Goal: Task Accomplishment & Management: Manage account settings

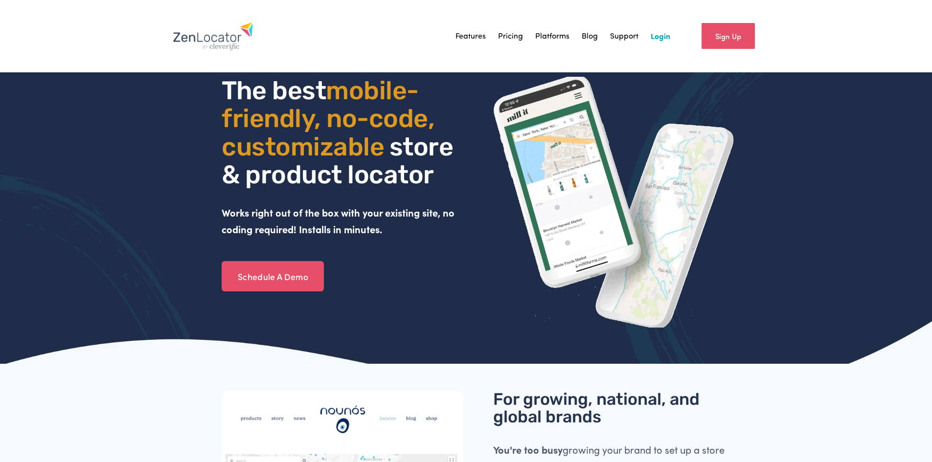
click at [663, 30] on link "Login" at bounding box center [661, 36] width 20 height 15
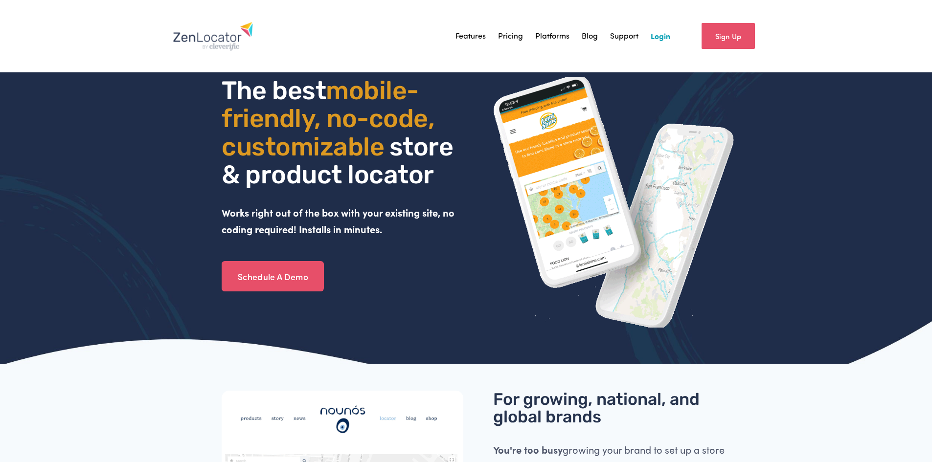
click at [663, 35] on link "Login" at bounding box center [661, 36] width 20 height 15
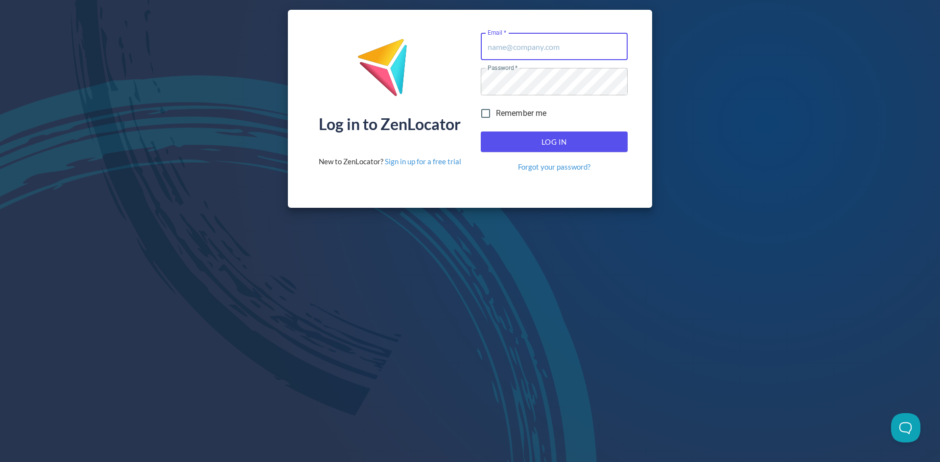
type input "[PERSON_NAME][EMAIL_ADDRESS][DOMAIN_NAME]"
click at [576, 143] on span "Log In" at bounding box center [553, 142] width 125 height 13
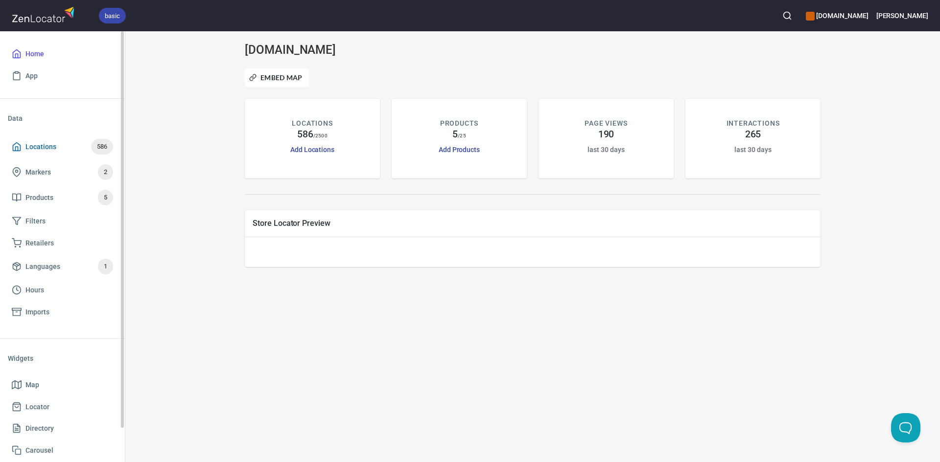
click at [65, 149] on span "Locations 586" at bounding box center [62, 147] width 101 height 16
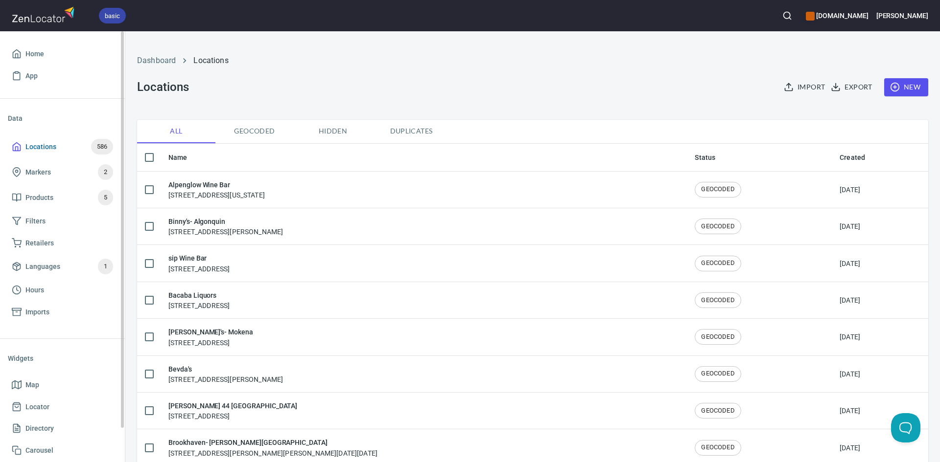
click at [36, 146] on span "Locations" at bounding box center [40, 147] width 31 height 12
click at [149, 158] on input "checkbox" at bounding box center [149, 157] width 21 height 21
checkbox input "true"
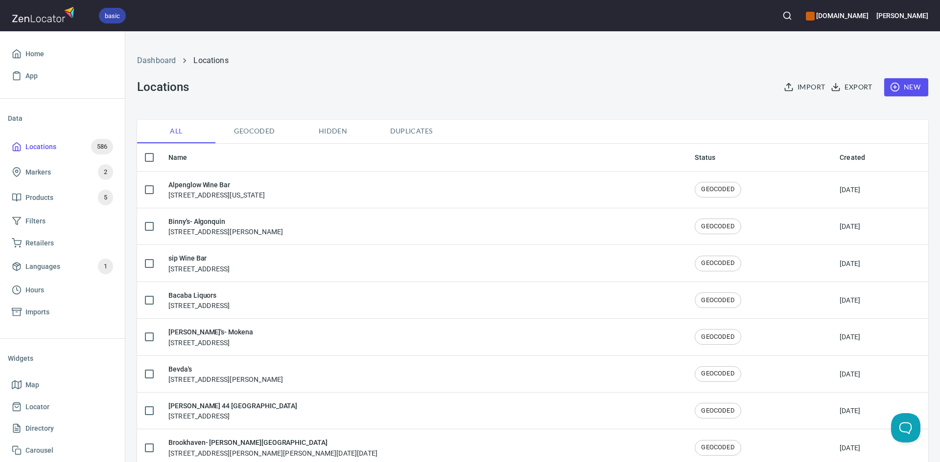
checkbox input "true"
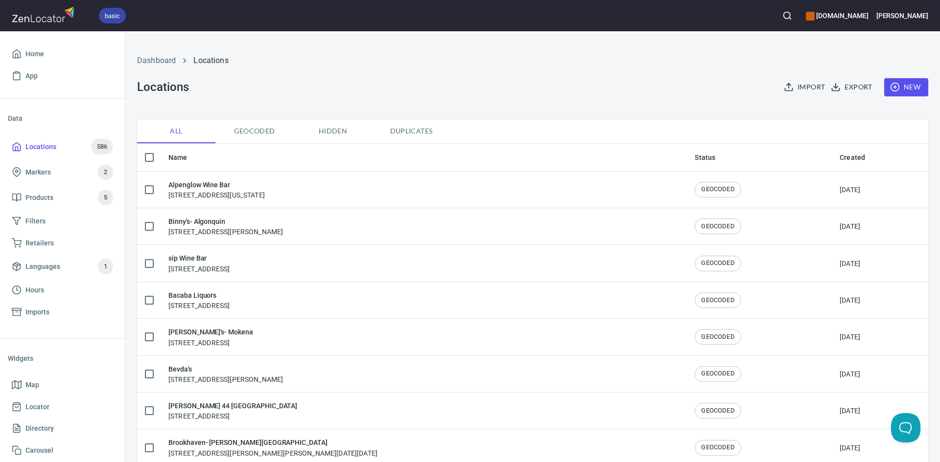
checkbox input "true"
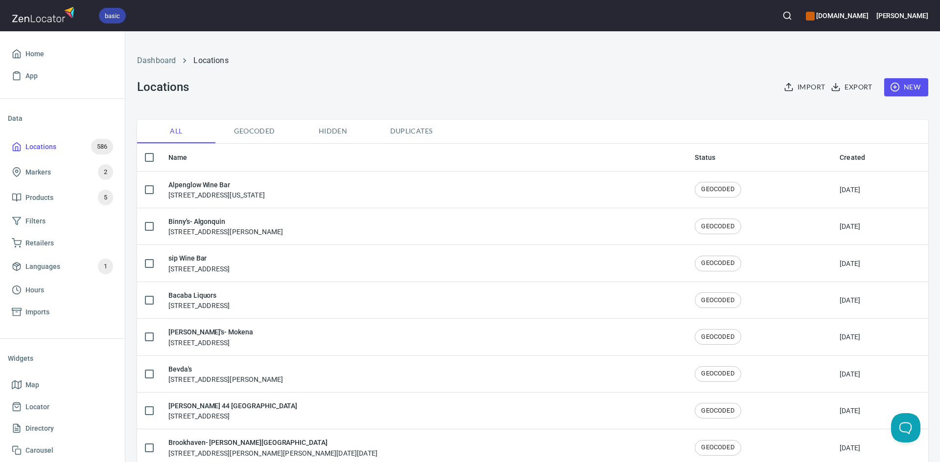
checkbox input "true"
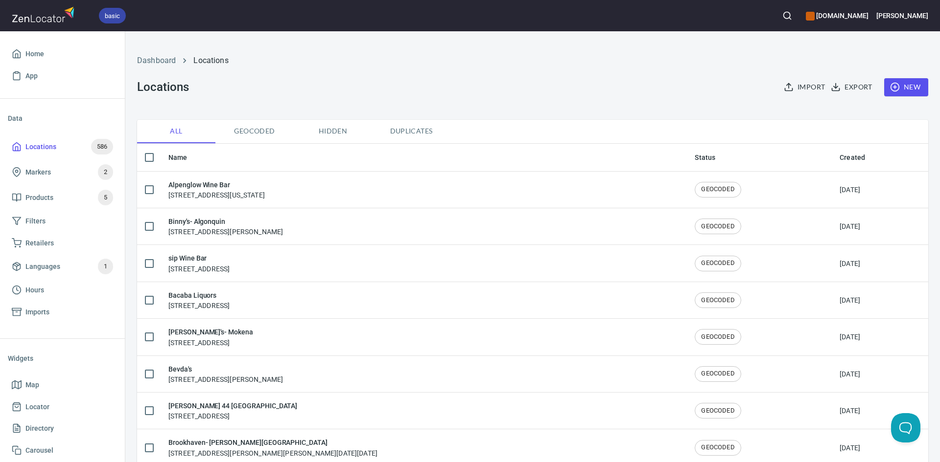
checkbox input "true"
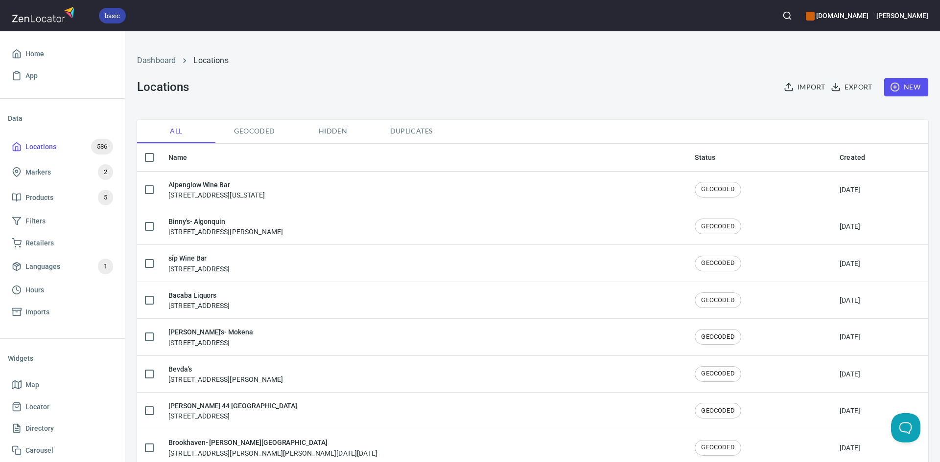
checkbox input "true"
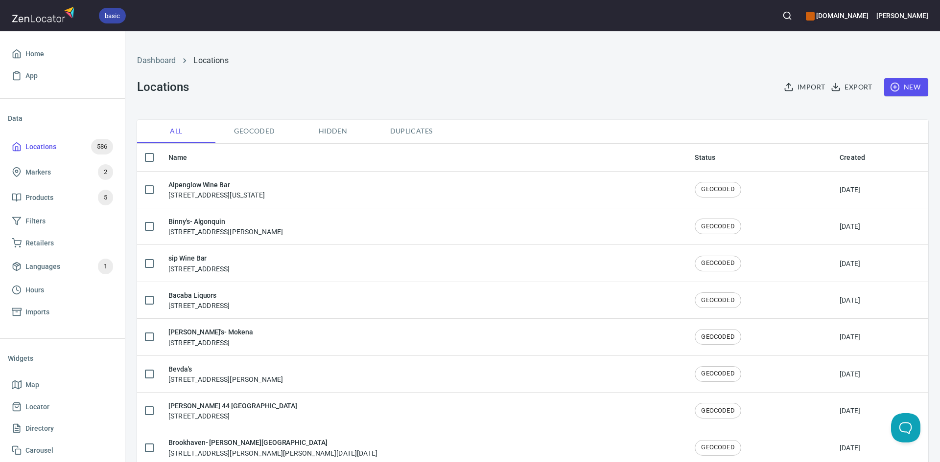
checkbox input "true"
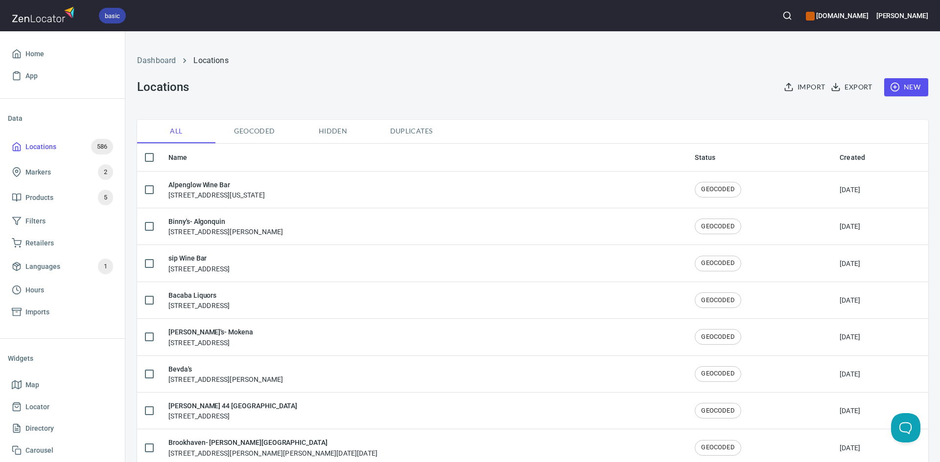
checkbox input "true"
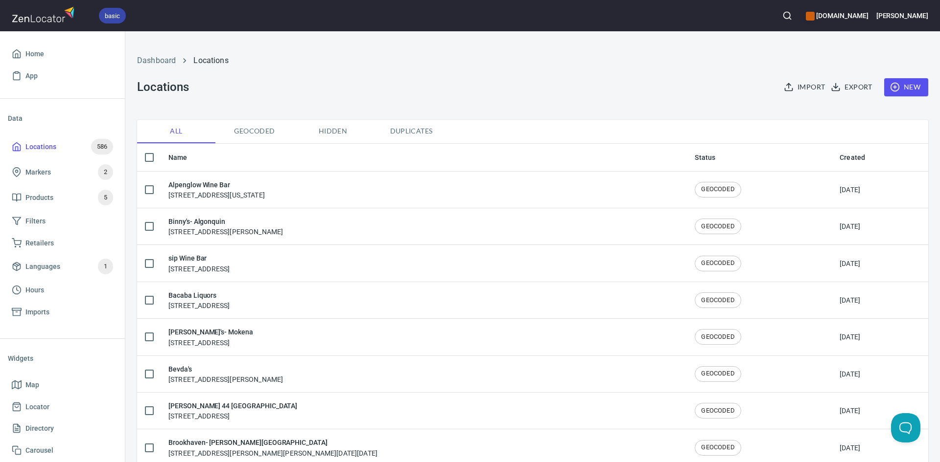
checkbox input "true"
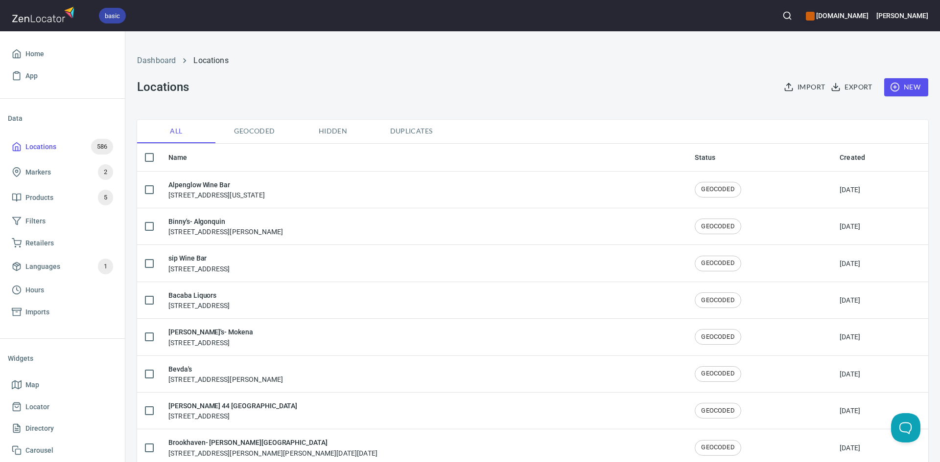
checkbox input "true"
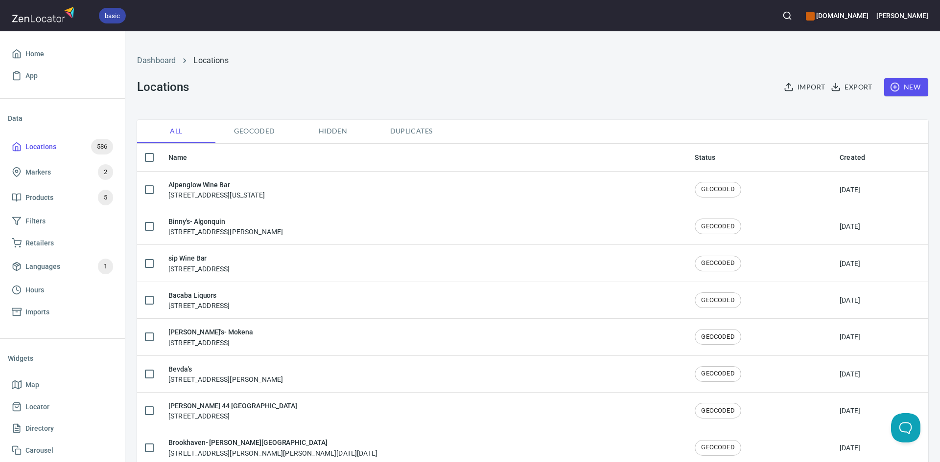
checkbox input "true"
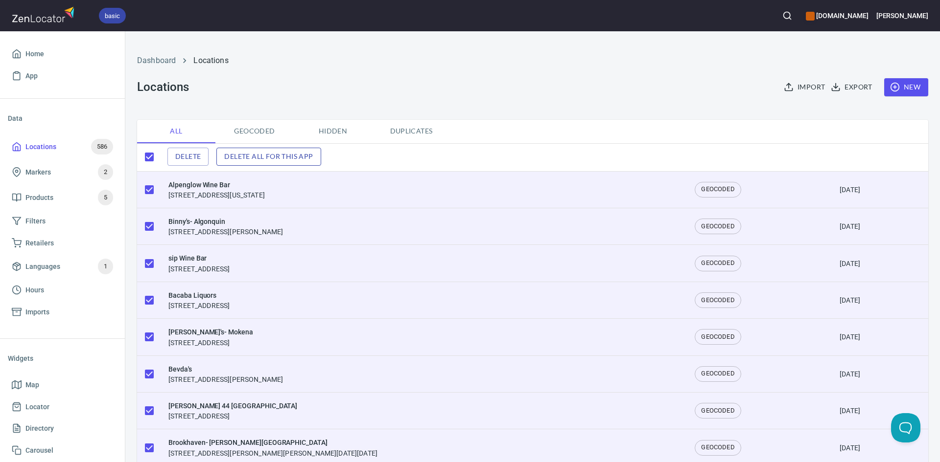
click at [234, 160] on span "Delete all for this app" at bounding box center [268, 157] width 89 height 12
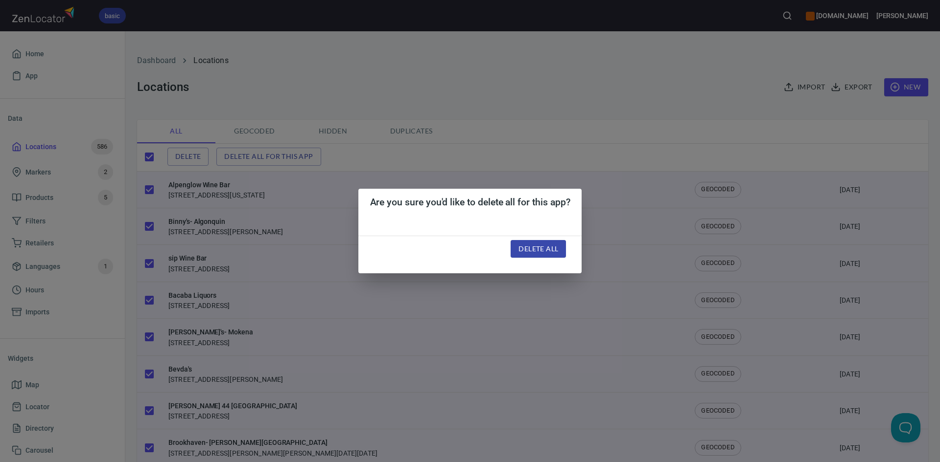
click at [550, 251] on span "Delete all" at bounding box center [538, 249] width 40 height 12
checkbox input "false"
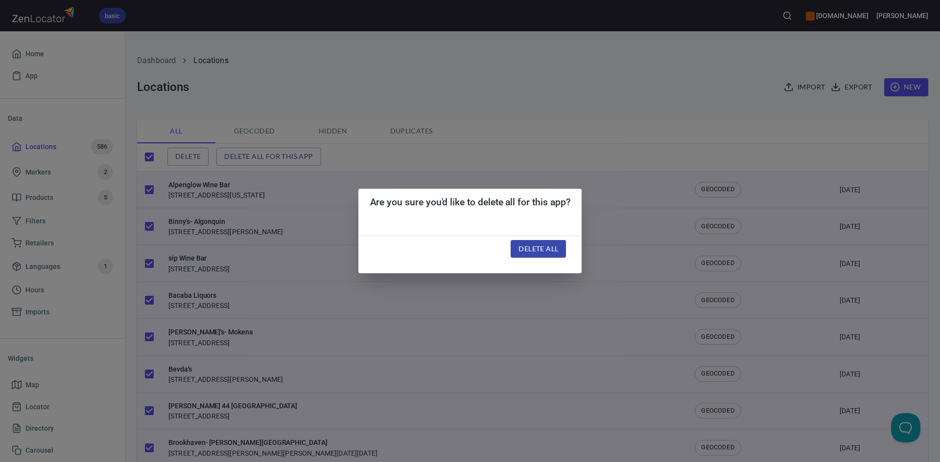
checkbox input "false"
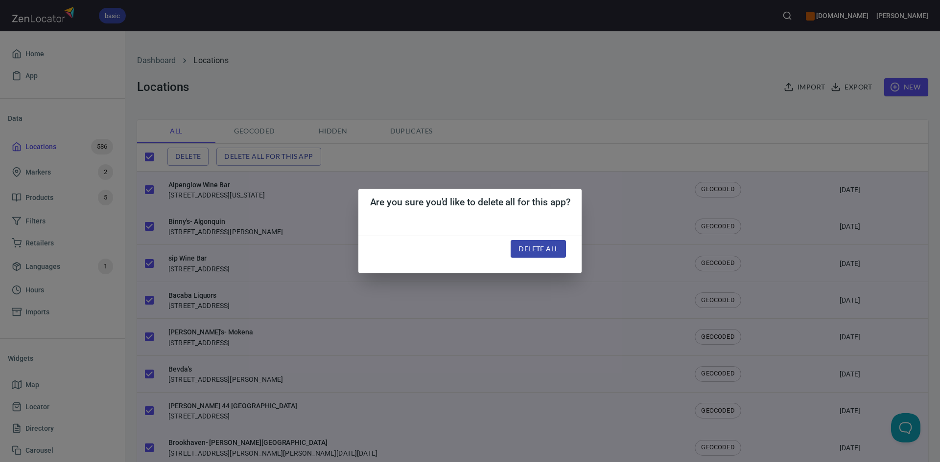
checkbox input "false"
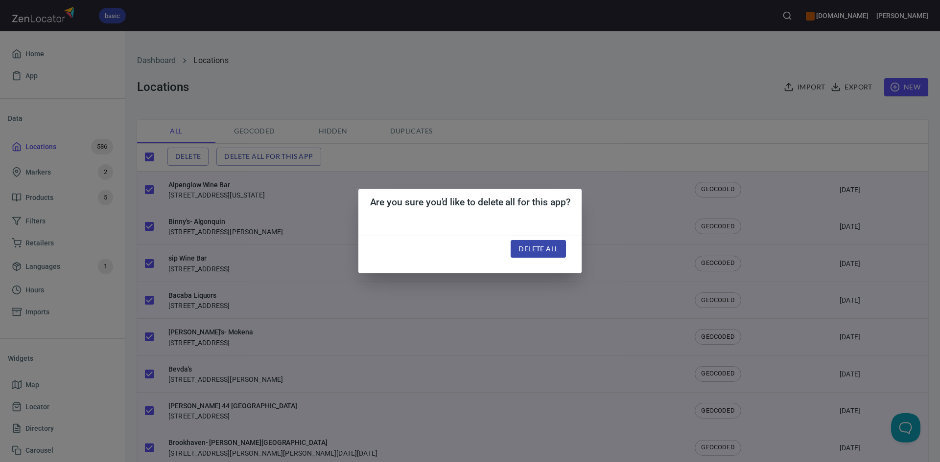
checkbox input "false"
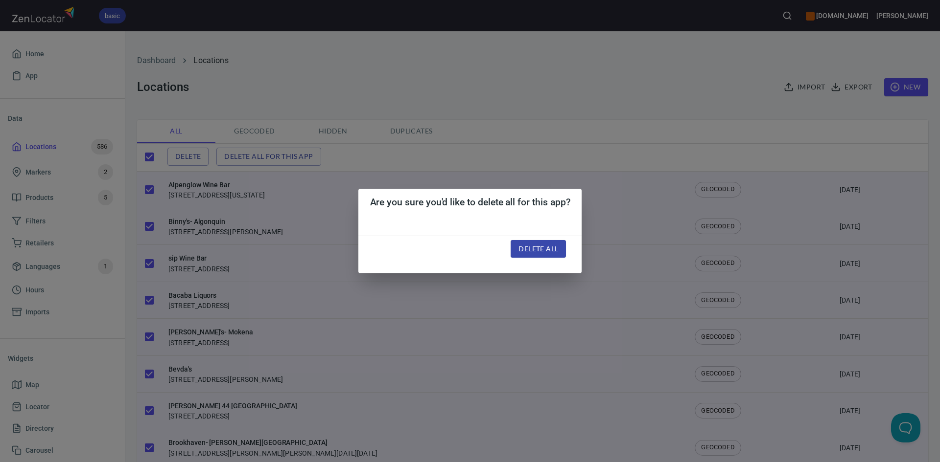
checkbox input "false"
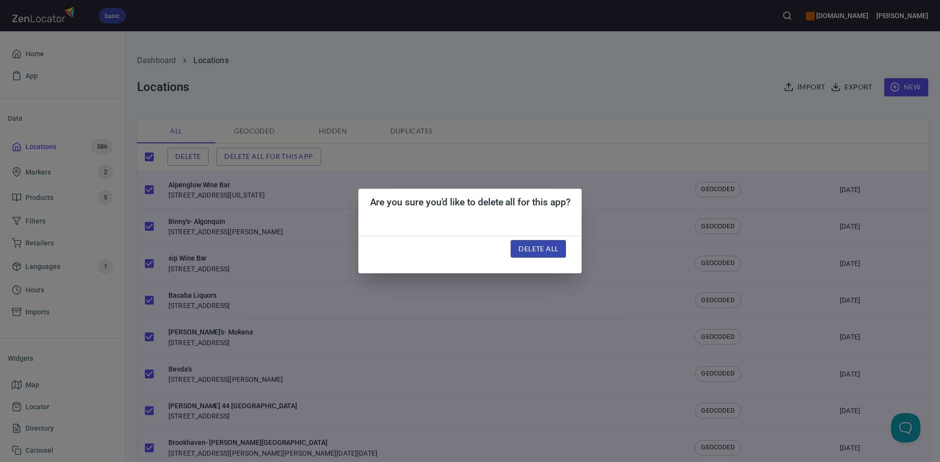
checkbox input "false"
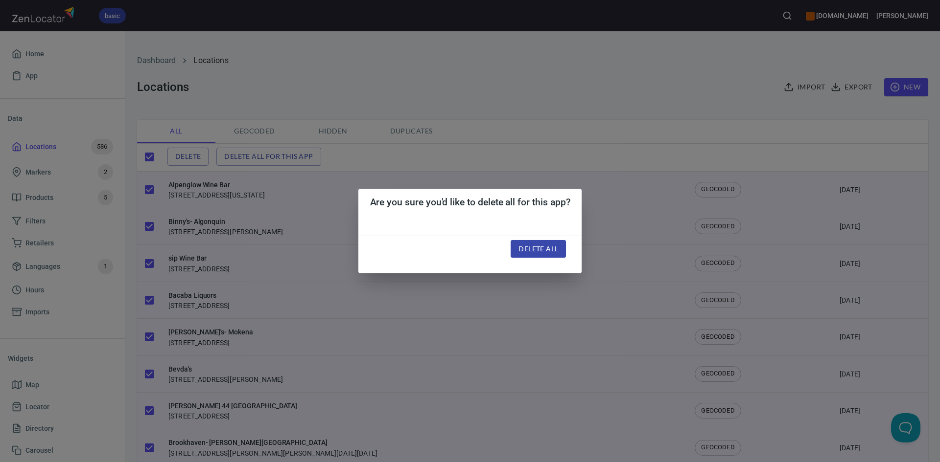
checkbox input "false"
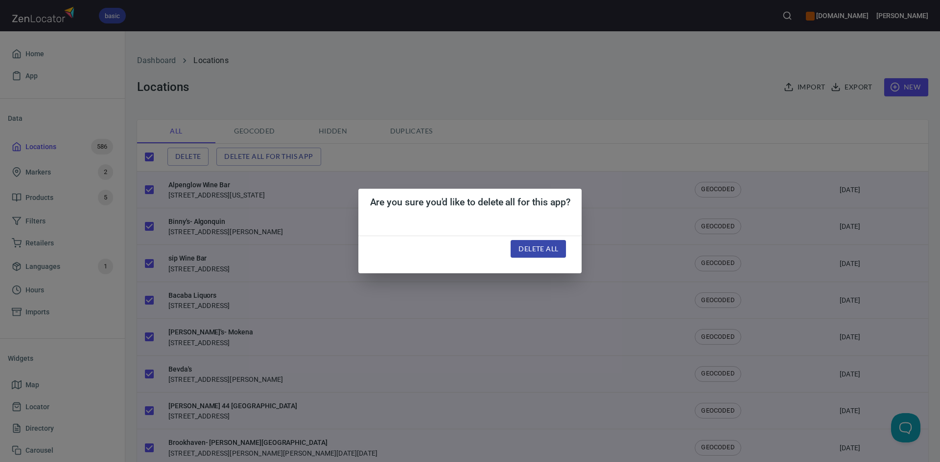
checkbox input "false"
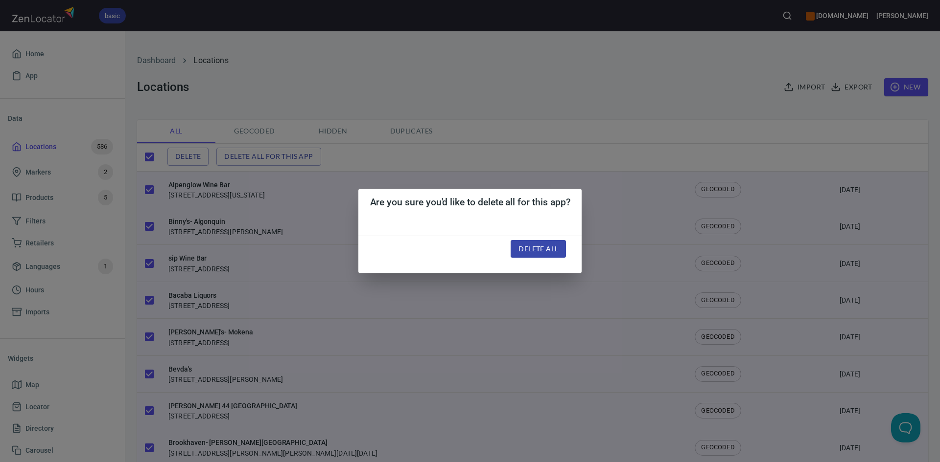
checkbox input "false"
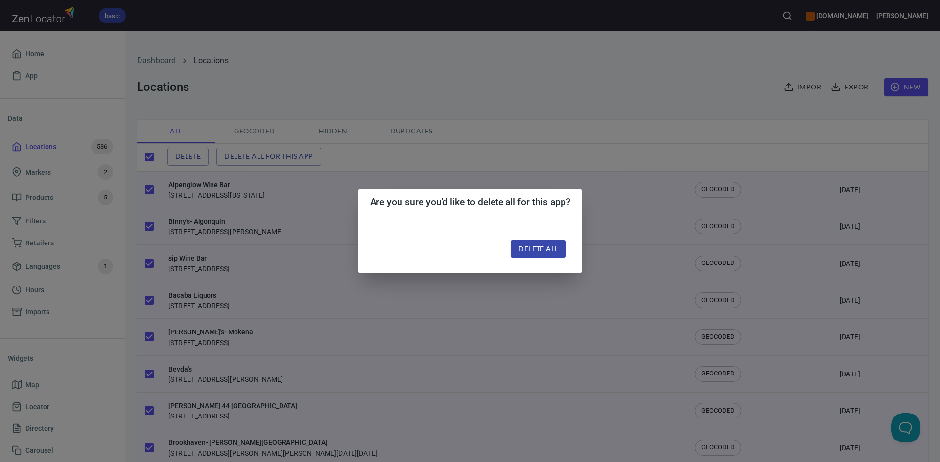
checkbox input "false"
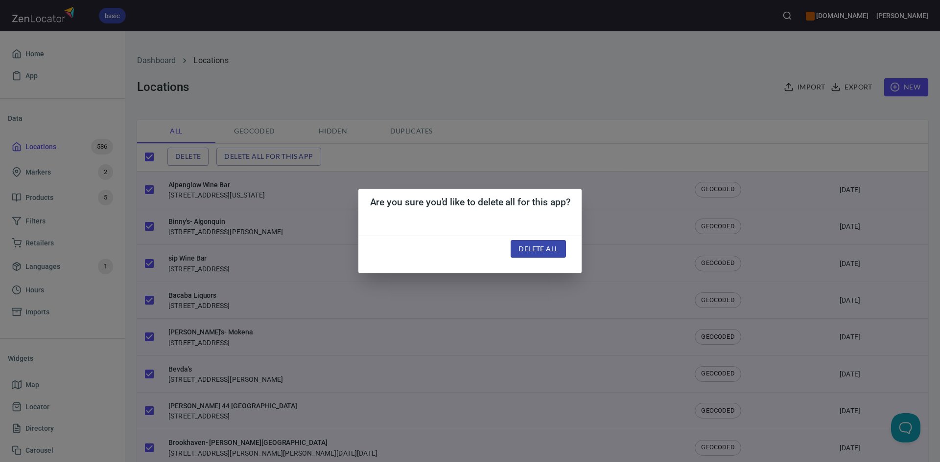
checkbox input "false"
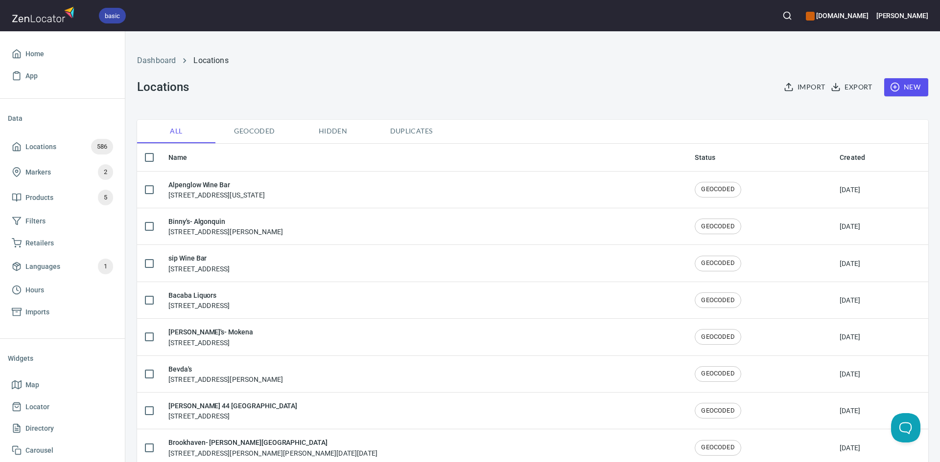
checkbox input "true"
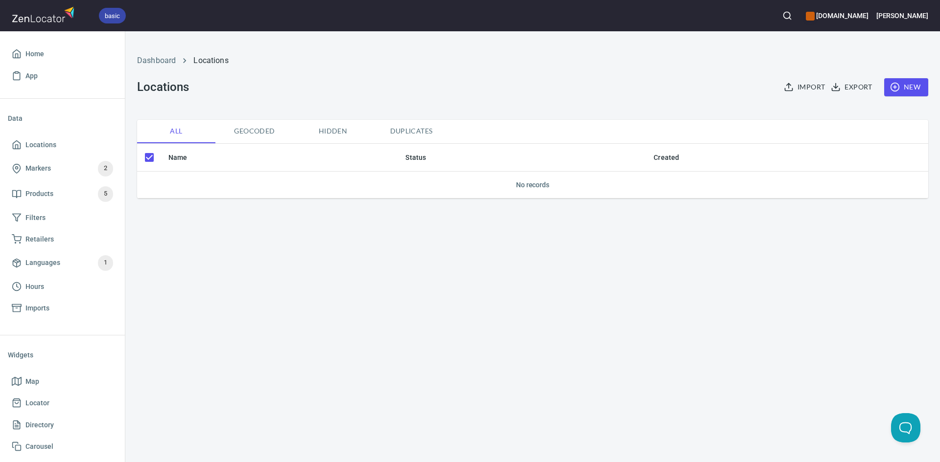
click at [805, 89] on span "Import" at bounding box center [804, 87] width 39 height 12
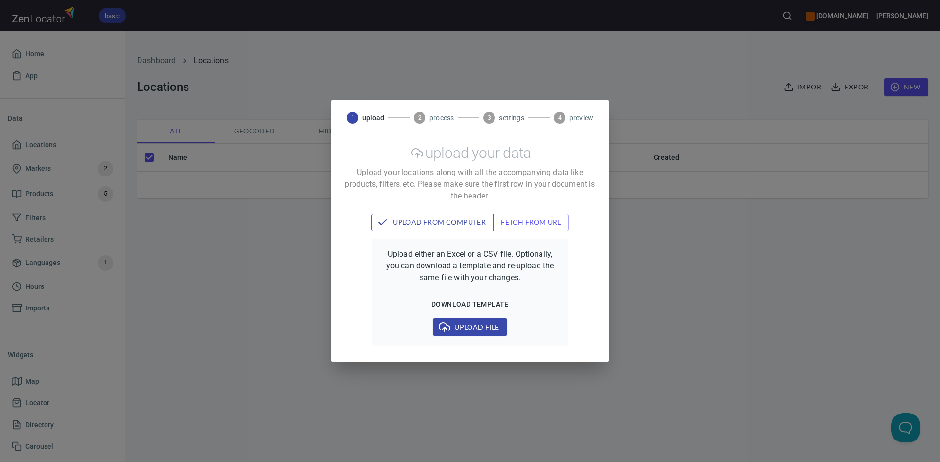
click at [458, 224] on span "upload from computer" at bounding box center [432, 223] width 107 height 12
click at [477, 325] on span "Upload file" at bounding box center [469, 327] width 58 height 12
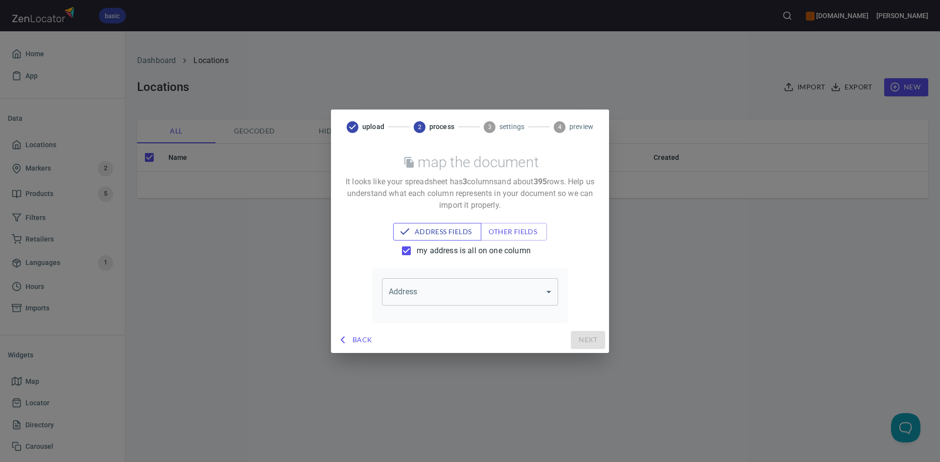
click at [421, 229] on span "address fields" at bounding box center [437, 232] width 73 height 12
click at [406, 235] on icon "outlined secondary button group" at bounding box center [405, 232] width 12 height 12
click at [510, 232] on span "other fields" at bounding box center [513, 232] width 50 height 12
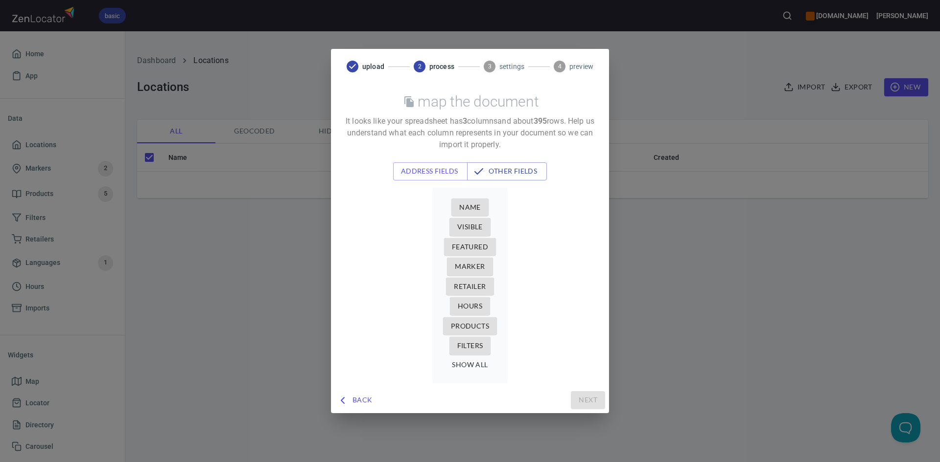
click at [471, 205] on span "Name" at bounding box center [470, 208] width 22 height 12
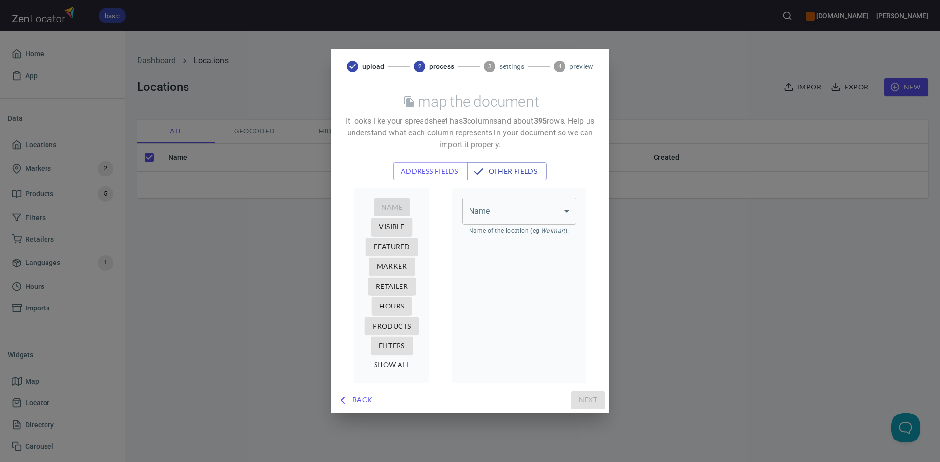
click at [553, 206] on body "basic [DOMAIN_NAME] [PERSON_NAME] App Data Locations Markers 2 Products 5 Filte…" at bounding box center [470, 231] width 940 height 462
click at [524, 233] on li "customer name" at bounding box center [519, 232] width 114 height 18
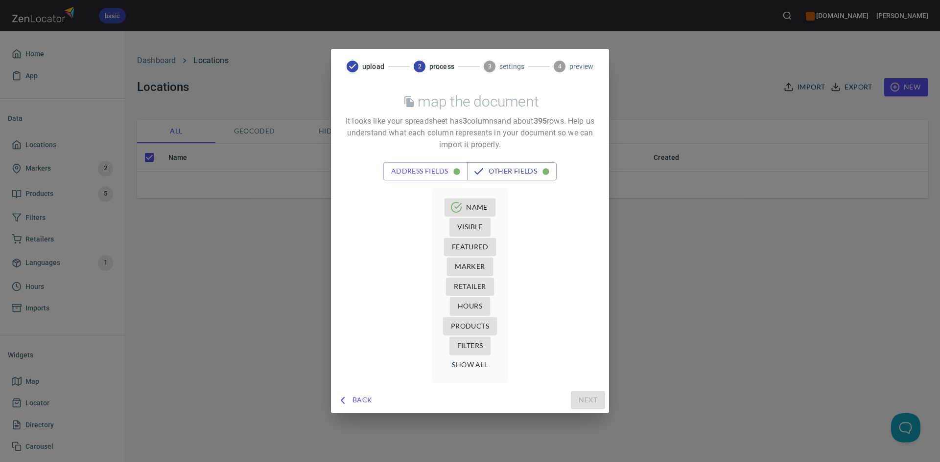
click at [476, 365] on span "show all" at bounding box center [470, 365] width 36 height 12
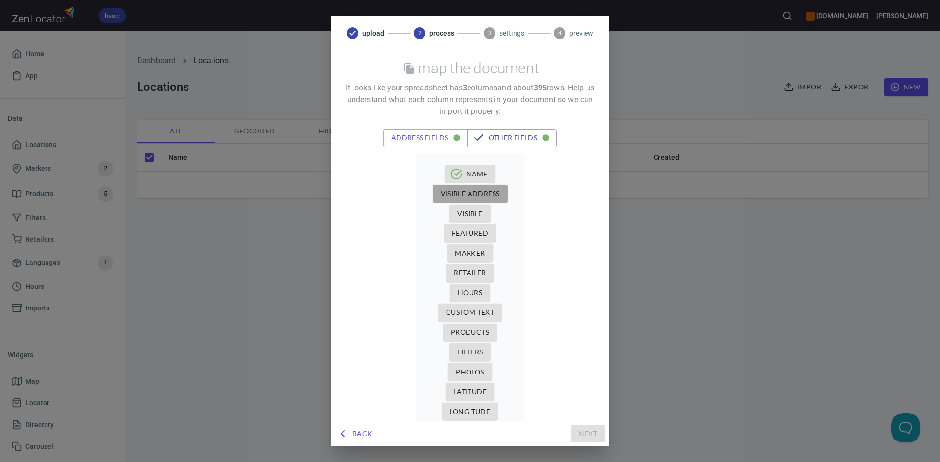
click at [464, 193] on span "Visible Address" at bounding box center [469, 194] width 59 height 12
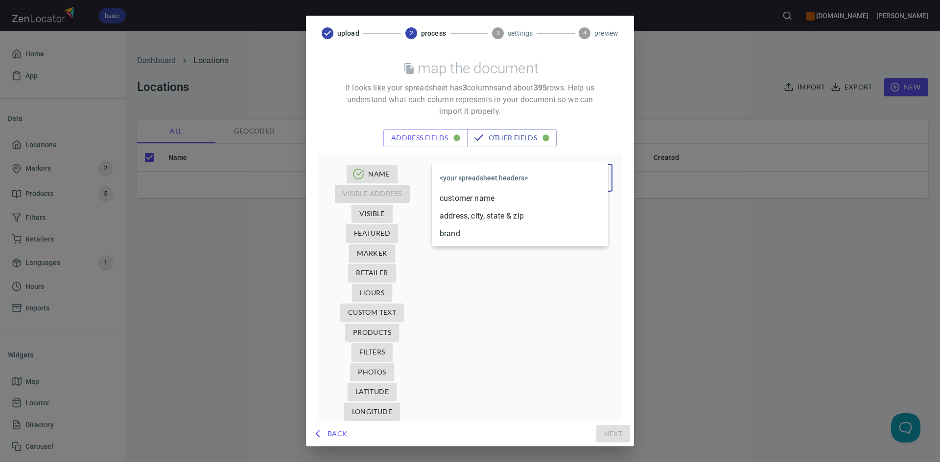
click at [494, 181] on body "basic [DOMAIN_NAME] [PERSON_NAME] App Data Locations Markers 2 Products 5 Filte…" at bounding box center [470, 231] width 940 height 462
click at [490, 212] on li "address, city, state & zip" at bounding box center [520, 216] width 176 height 18
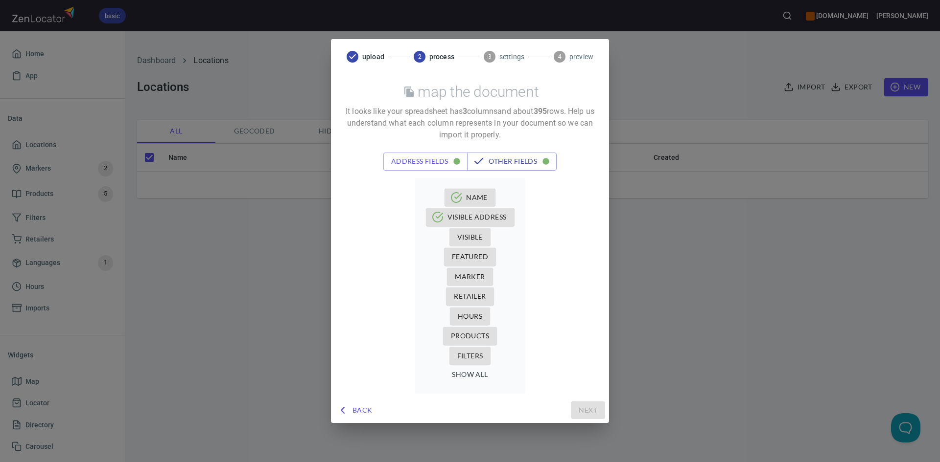
click at [473, 332] on span "Products" at bounding box center [470, 336] width 38 height 12
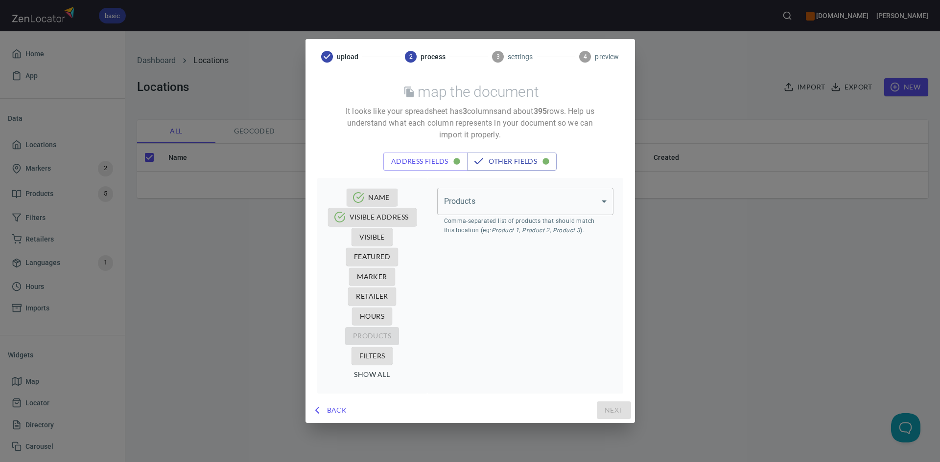
click at [519, 208] on body "basic [DOMAIN_NAME] [PERSON_NAME] App Data Locations Markers 2 Products 5 Filte…" at bounding box center [470, 231] width 940 height 462
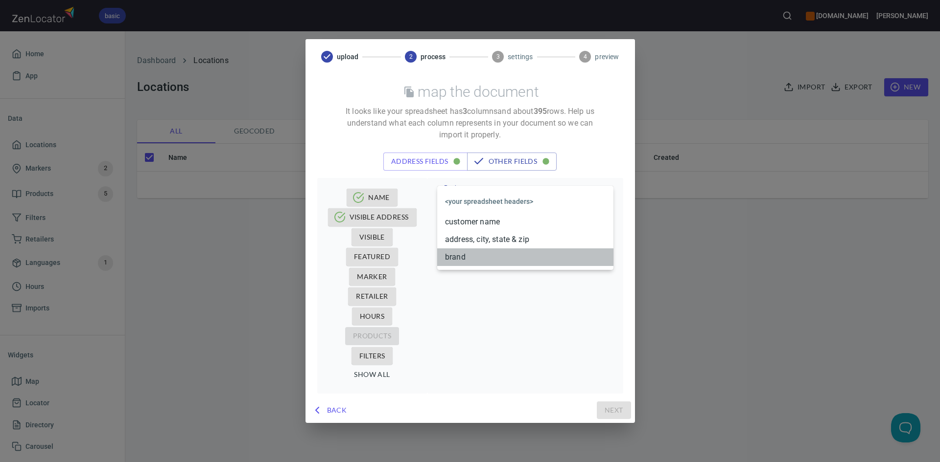
click at [511, 255] on li "brand" at bounding box center [525, 258] width 176 height 18
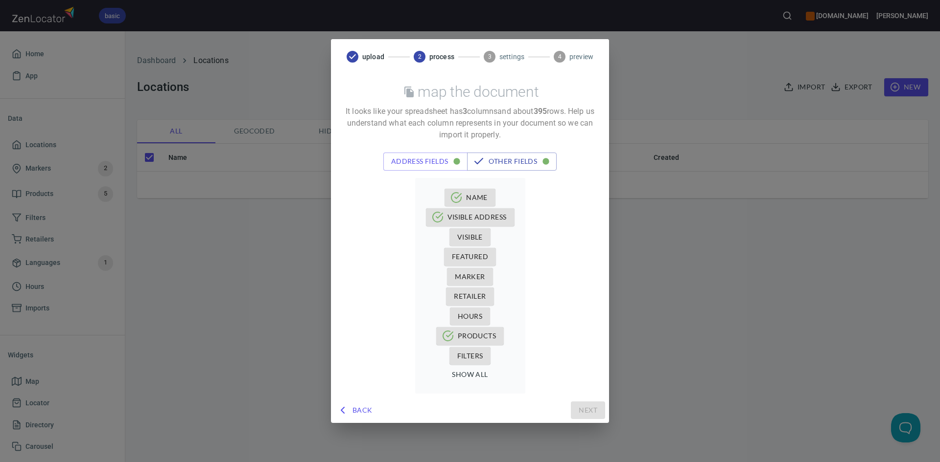
click at [565, 331] on div "Name Visible Address Visible Featured Marker Retailer Hours Products Filters sh…" at bounding box center [470, 282] width 254 height 223
click at [584, 411] on div "Back Next" at bounding box center [470, 411] width 270 height 18
click at [422, 166] on span "address fields" at bounding box center [425, 162] width 69 height 12
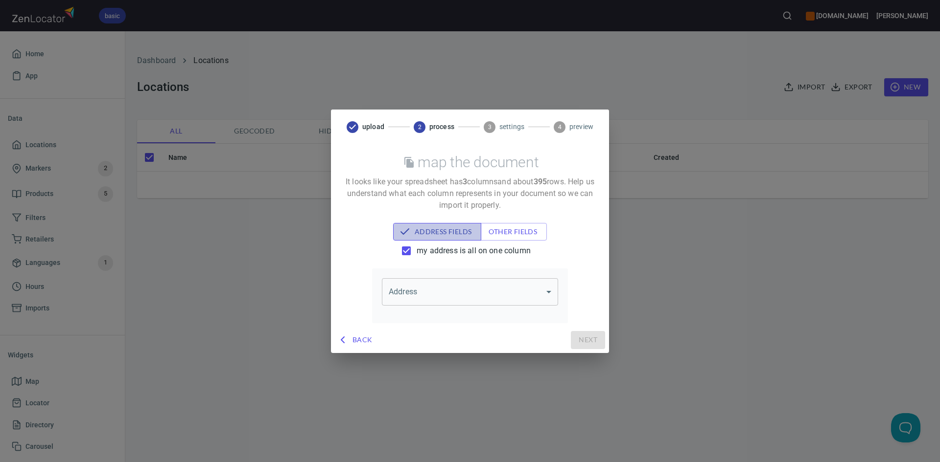
click at [443, 231] on span "address fields" at bounding box center [437, 232] width 73 height 12
drag, startPoint x: 498, startPoint y: 230, endPoint x: 498, endPoint y: 172, distance: 57.7
click at [498, 172] on div "map the document It looks like your spreadsheet has 3 column s and about 395 ro…" at bounding box center [470, 236] width 278 height 183
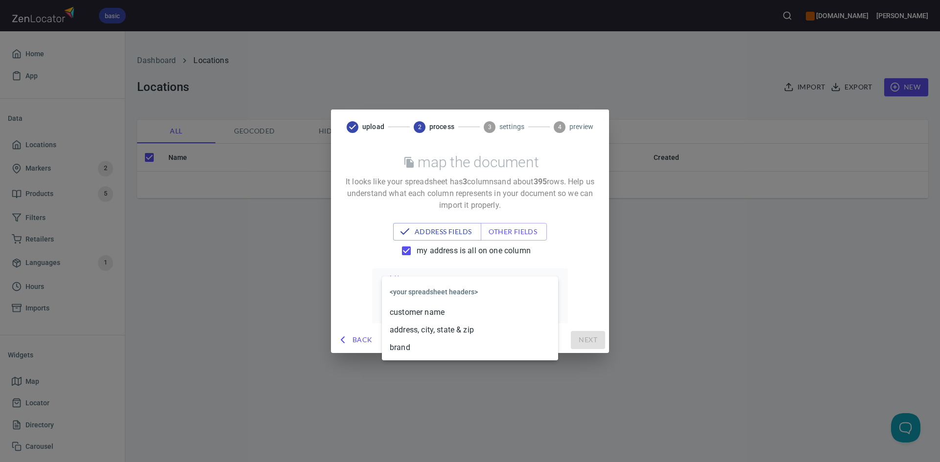
click at [432, 288] on body "basic [DOMAIN_NAME] [PERSON_NAME] App Data Locations Markers 2 Products 5 Filte…" at bounding box center [470, 231] width 940 height 462
click at [432, 288] on li "<your spreadsheet headers>" at bounding box center [470, 291] width 176 height 23
click at [520, 232] on span "other fields" at bounding box center [513, 232] width 50 height 12
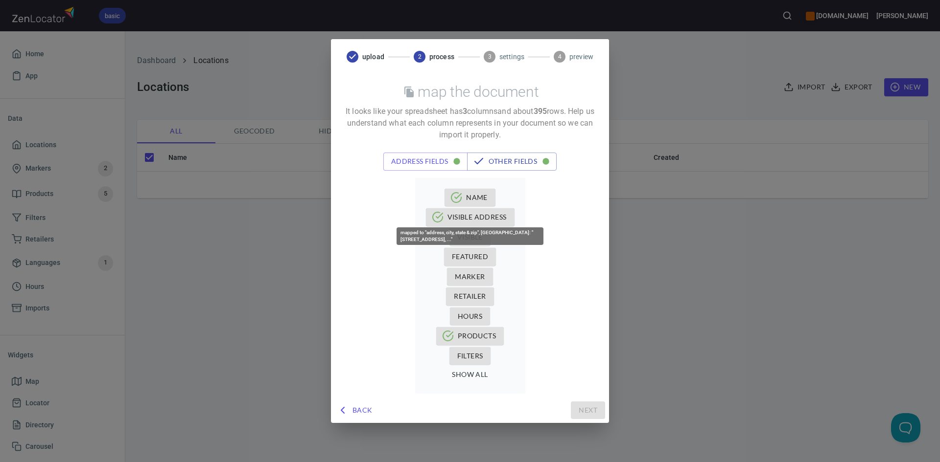
click at [439, 222] on icon "button" at bounding box center [438, 217] width 10 height 10
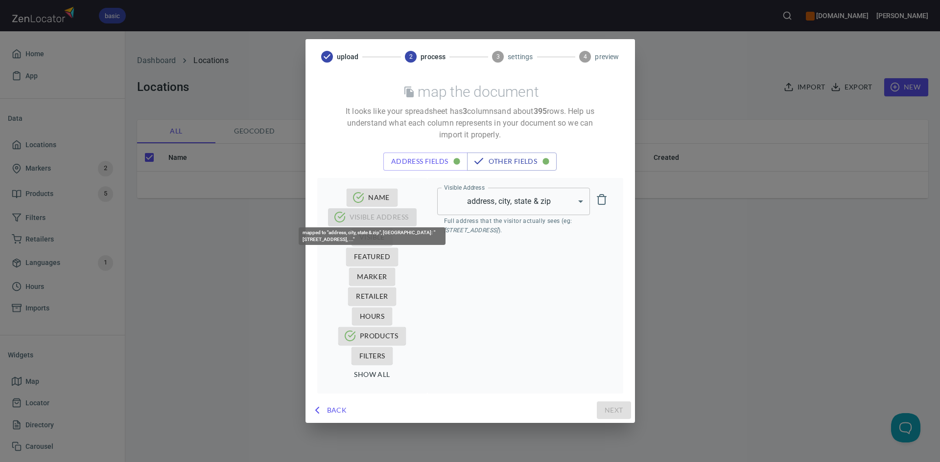
click at [339, 217] on span "Visible Address" at bounding box center [372, 216] width 91 height 9
click at [604, 200] on icon "delete" at bounding box center [601, 200] width 7 height 10
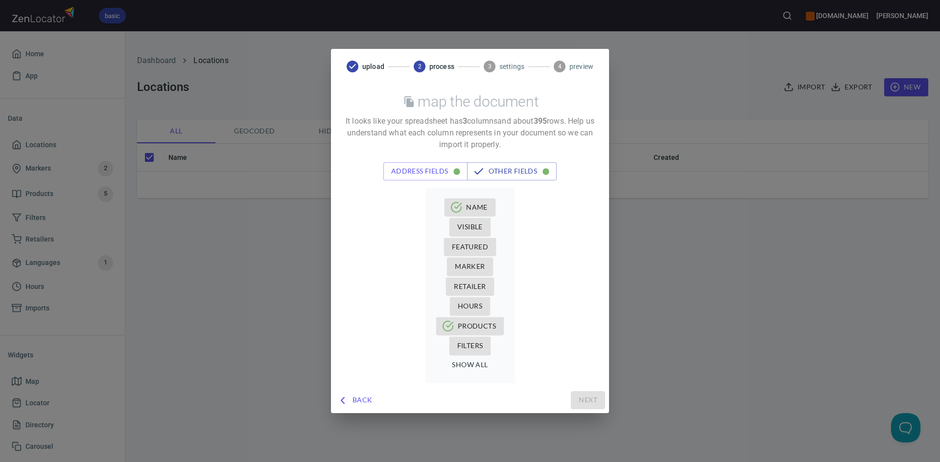
click at [535, 368] on div "Name Visible Featured Marker Retailer Hours Products Filters show all" at bounding box center [470, 283] width 254 height 204
click at [477, 206] on span "Name" at bounding box center [469, 208] width 35 height 12
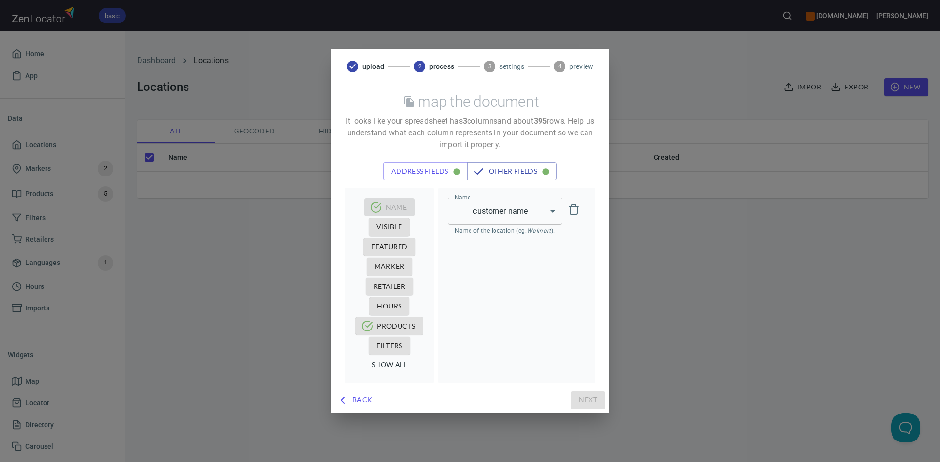
click at [504, 283] on div "Name customer name customer name Name Name of the location (eg: [GEOGRAPHIC_DAT…" at bounding box center [516, 286] width 157 height 196
click at [497, 178] on button "other fields" at bounding box center [512, 171] width 90 height 18
click at [386, 366] on span "show all" at bounding box center [389, 365] width 36 height 12
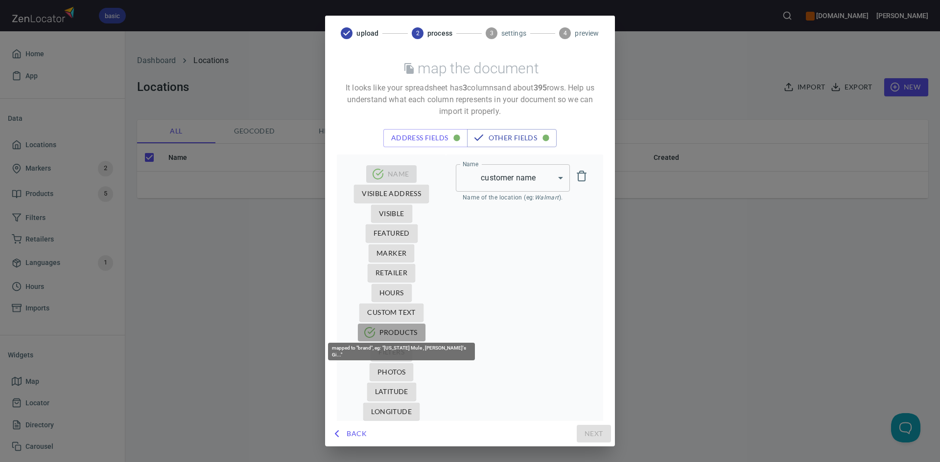
click at [400, 331] on span "Products" at bounding box center [392, 333] width 52 height 12
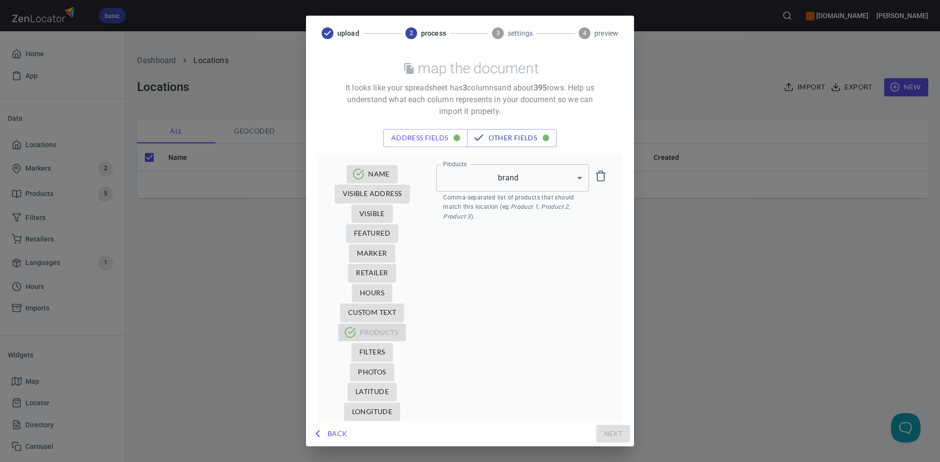
click at [516, 178] on body "basic [DOMAIN_NAME] [PERSON_NAME] App Data Locations Markers 2 Products 5 Filte…" at bounding box center [470, 231] width 940 height 462
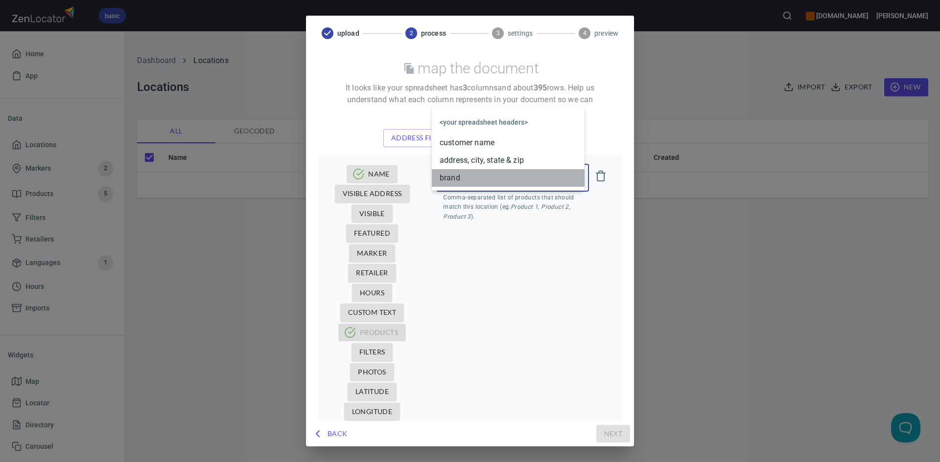
click at [516, 178] on li "brand" at bounding box center [508, 178] width 153 height 18
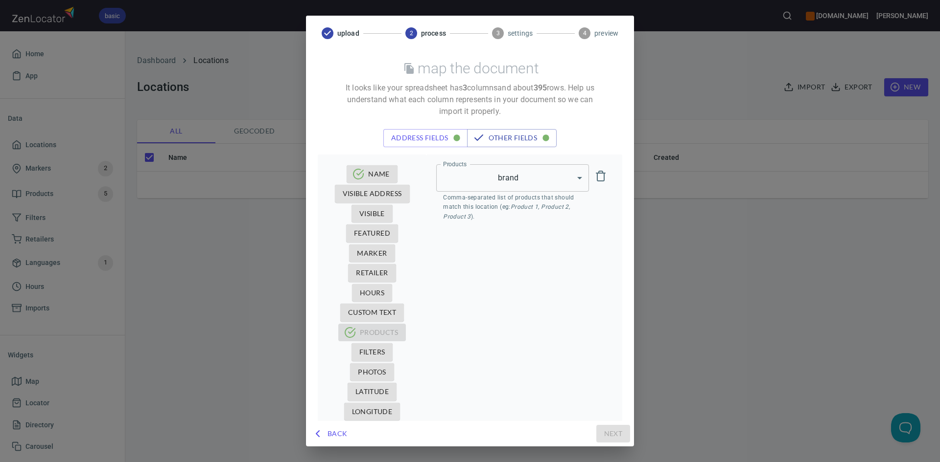
click at [610, 432] on div "Back Next" at bounding box center [470, 434] width 320 height 18
click at [324, 436] on span "Back" at bounding box center [331, 434] width 34 height 12
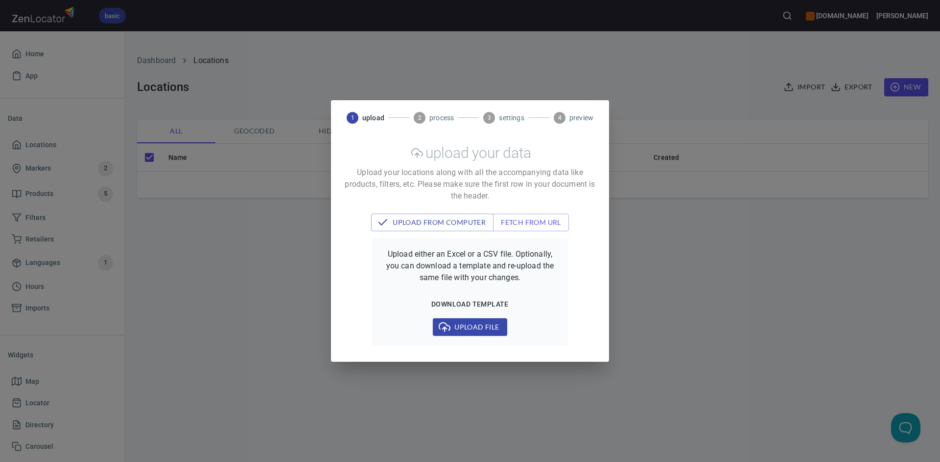
click at [466, 330] on span "Upload file" at bounding box center [469, 327] width 58 height 12
click at [458, 227] on span "upload from computer" at bounding box center [432, 223] width 107 height 12
click at [472, 323] on span "Upload file" at bounding box center [469, 327] width 58 height 12
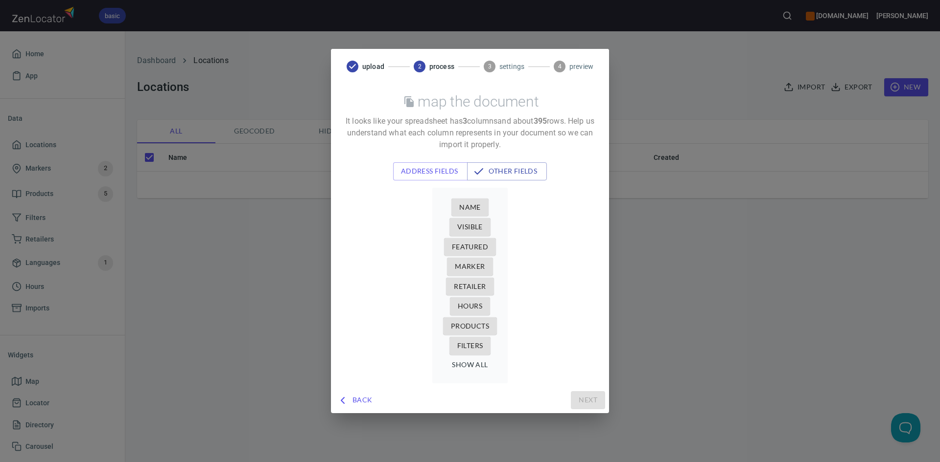
drag, startPoint x: 431, startPoint y: 164, endPoint x: 434, endPoint y: 159, distance: 5.9
click at [434, 159] on div "map the document It looks like your spreadsheet has 3 column s and about 395 ro…" at bounding box center [470, 235] width 278 height 303
click at [431, 174] on span "address fields" at bounding box center [430, 171] width 59 height 12
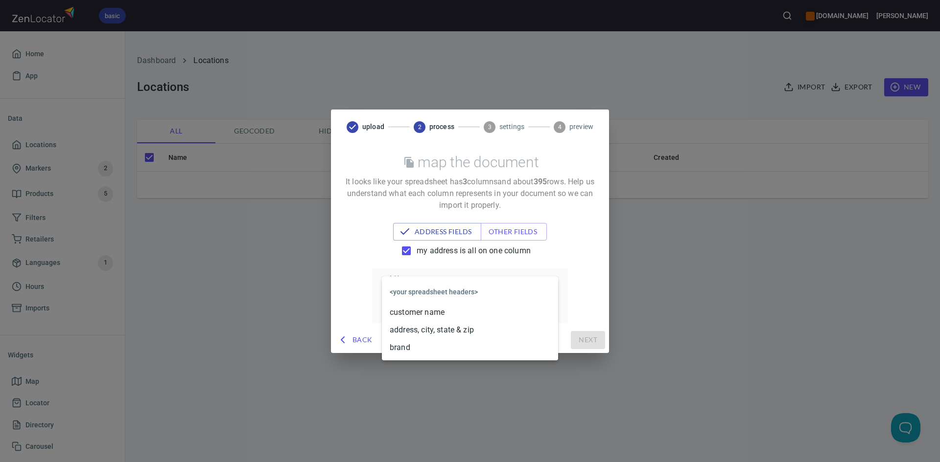
click at [512, 290] on body "basic [DOMAIN_NAME] [PERSON_NAME] App Data Locations Markers 2 Products 5 Filte…" at bounding box center [470, 231] width 940 height 462
click at [512, 290] on li "<your spreadsheet headers>" at bounding box center [470, 291] width 176 height 23
click at [366, 341] on span "Back" at bounding box center [356, 340] width 34 height 12
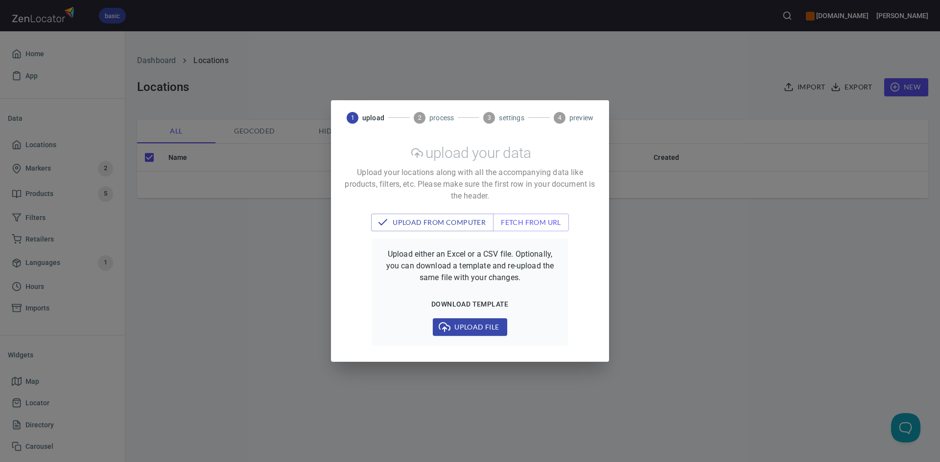
click at [470, 332] on span "Upload file" at bounding box center [469, 327] width 58 height 12
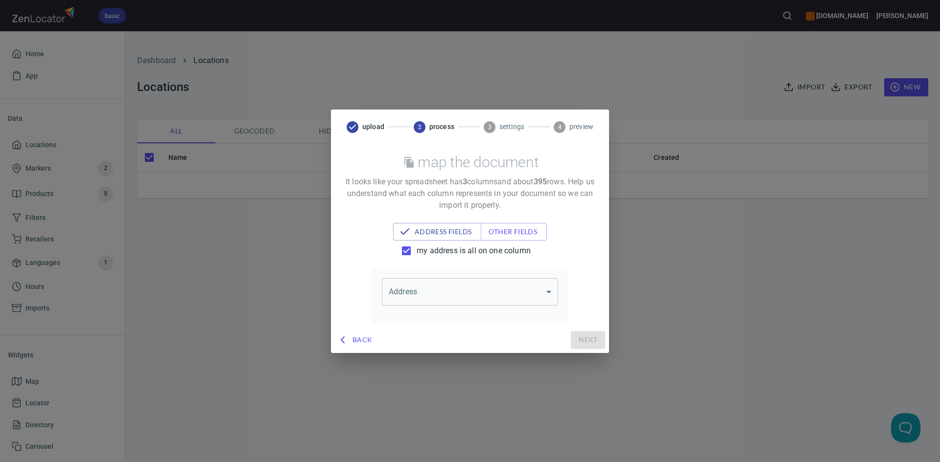
click at [488, 293] on body "basic [DOMAIN_NAME] [PERSON_NAME] App Data Locations Markers 2 Products 5 Filte…" at bounding box center [470, 231] width 940 height 462
click at [456, 333] on li "address, city, state & zip" at bounding box center [470, 330] width 176 height 18
click at [594, 343] on span "Next" at bounding box center [587, 340] width 19 height 12
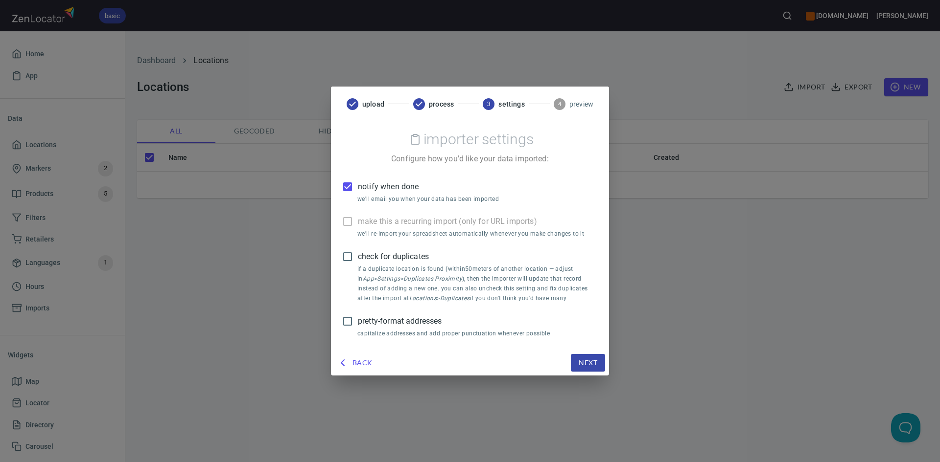
click at [363, 360] on span "Back" at bounding box center [356, 363] width 34 height 12
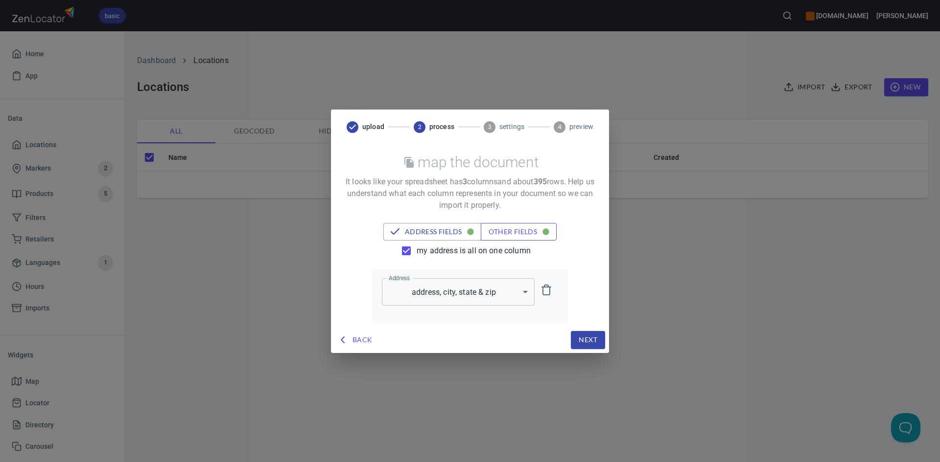
click at [520, 234] on span "other fields" at bounding box center [518, 232] width 60 height 12
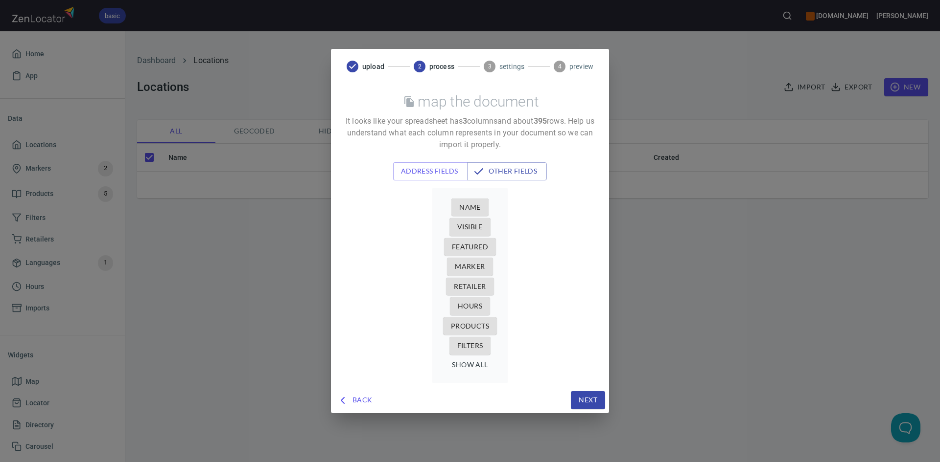
click at [471, 211] on span "Name" at bounding box center [470, 208] width 22 height 12
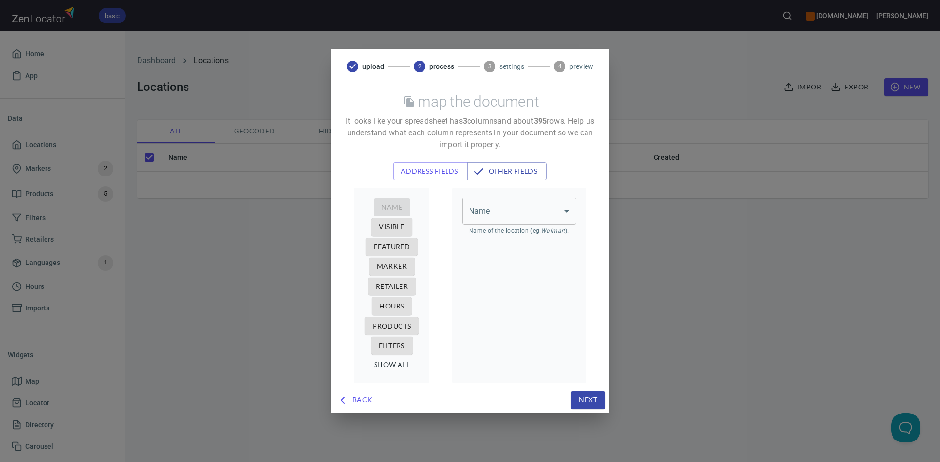
click at [518, 218] on body "basic [DOMAIN_NAME] [PERSON_NAME] App Data Locations Markers 2 Products 5 Filte…" at bounding box center [470, 231] width 940 height 462
click at [515, 231] on li "customer name" at bounding box center [519, 232] width 114 height 18
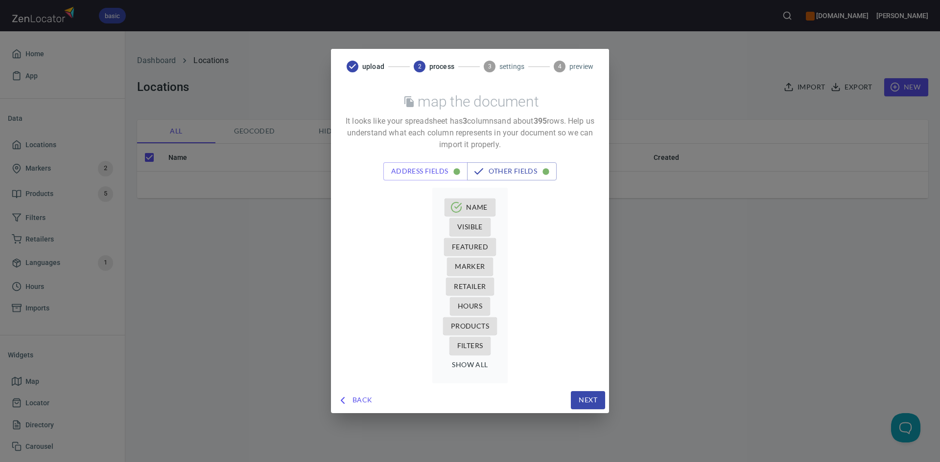
click at [472, 321] on span "Products" at bounding box center [470, 327] width 38 height 12
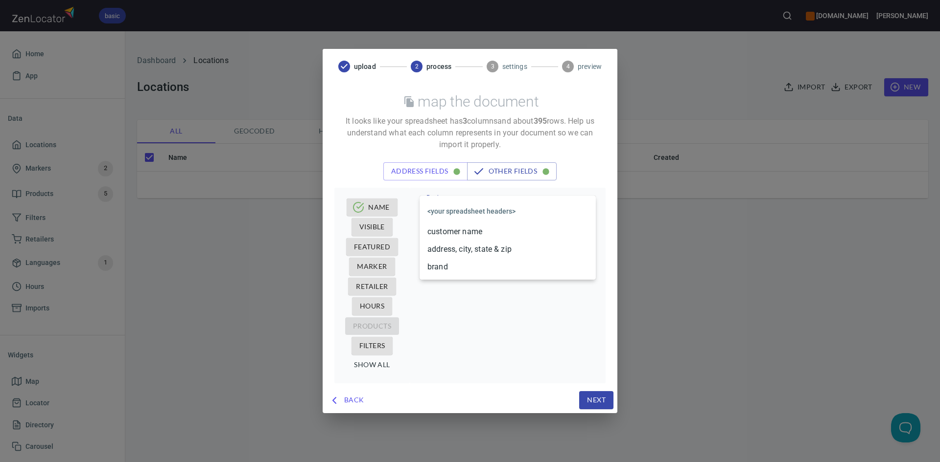
drag, startPoint x: 555, startPoint y: 217, endPoint x: 530, endPoint y: 228, distance: 26.5
click at [554, 217] on body "basic [DOMAIN_NAME] [PERSON_NAME] App Data Locations Markers 2 Products 5 Filte…" at bounding box center [470, 231] width 940 height 462
click at [498, 266] on li "brand" at bounding box center [507, 267] width 176 height 18
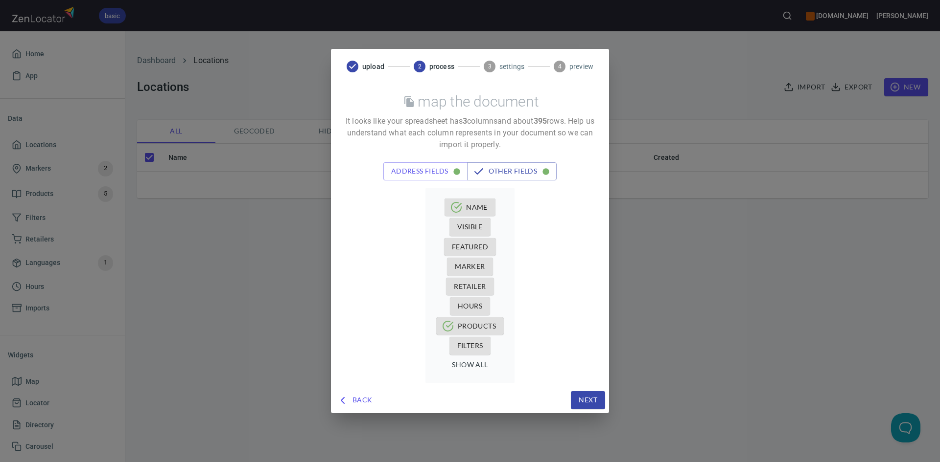
click at [581, 405] on span "Next" at bounding box center [587, 400] width 19 height 12
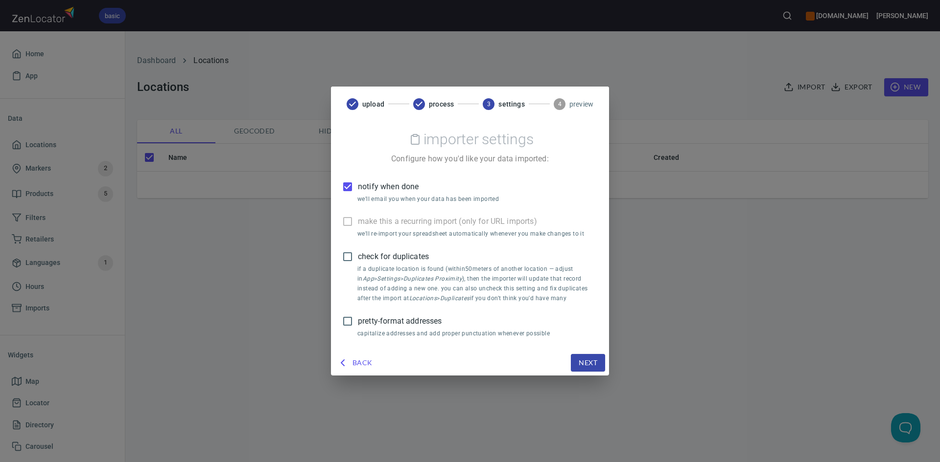
click at [585, 364] on span "Next" at bounding box center [587, 363] width 19 height 12
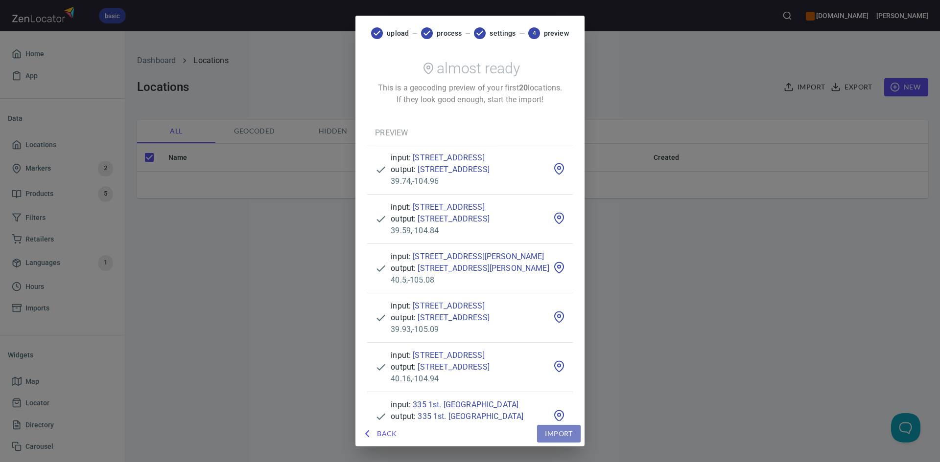
click at [571, 439] on span "Import" at bounding box center [558, 434] width 27 height 12
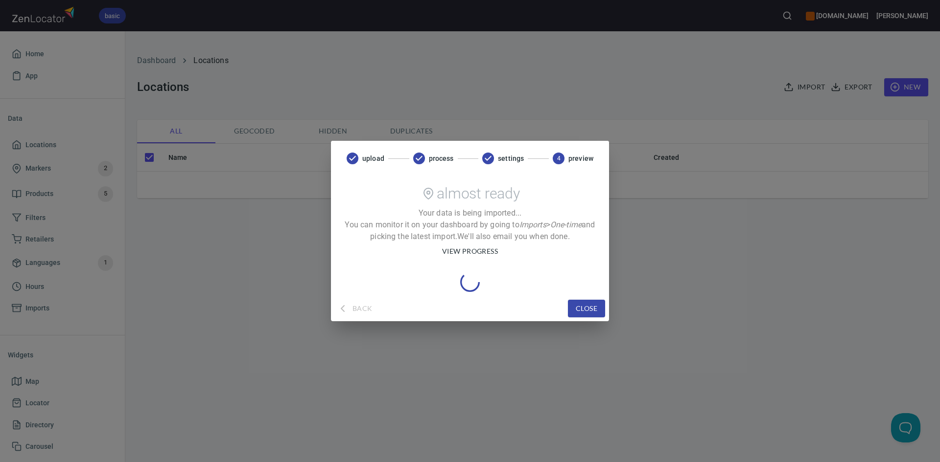
click at [575, 305] on span "close" at bounding box center [586, 309] width 22 height 12
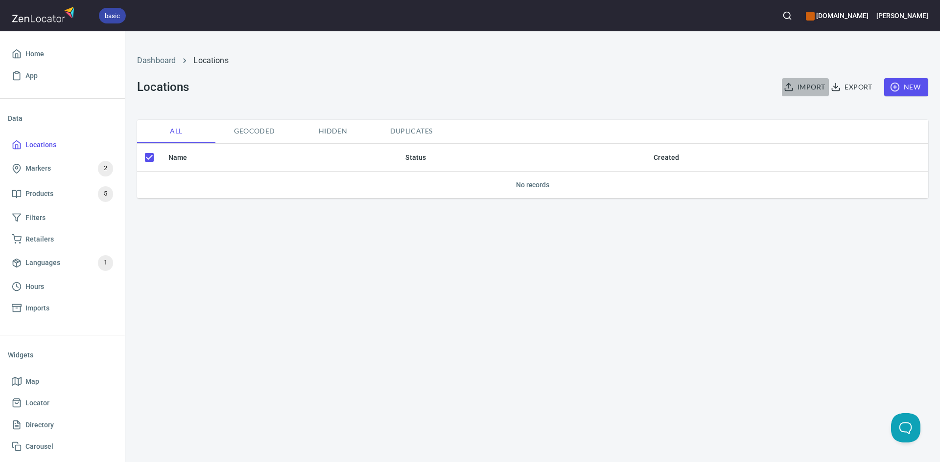
click at [808, 94] on button "Import" at bounding box center [804, 87] width 47 height 18
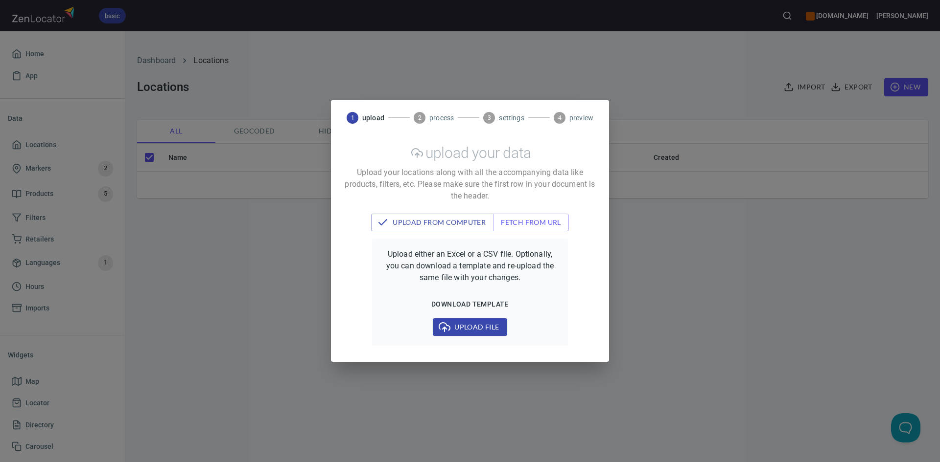
click at [473, 325] on span "Upload file" at bounding box center [469, 327] width 58 height 12
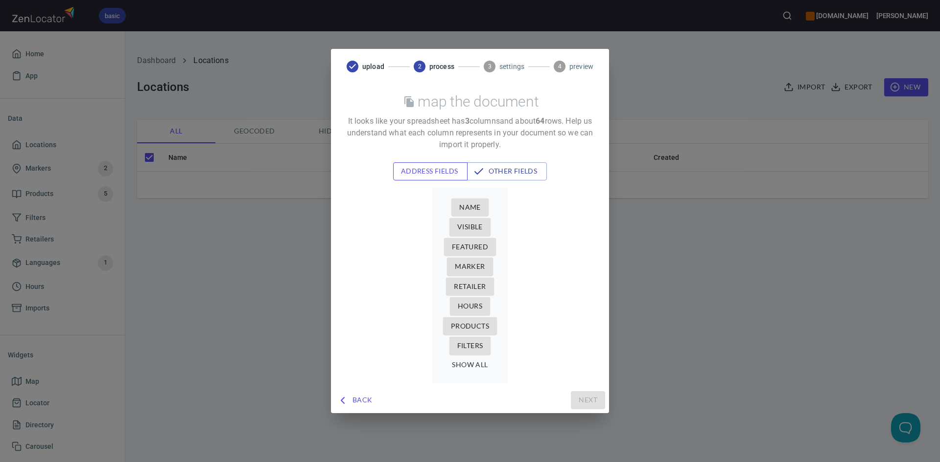
click at [422, 169] on span "address fields" at bounding box center [430, 171] width 59 height 12
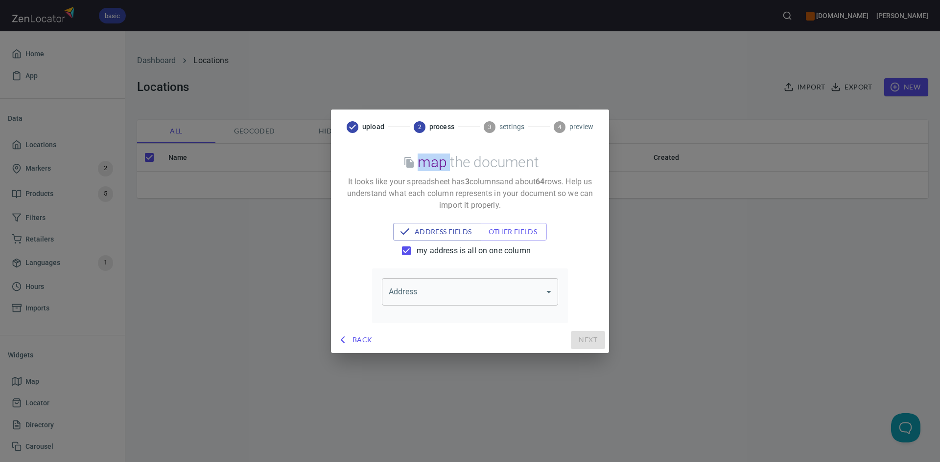
click at [422, 169] on h2 "map the document" at bounding box center [477, 163] width 121 height 18
click at [429, 190] on p "It looks like your spreadsheet has 3 column s and about 64 row s . Help us unde…" at bounding box center [470, 193] width 254 height 35
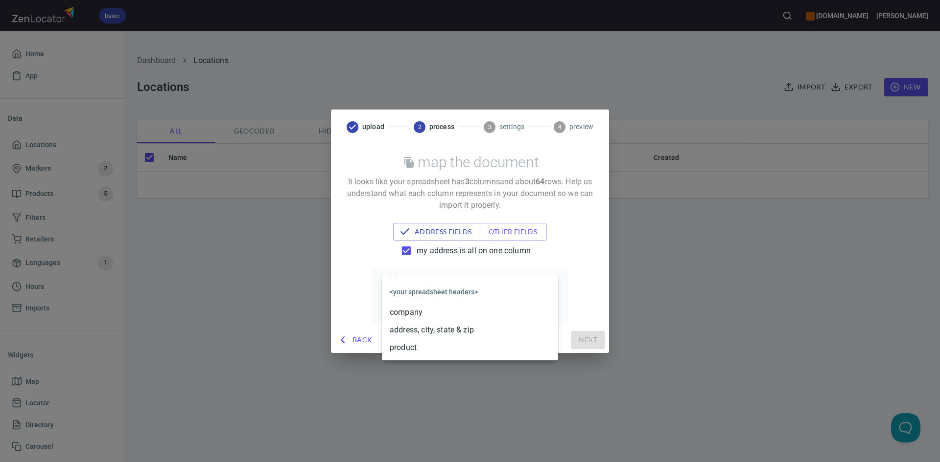
click at [435, 296] on body "basic [DOMAIN_NAME] [PERSON_NAME] App Data Locations Markers 2 Products 5 Filte…" at bounding box center [470, 231] width 940 height 462
click at [429, 330] on li "address, city, state & zip" at bounding box center [470, 330] width 176 height 18
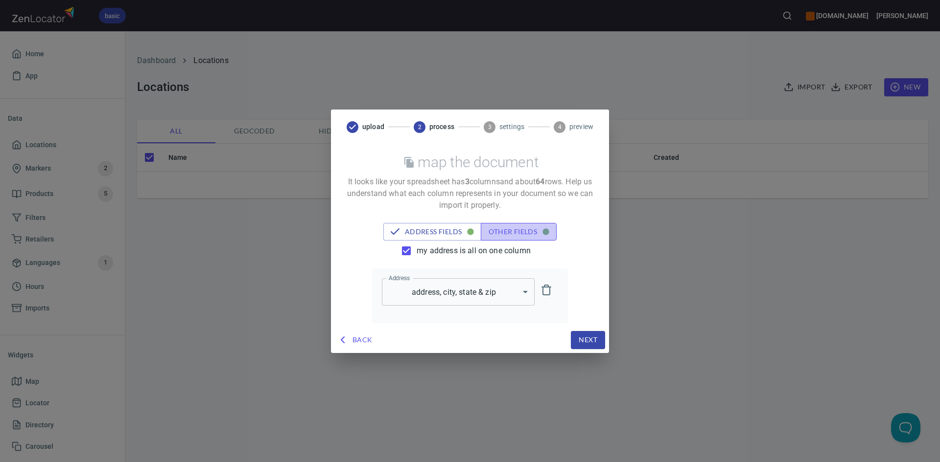
click at [513, 226] on span "other fields" at bounding box center [518, 232] width 60 height 12
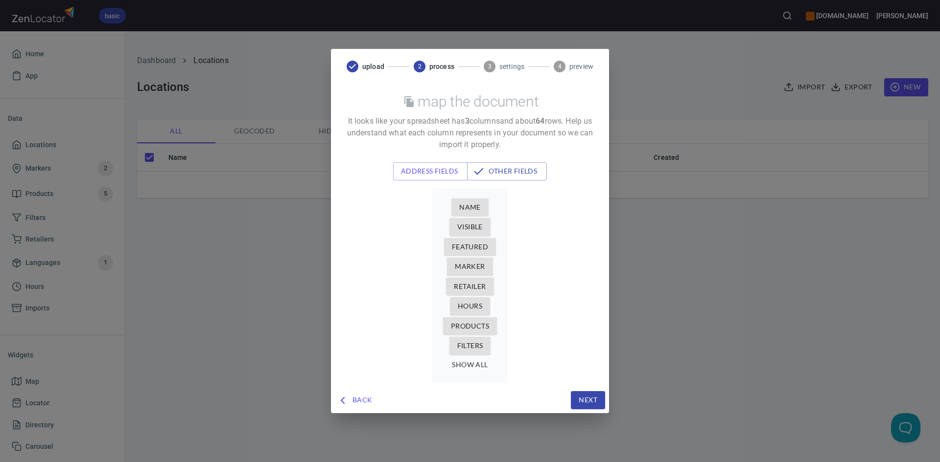
click at [474, 208] on span "Name" at bounding box center [470, 208] width 22 height 12
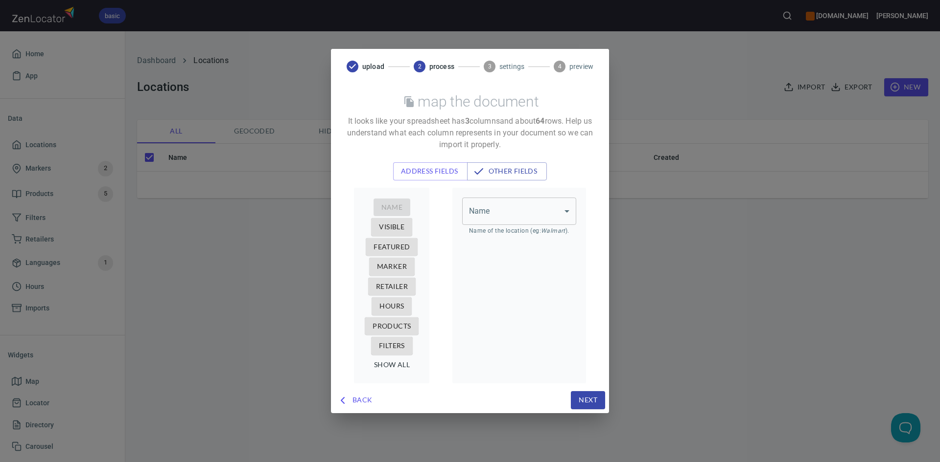
click at [508, 212] on body "basic [DOMAIN_NAME] [PERSON_NAME] App Data Locations Markers 2 Products 5 Filte…" at bounding box center [470, 231] width 940 height 462
click at [505, 232] on li "company" at bounding box center [519, 232] width 114 height 18
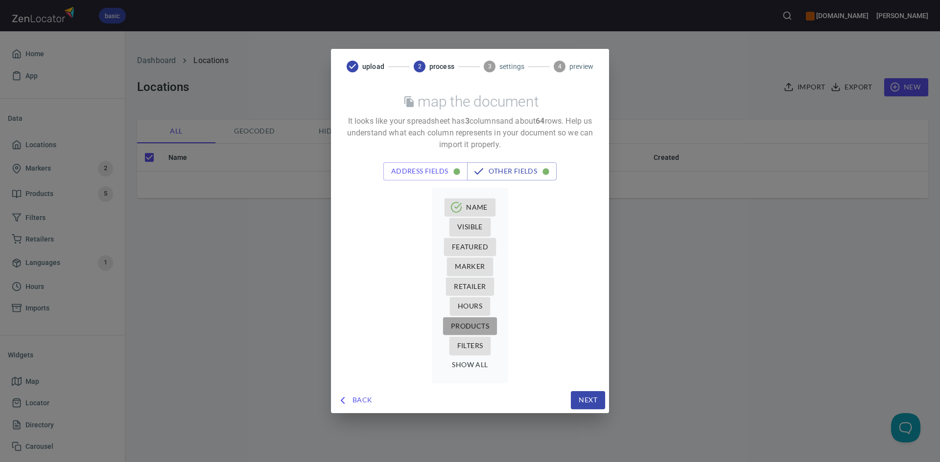
click at [479, 329] on span "Products" at bounding box center [470, 327] width 38 height 12
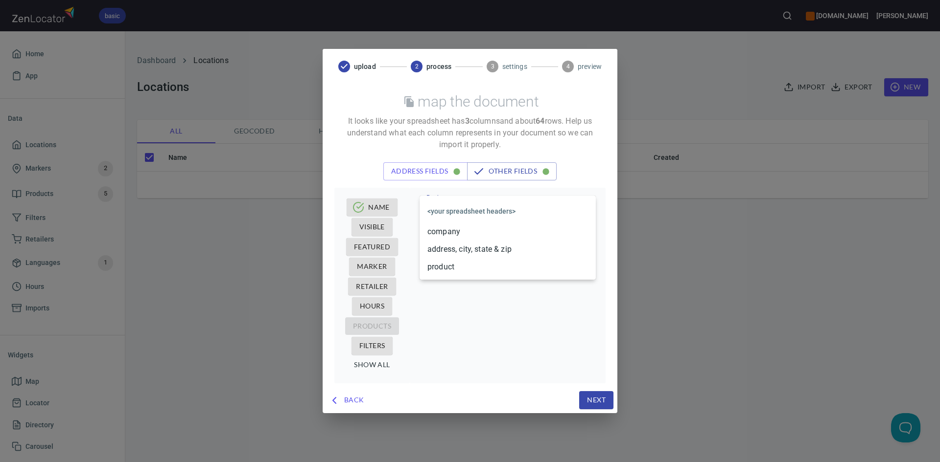
click at [527, 221] on body "basic [DOMAIN_NAME] [PERSON_NAME] App Data Locations Markers 2 Products 5 Filte…" at bounding box center [470, 231] width 940 height 462
click at [508, 267] on li "product" at bounding box center [507, 267] width 176 height 18
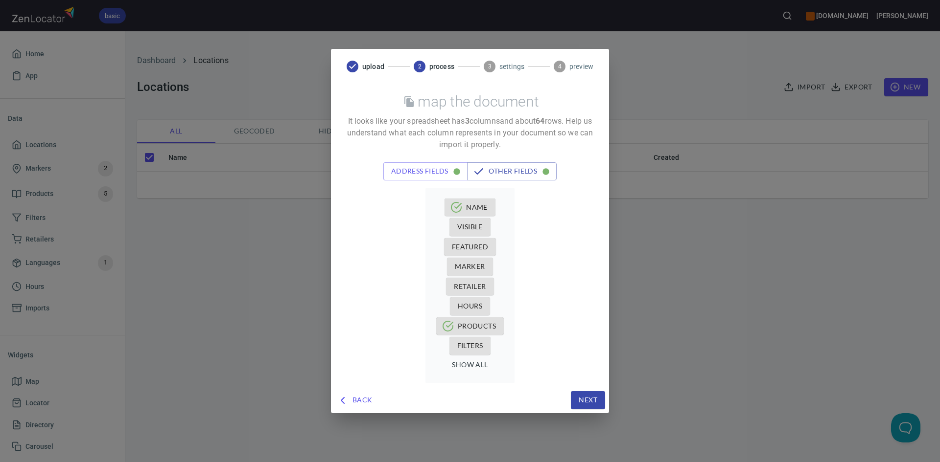
click at [588, 402] on span "Next" at bounding box center [587, 400] width 19 height 12
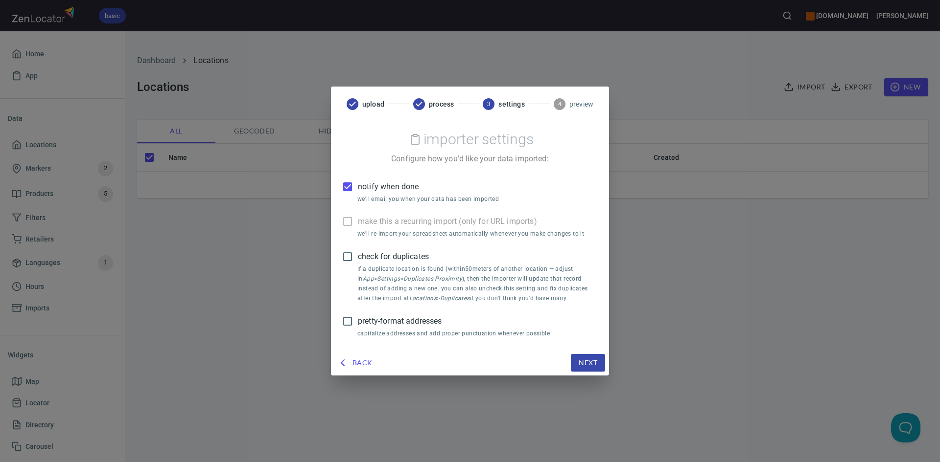
click at [587, 370] on button "Next" at bounding box center [588, 363] width 34 height 18
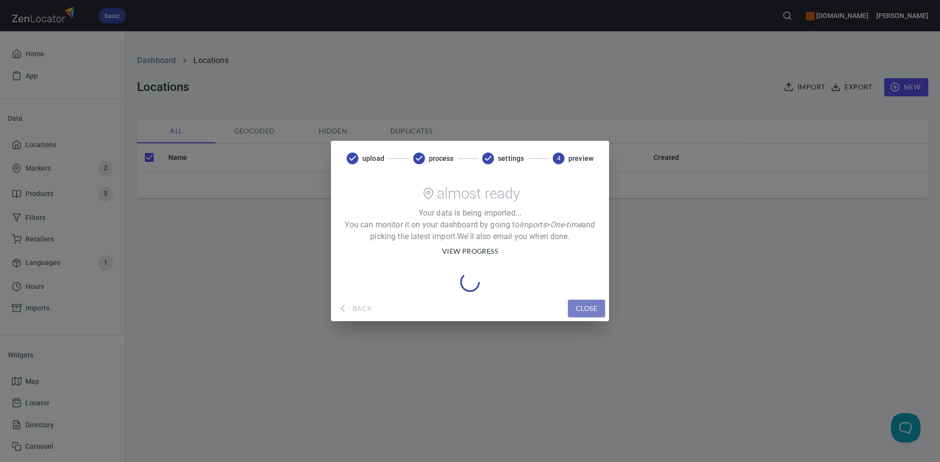
click at [581, 306] on span "close" at bounding box center [586, 309] width 22 height 12
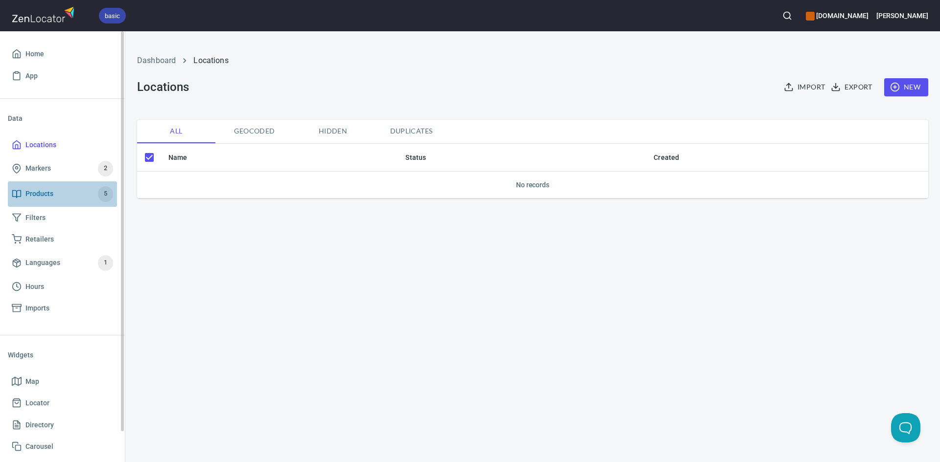
click at [66, 190] on span "Products 5" at bounding box center [62, 194] width 101 height 16
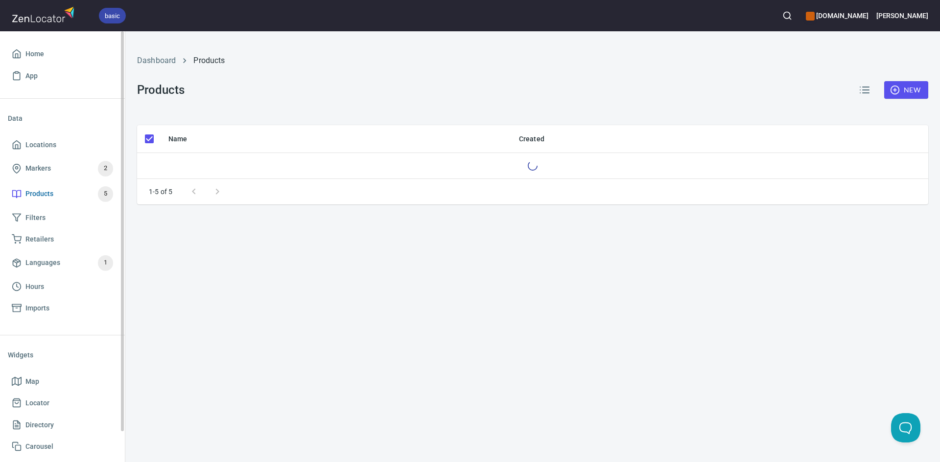
checkbox input "false"
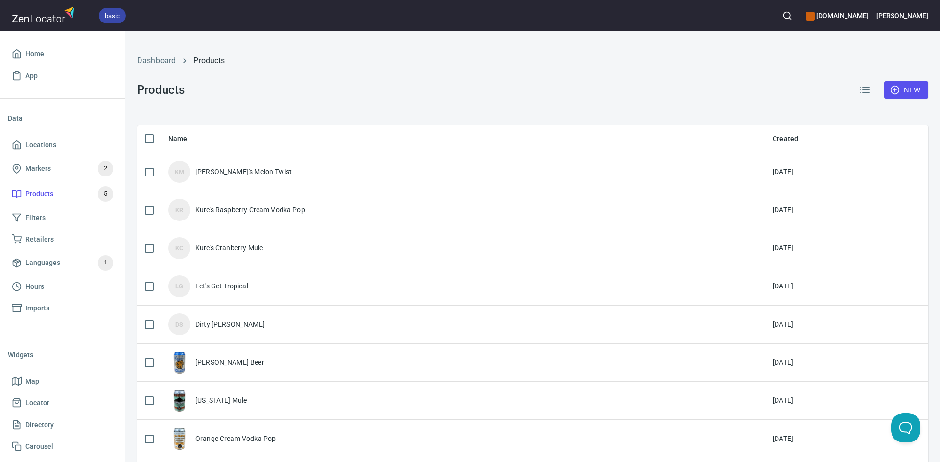
click at [311, 151] on th "Name" at bounding box center [462, 139] width 604 height 28
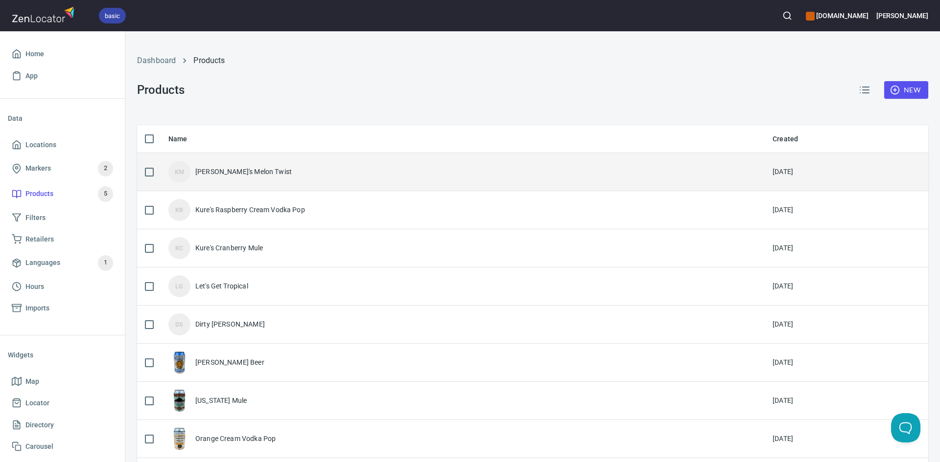
click at [374, 167] on div "[PERSON_NAME] Melon Twist" at bounding box center [462, 172] width 588 height 22
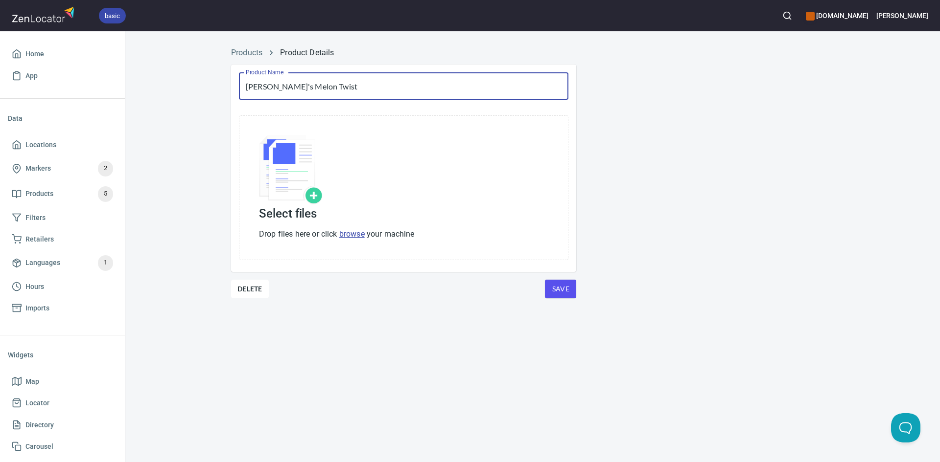
drag, startPoint x: 271, startPoint y: 87, endPoint x: 183, endPoint y: 85, distance: 87.6
click at [183, 85] on div "Products Product Details Product Name [PERSON_NAME]'s Melon Twist Product Name …" at bounding box center [532, 185] width 814 height 289
type input "Melon Twist"
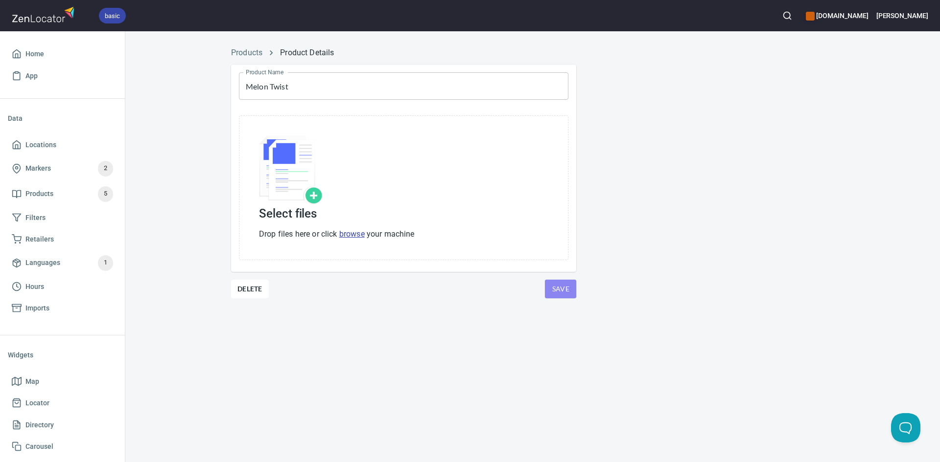
click at [557, 290] on span "Save" at bounding box center [560, 289] width 16 height 12
click at [439, 193] on div "Select files Drop files here or click browse your machine" at bounding box center [403, 188] width 289 height 105
click at [282, 336] on div "Products Product Details Product Name Melon Twist Product Name Select files Dro…" at bounding box center [532, 246] width 814 height 431
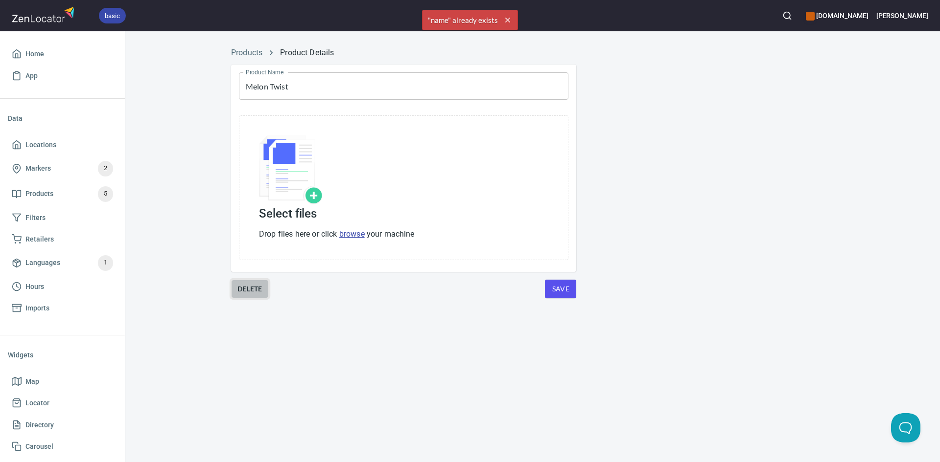
click at [252, 280] on button "Delete" at bounding box center [250, 289] width 38 height 19
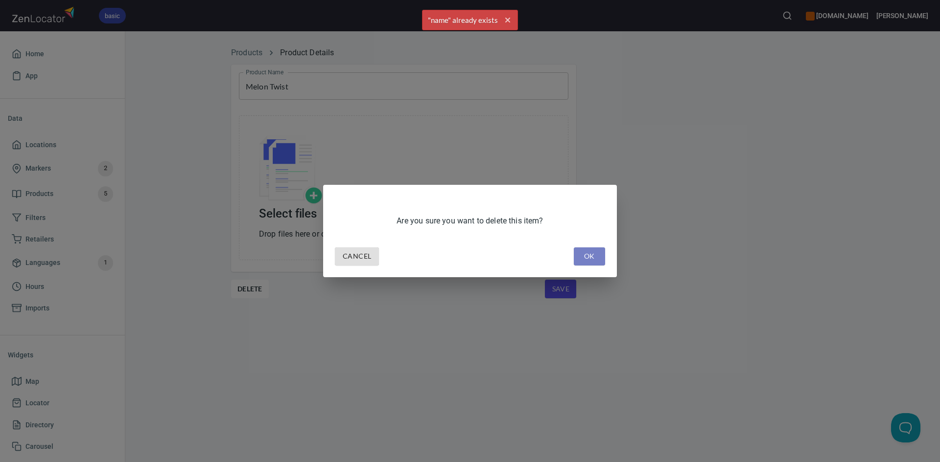
click at [588, 255] on span "OK" at bounding box center [589, 257] width 16 height 12
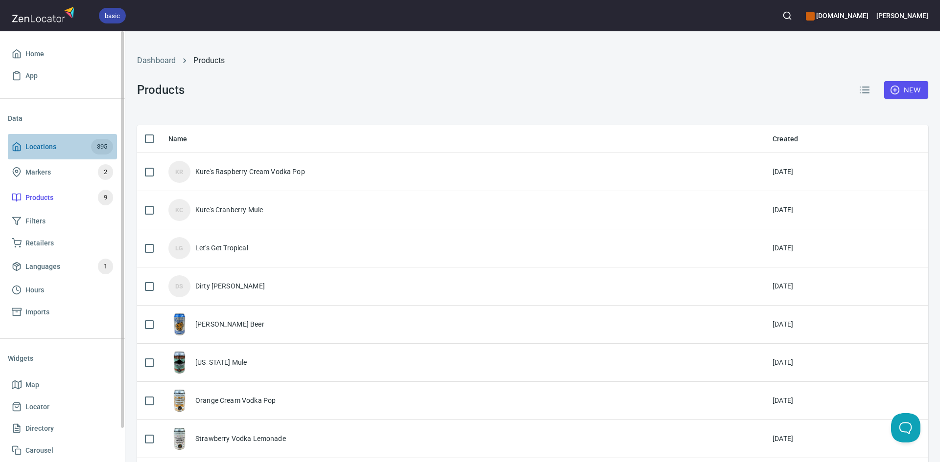
click at [74, 139] on span "Locations 395" at bounding box center [62, 147] width 101 height 16
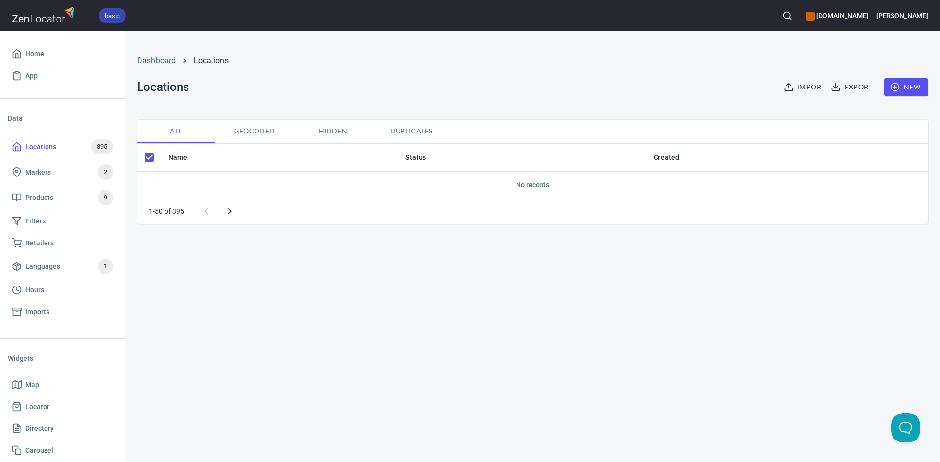
click at [247, 128] on span "Geocoded" at bounding box center [254, 131] width 67 height 12
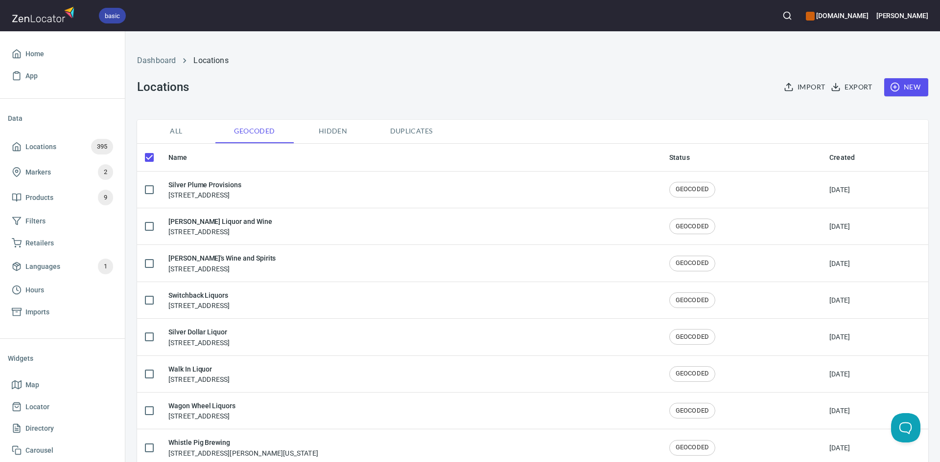
checkbox input "false"
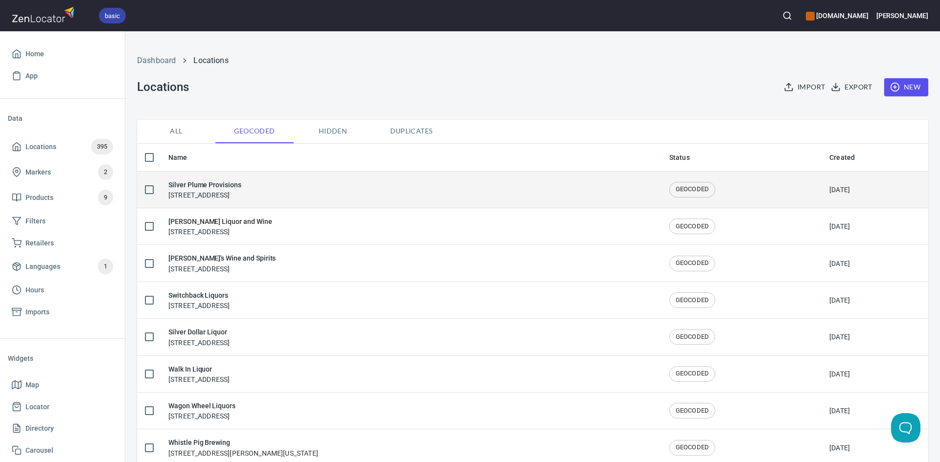
click at [217, 184] on h6 "Silver Plume Provisions" at bounding box center [204, 185] width 73 height 11
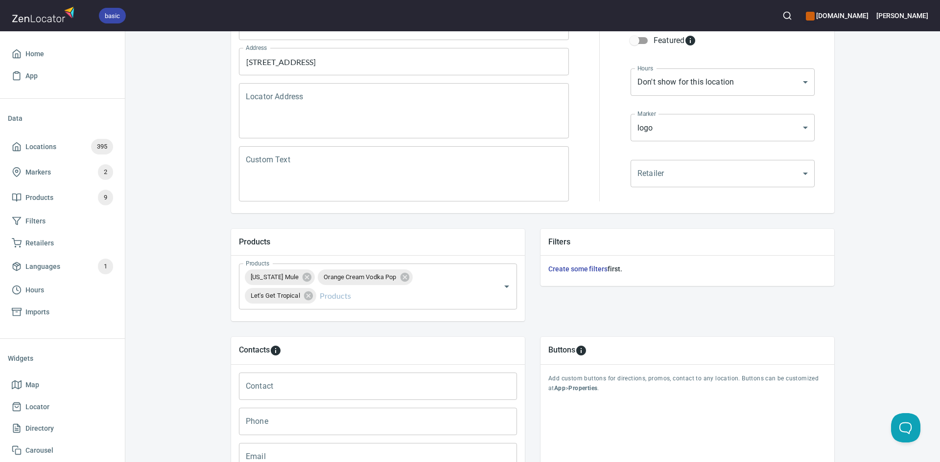
scroll to position [7, 0]
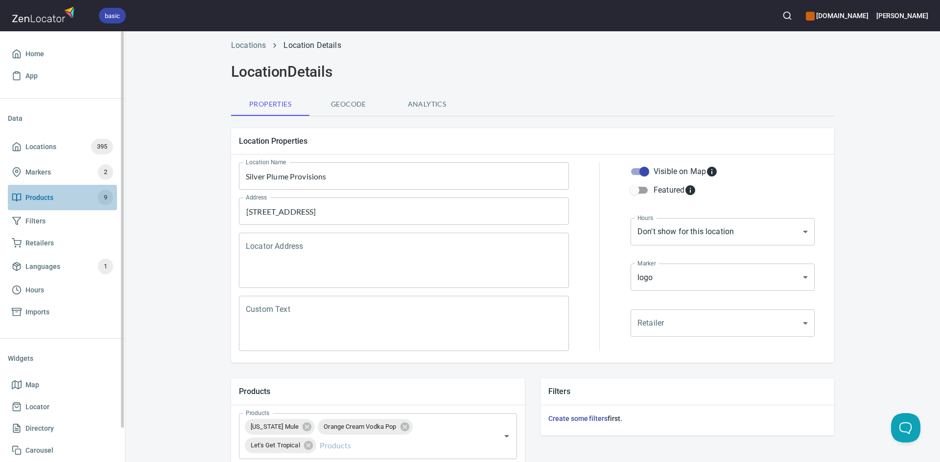
click at [57, 193] on span "Products 9" at bounding box center [62, 198] width 101 height 16
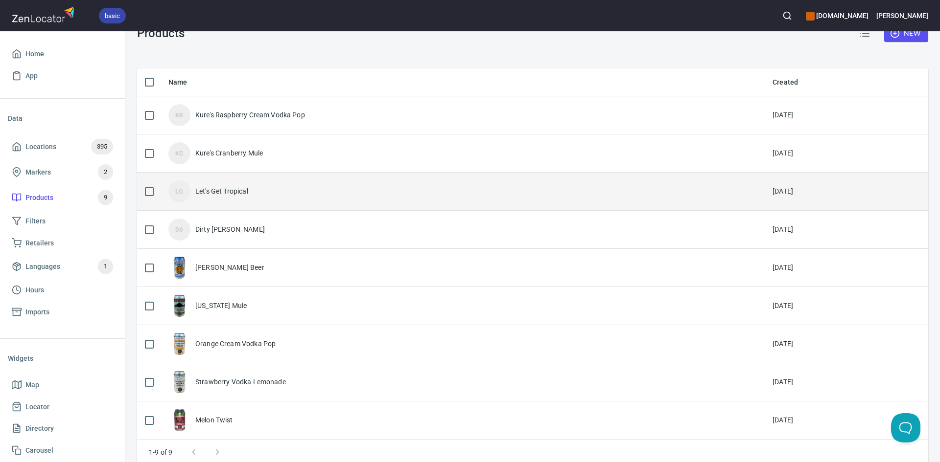
scroll to position [71, 0]
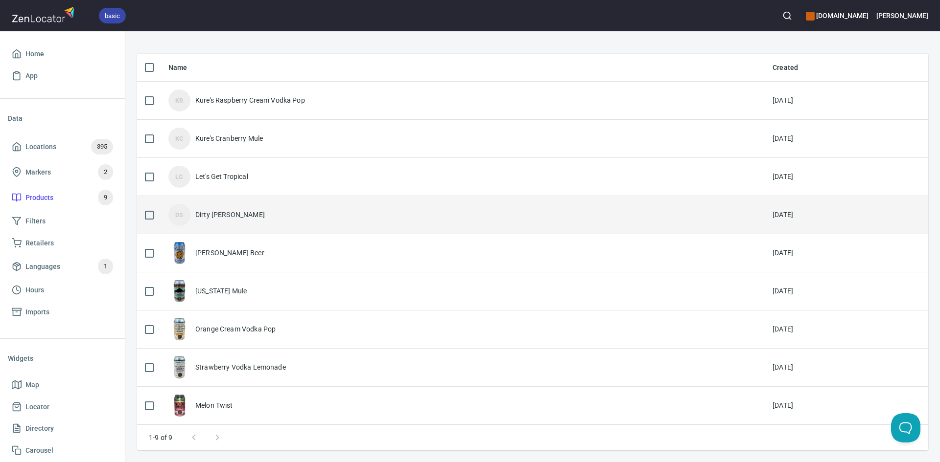
drag, startPoint x: 150, startPoint y: 213, endPoint x: 145, endPoint y: 208, distance: 6.6
click at [147, 210] on input "checkbox" at bounding box center [149, 215] width 21 height 21
checkbox input "true"
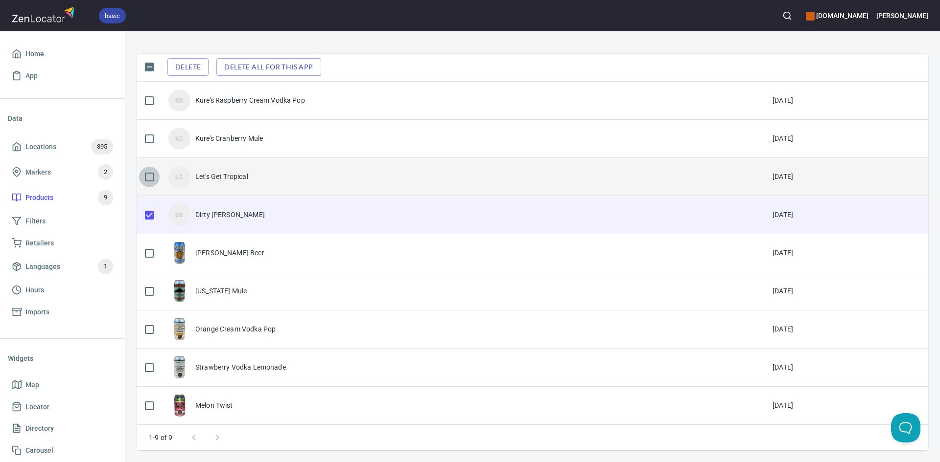
click at [152, 172] on input "checkbox" at bounding box center [149, 177] width 21 height 21
checkbox input "true"
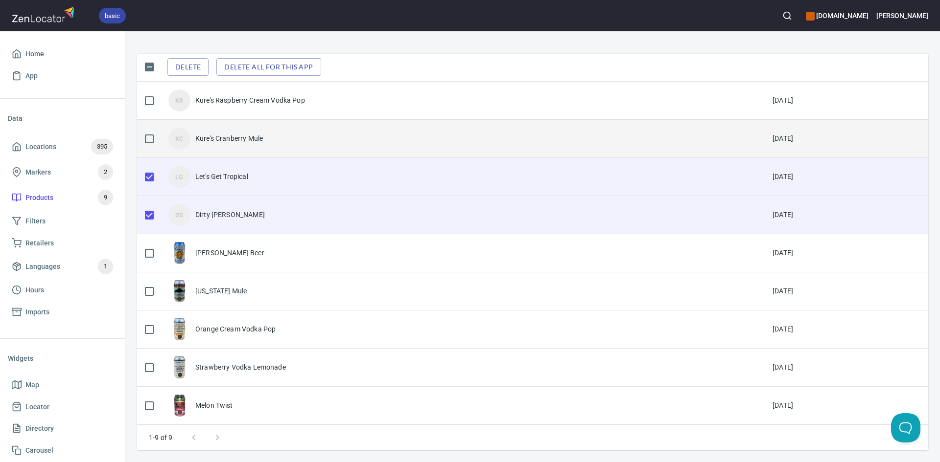
click at [144, 136] on input "checkbox" at bounding box center [149, 139] width 21 height 21
checkbox input "true"
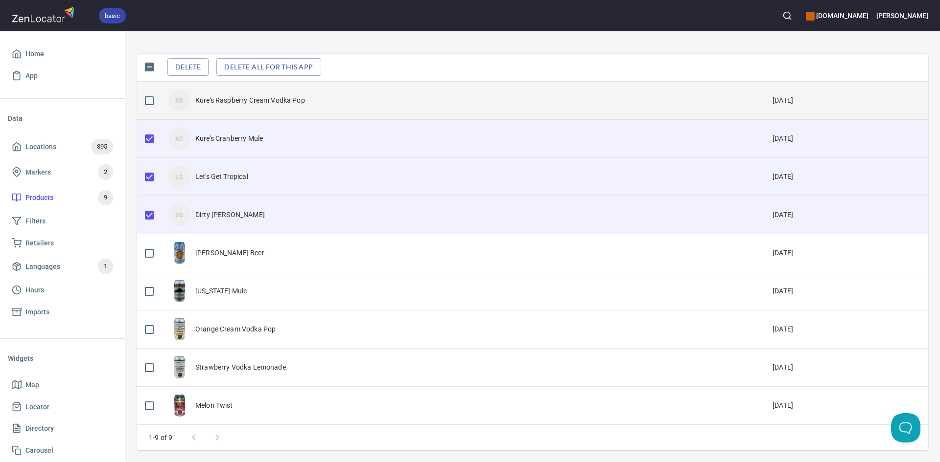
click at [158, 93] on input "checkbox" at bounding box center [149, 101] width 21 height 21
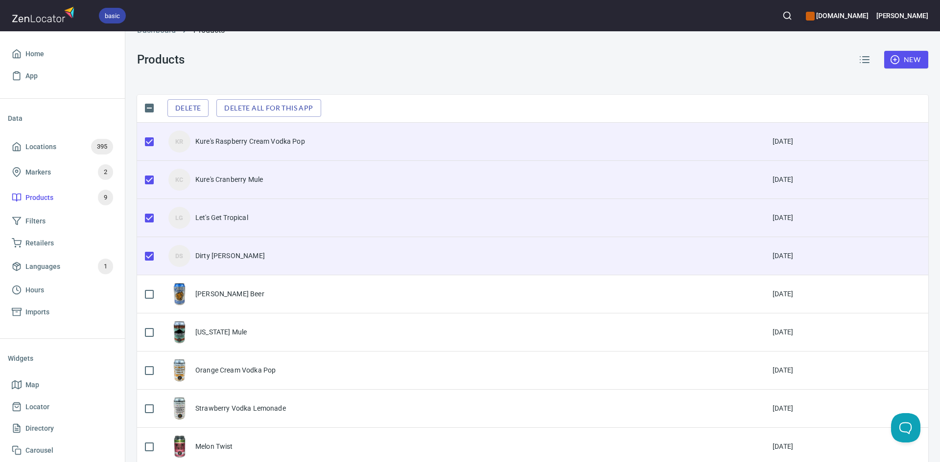
scroll to position [0, 0]
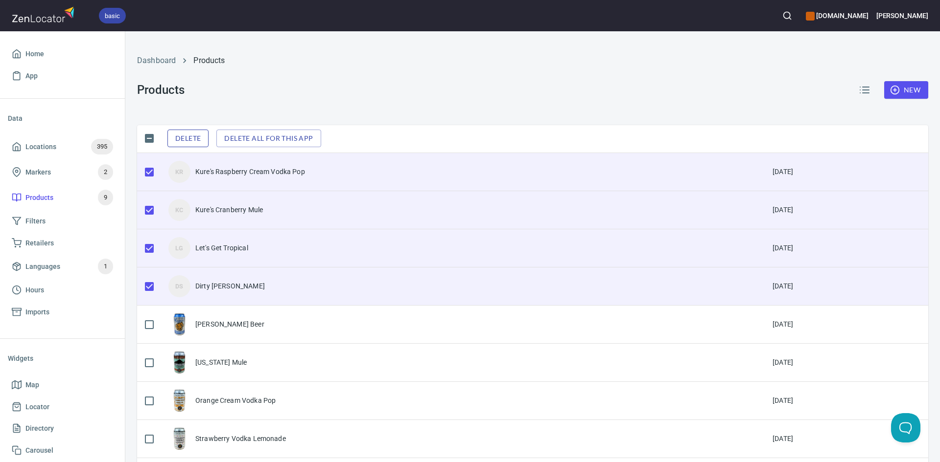
click at [190, 138] on span "Delete" at bounding box center [187, 139] width 25 height 12
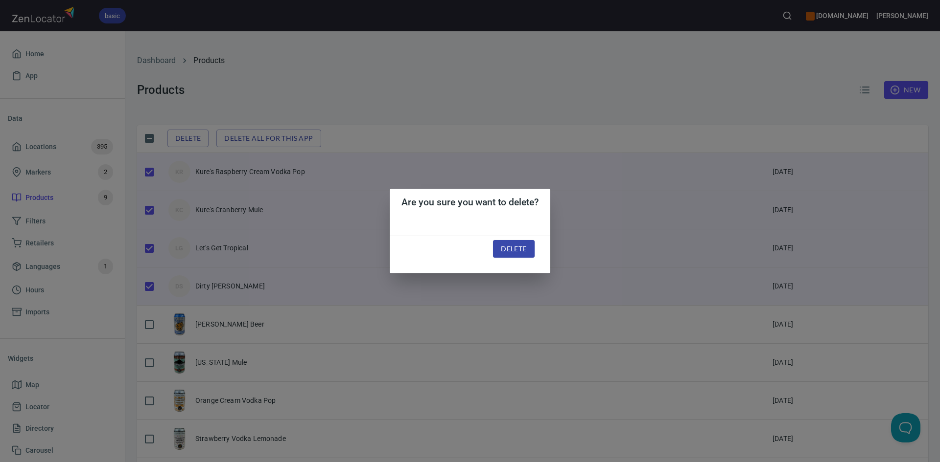
click at [512, 248] on span "Delete" at bounding box center [513, 249] width 25 height 12
checkbox input "false"
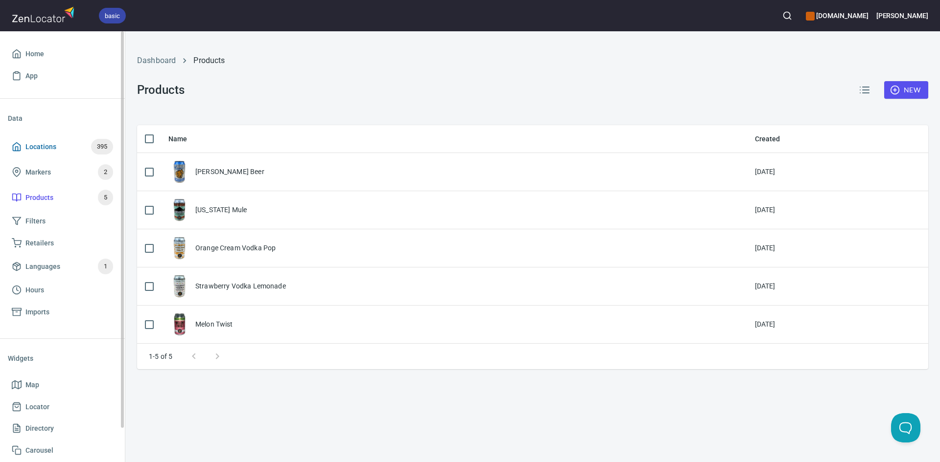
click at [59, 144] on span "Locations 395" at bounding box center [62, 147] width 101 height 16
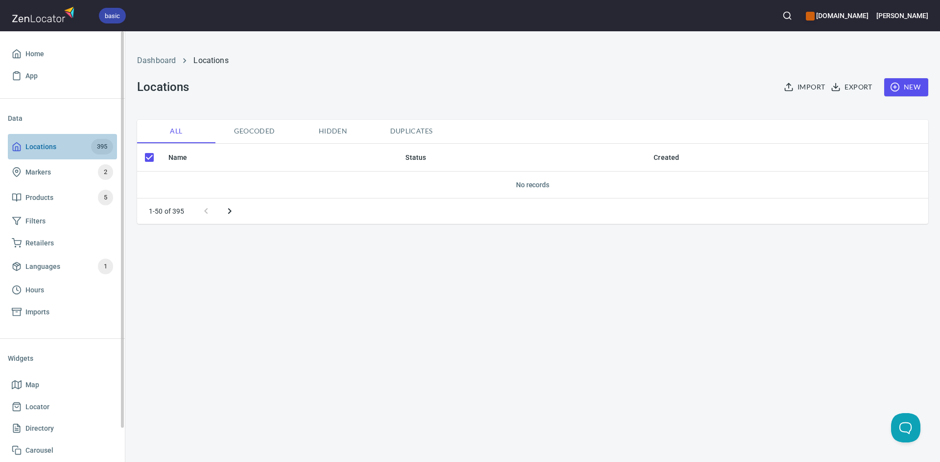
click at [70, 152] on span "Locations 395" at bounding box center [62, 147] width 101 height 16
click at [69, 146] on span "Locations 395" at bounding box center [62, 147] width 101 height 16
click at [36, 72] on span "App" at bounding box center [31, 76] width 12 height 12
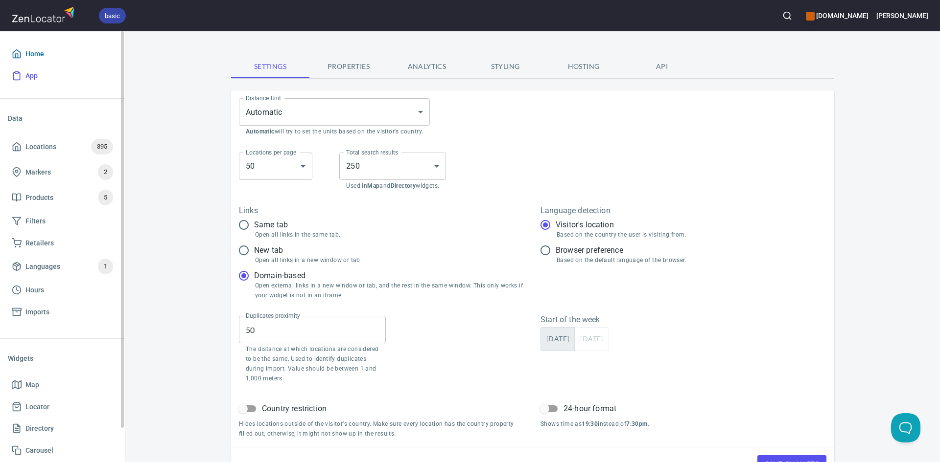
click at [41, 52] on span "Home" at bounding box center [34, 54] width 19 height 12
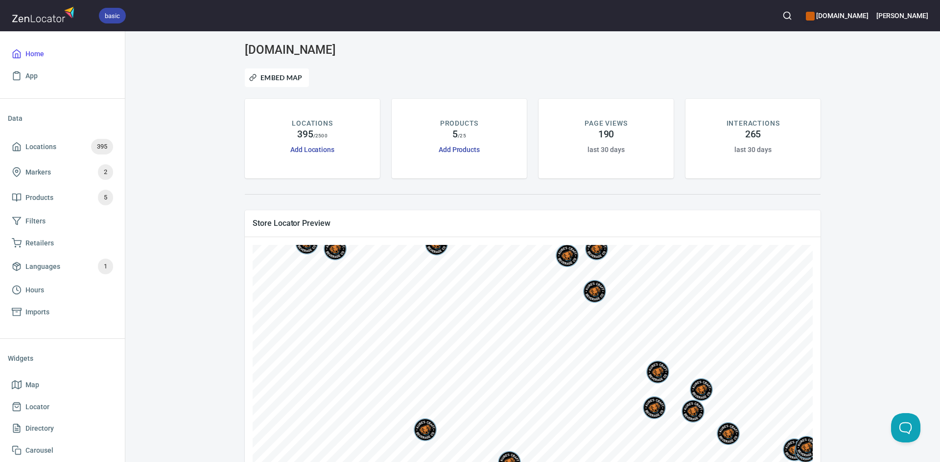
click at [588, 291] on div at bounding box center [594, 291] width 24 height 27
click at [563, 254] on div at bounding box center [567, 256] width 24 height 27
click at [593, 246] on div at bounding box center [596, 249] width 24 height 27
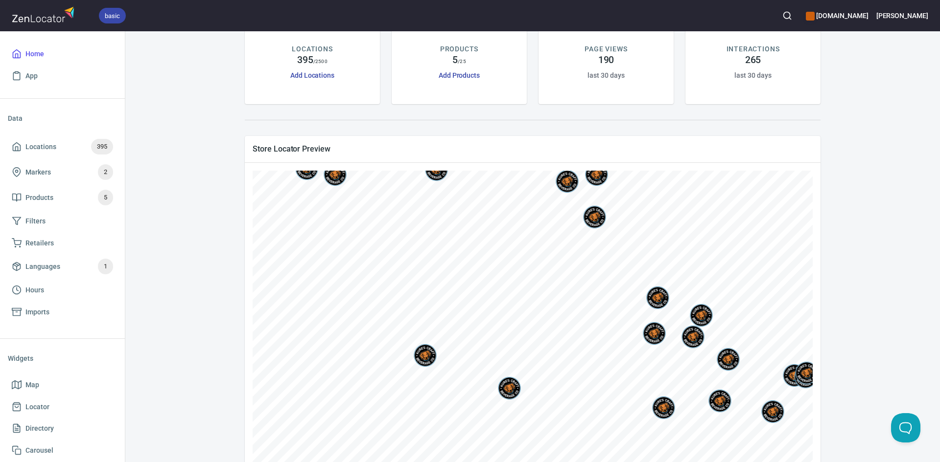
scroll to position [120, 0]
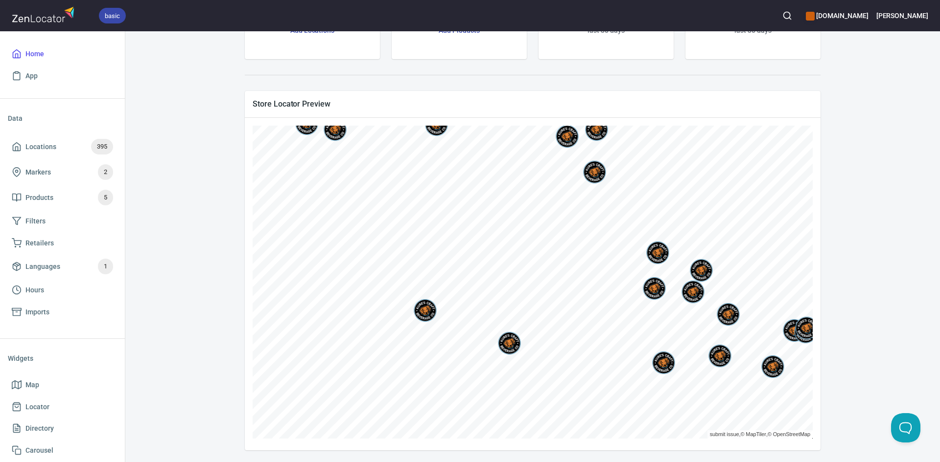
click at [663, 363] on div at bounding box center [663, 363] width 24 height 27
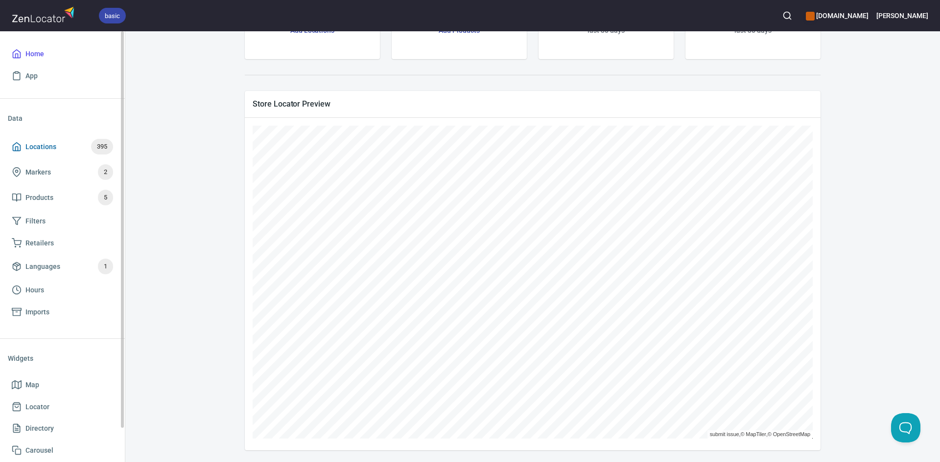
click at [64, 135] on link "Locations 395" at bounding box center [62, 146] width 109 height 25
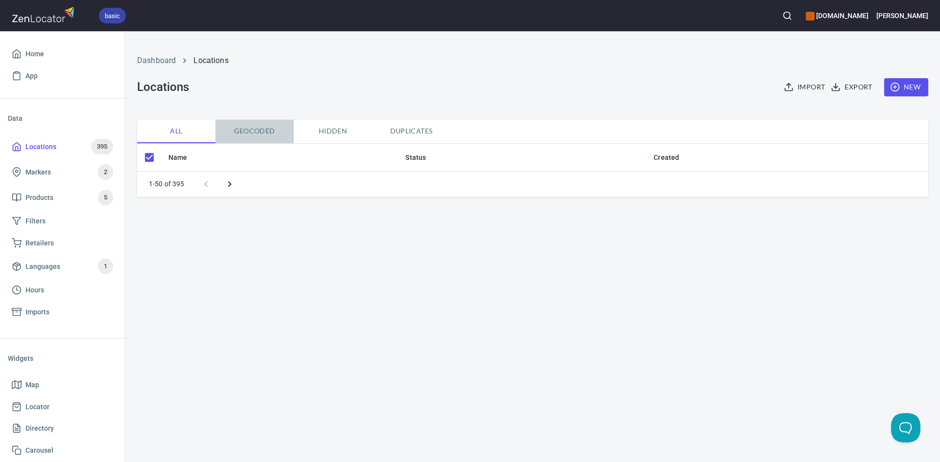
drag, startPoint x: 245, startPoint y: 122, endPoint x: 246, endPoint y: 128, distance: 6.4
click at [246, 125] on button "Geocoded" at bounding box center [254, 131] width 78 height 23
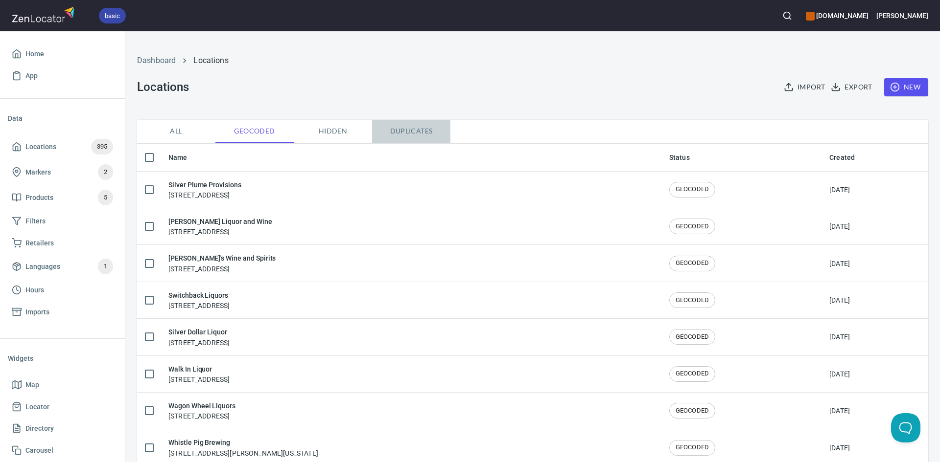
click at [400, 130] on span "Duplicates" at bounding box center [411, 131] width 67 height 12
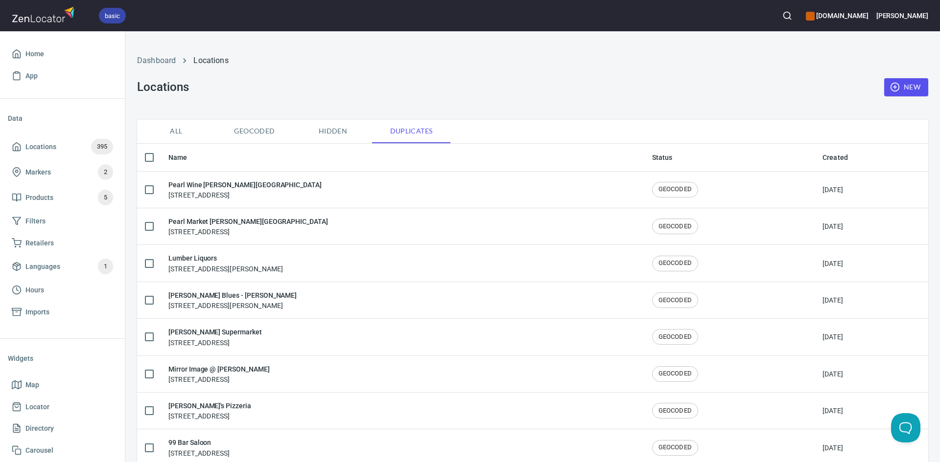
click at [245, 131] on span "Geocoded" at bounding box center [254, 131] width 67 height 12
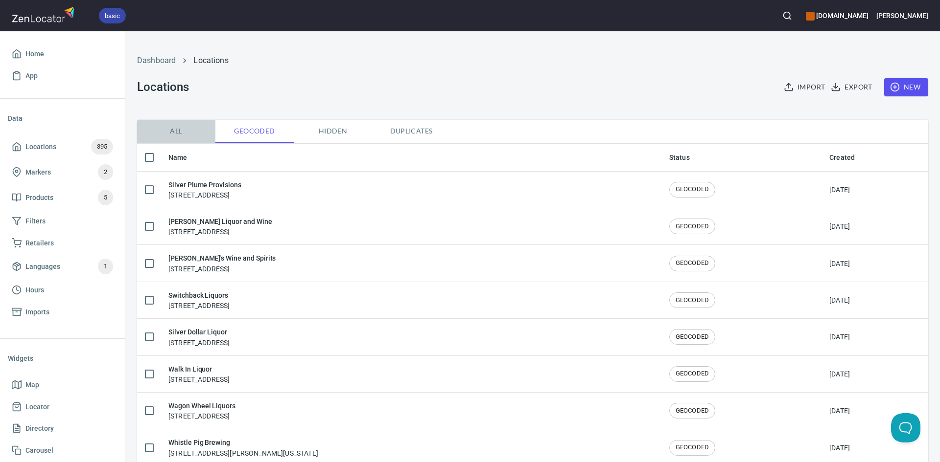
click at [176, 133] on span "All" at bounding box center [176, 131] width 67 height 12
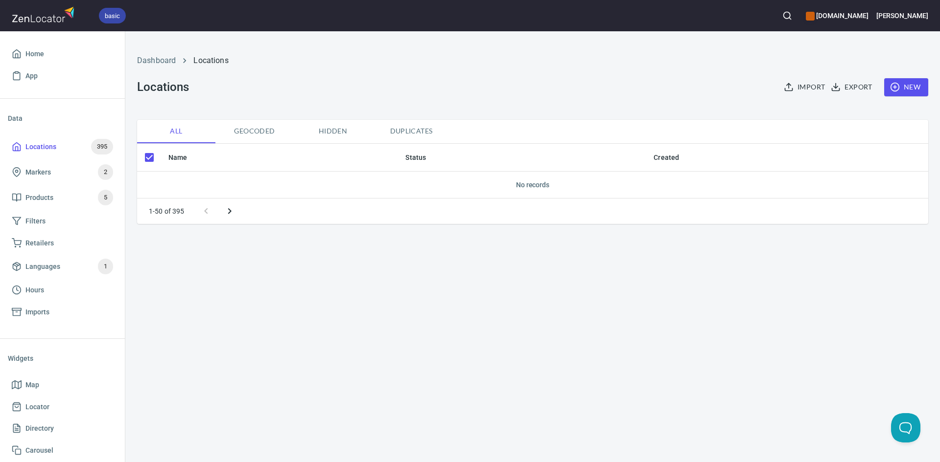
click at [251, 124] on button "Geocoded" at bounding box center [254, 131] width 78 height 23
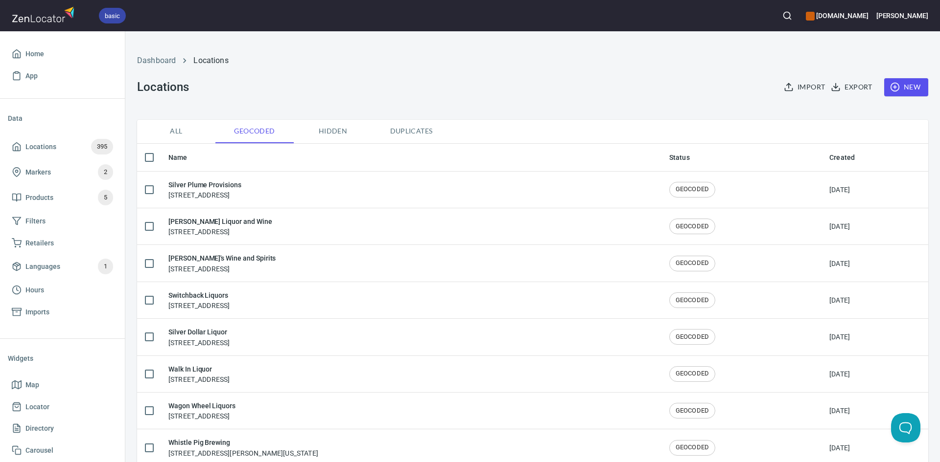
checkbox input "false"
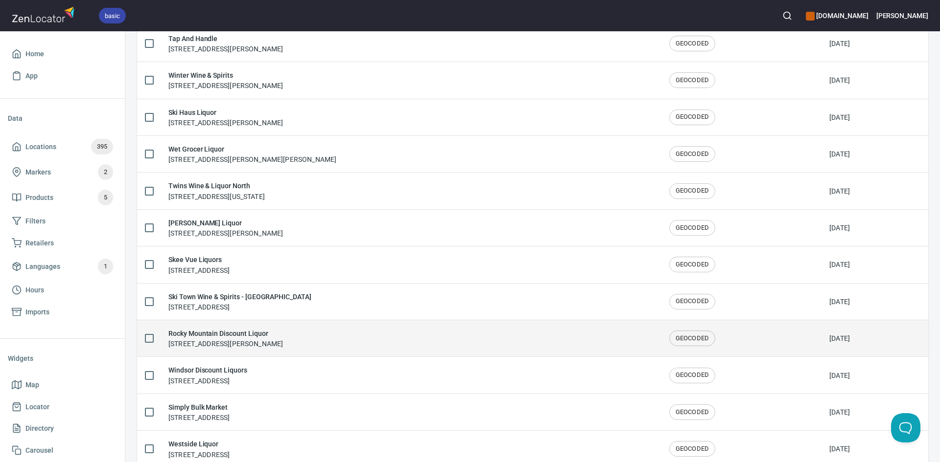
scroll to position [1249, 0]
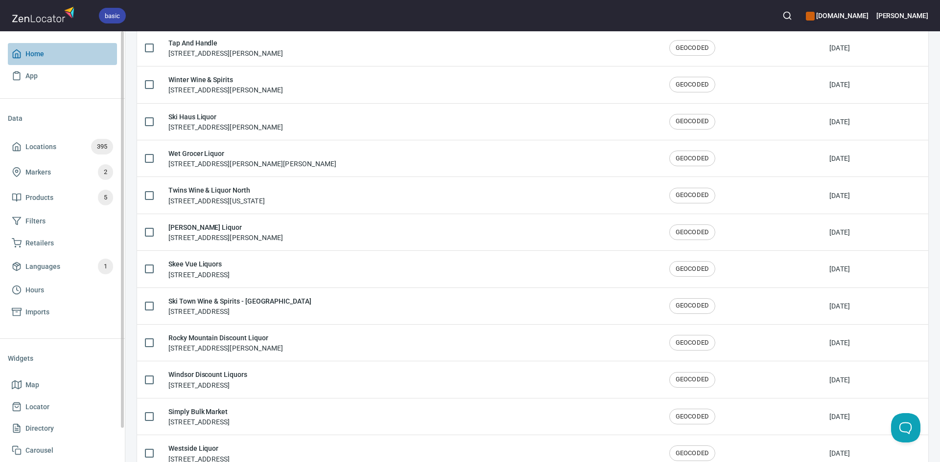
click at [36, 56] on span "Home" at bounding box center [34, 54] width 19 height 12
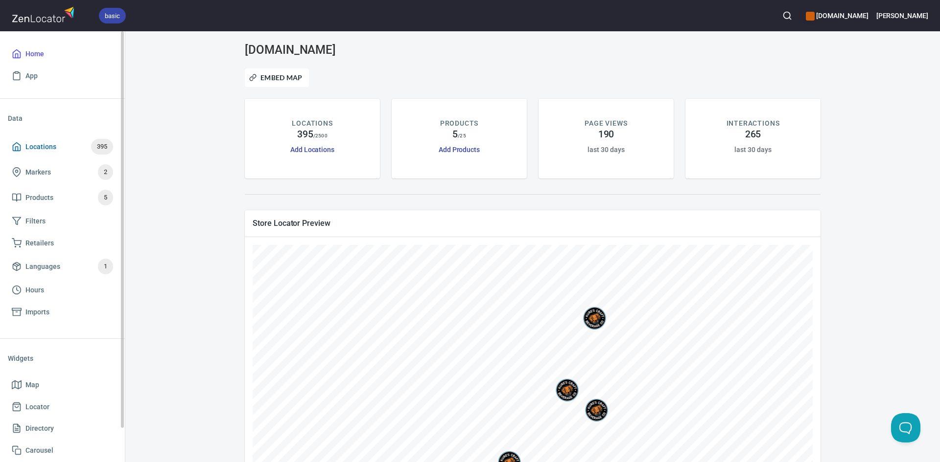
click at [58, 144] on span "Locations 395" at bounding box center [62, 147] width 101 height 16
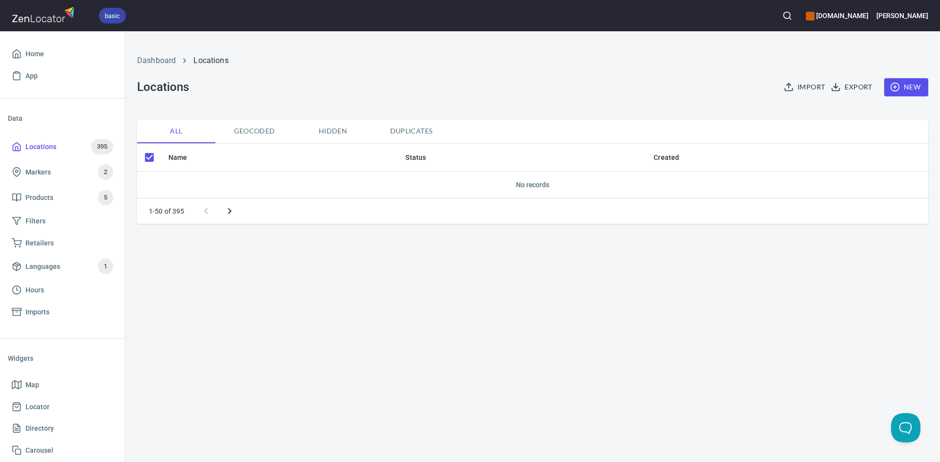
click at [802, 84] on span "Import" at bounding box center [804, 87] width 39 height 12
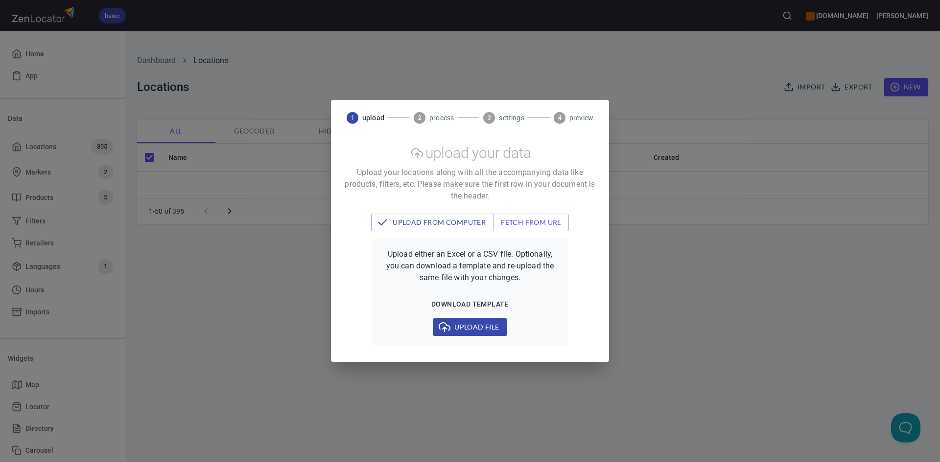
click at [460, 330] on span "Upload file" at bounding box center [469, 327] width 58 height 12
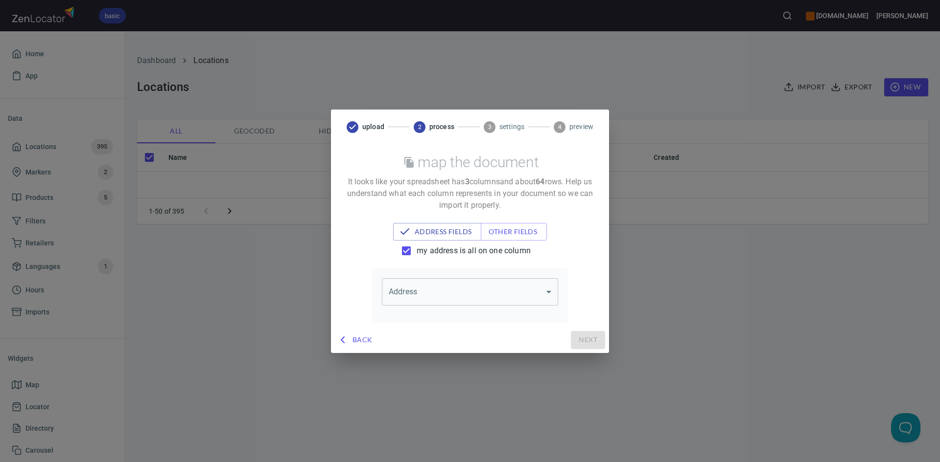
click at [448, 289] on body "basic [DOMAIN_NAME] [PERSON_NAME] App Data Locations 395 Markers 2 Products 5 F…" at bounding box center [470, 231] width 940 height 462
click at [440, 329] on li "address, city, state & zip" at bounding box center [470, 330] width 176 height 18
click at [531, 229] on span "other fields" at bounding box center [518, 232] width 60 height 12
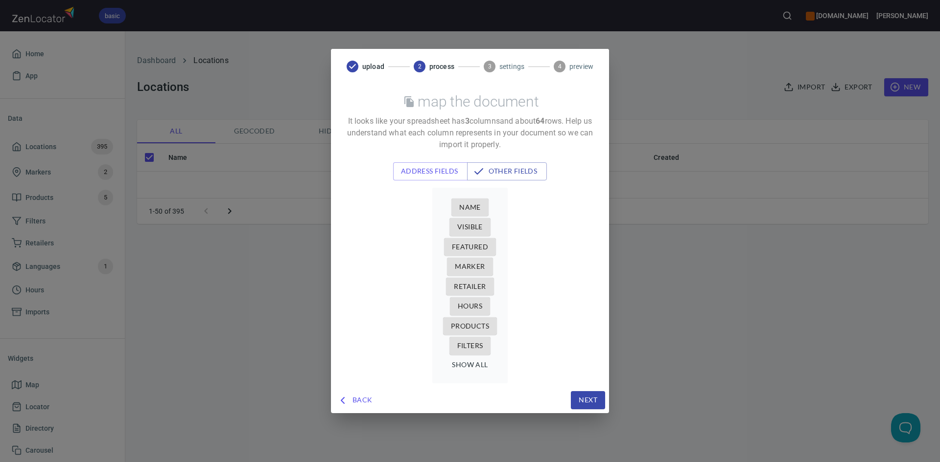
click at [465, 204] on span "Name" at bounding box center [470, 208] width 22 height 12
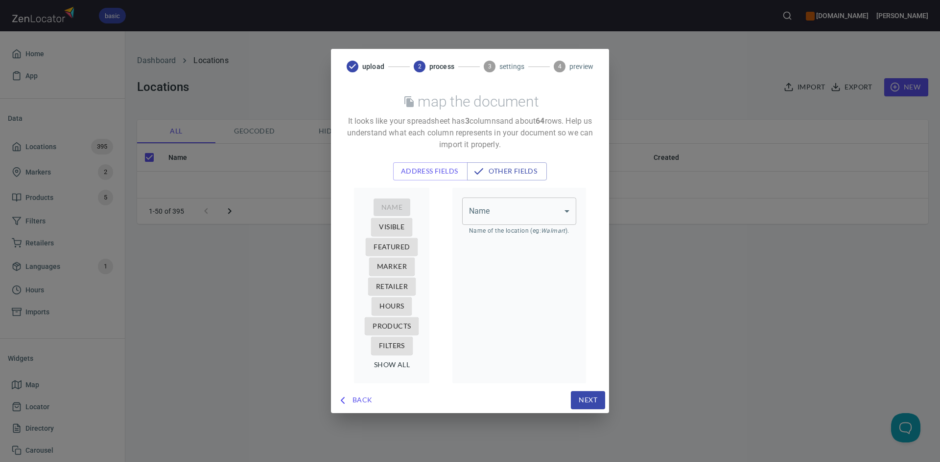
click at [524, 212] on body "basic [DOMAIN_NAME] [PERSON_NAME] App Data Locations 395 Markers 2 Products 5 F…" at bounding box center [470, 231] width 940 height 462
click at [522, 230] on li "company" at bounding box center [519, 232] width 114 height 18
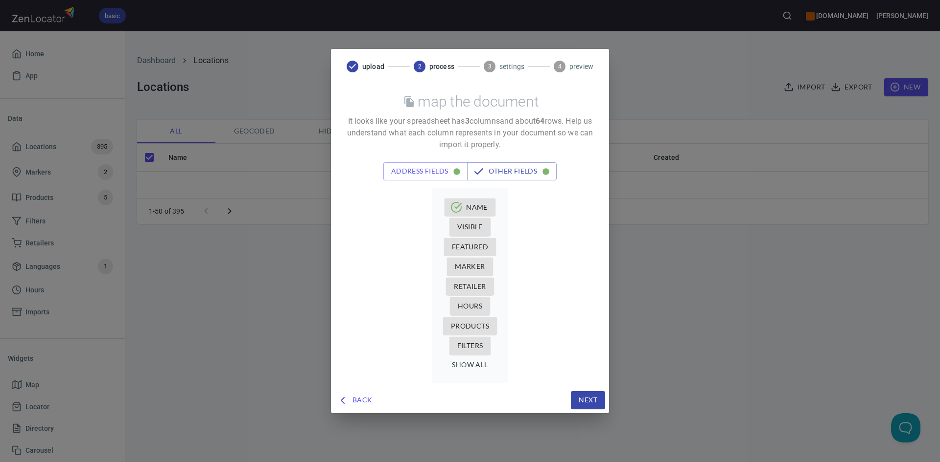
click at [478, 322] on span "Products" at bounding box center [470, 327] width 38 height 12
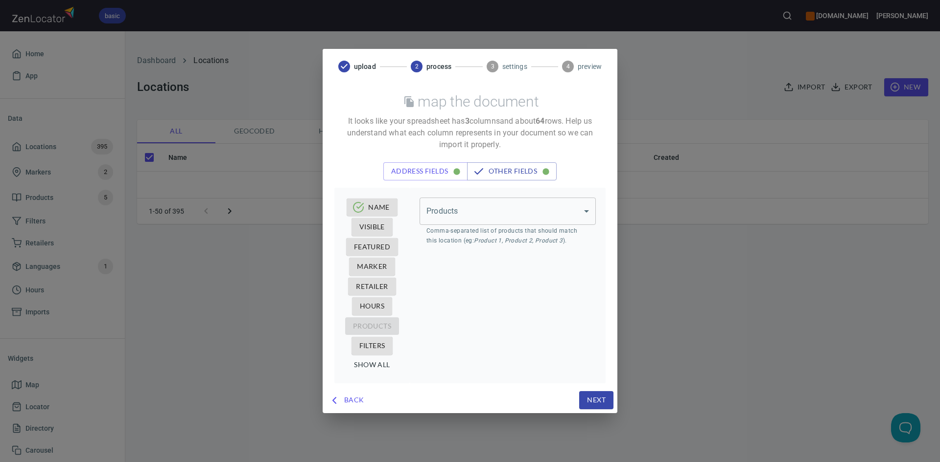
click at [544, 209] on body "basic [DOMAIN_NAME] [PERSON_NAME] App Data Locations 395 Markers 2 Products 5 F…" at bounding box center [470, 231] width 940 height 462
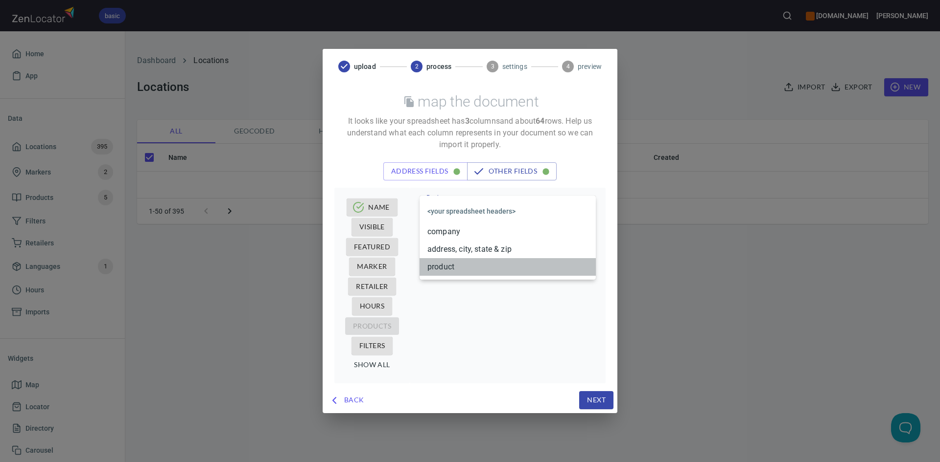
click at [502, 262] on li "product" at bounding box center [507, 267] width 176 height 18
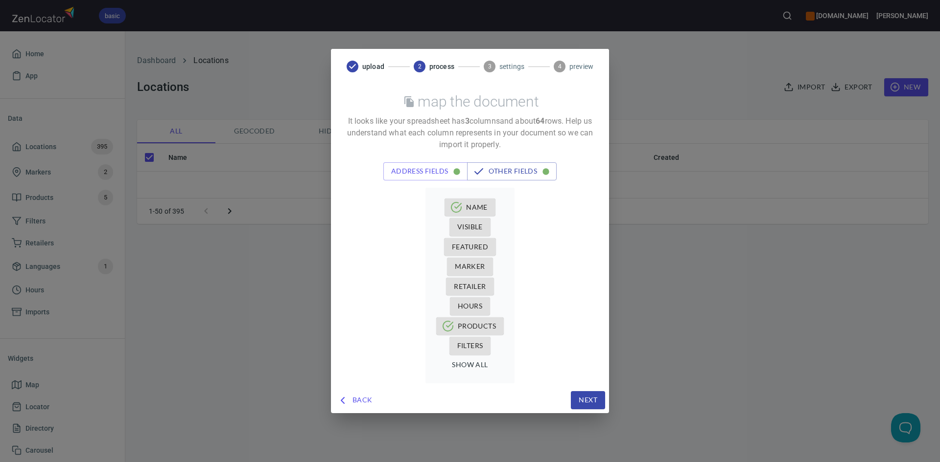
click at [582, 402] on span "Next" at bounding box center [587, 400] width 19 height 12
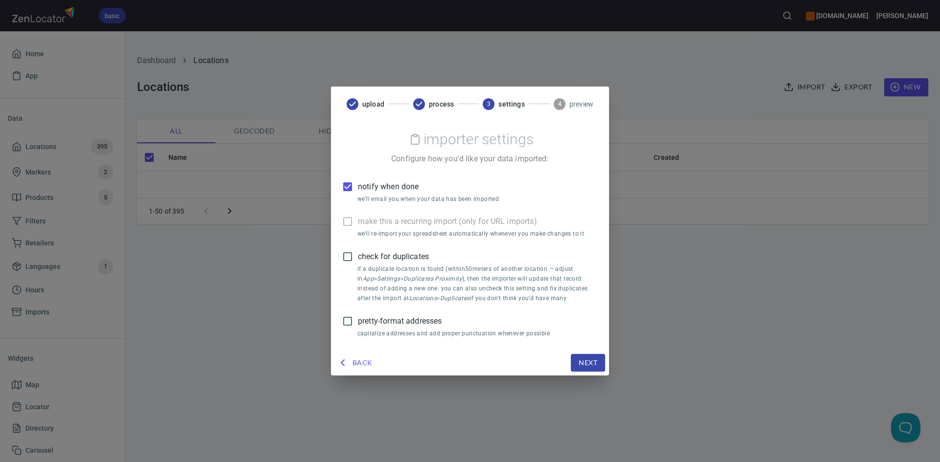
click at [585, 358] on span "Next" at bounding box center [587, 363] width 19 height 12
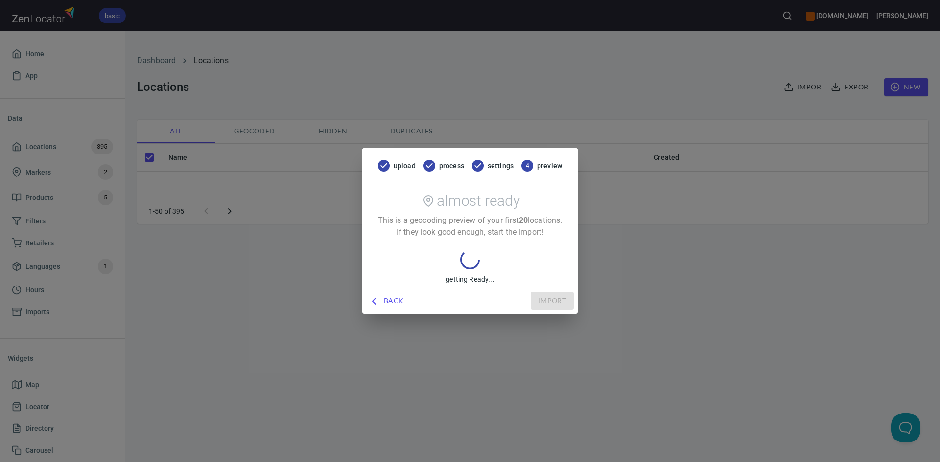
click at [403, 297] on span "Back" at bounding box center [387, 301] width 34 height 12
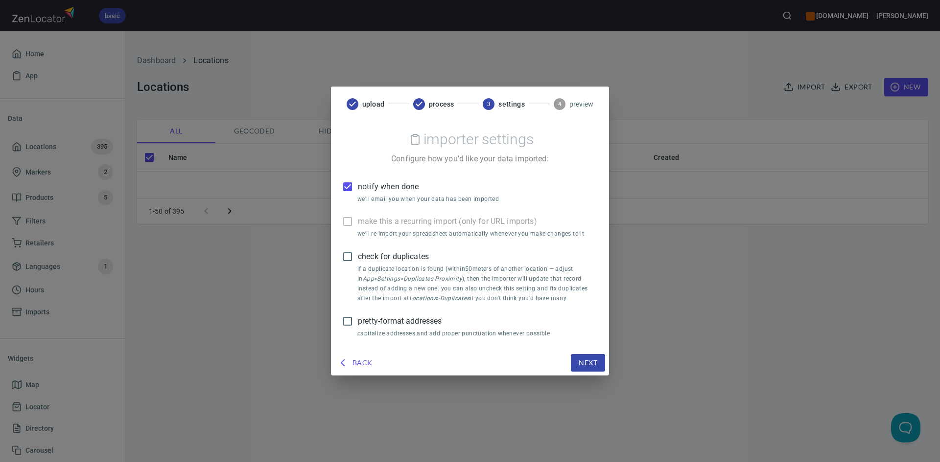
click at [588, 367] on span "Next" at bounding box center [587, 363] width 19 height 12
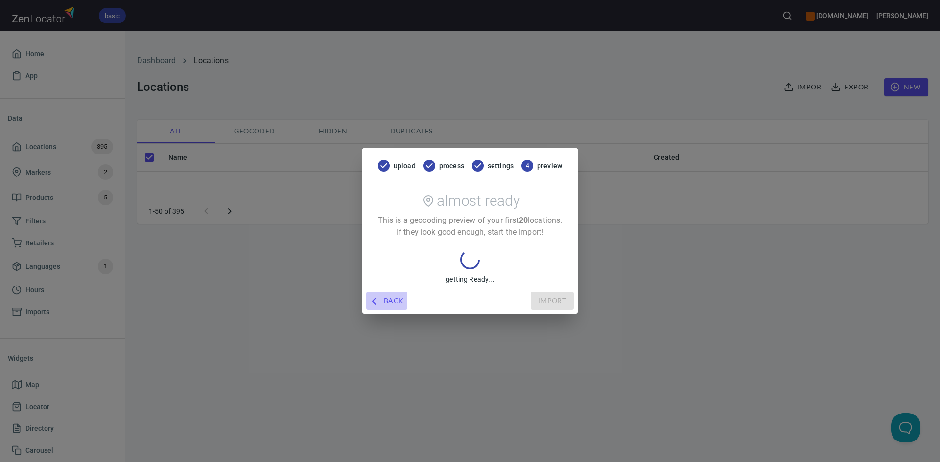
click at [381, 301] on span "Back" at bounding box center [387, 301] width 34 height 12
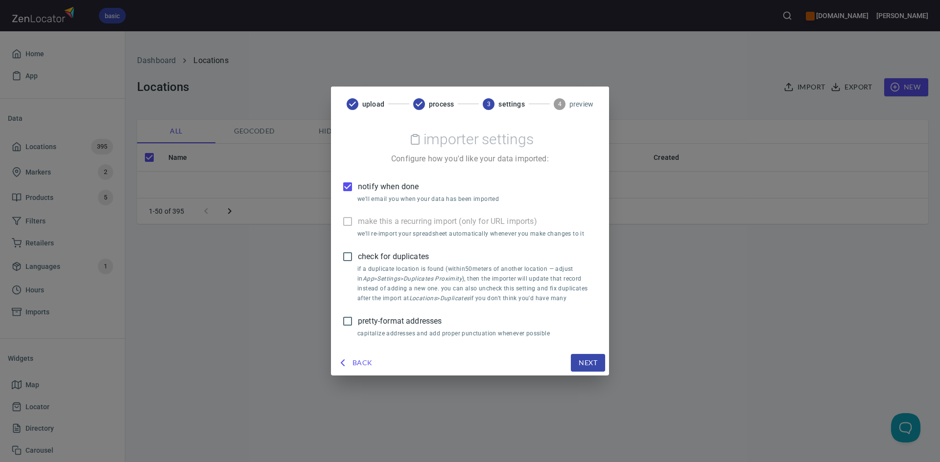
click at [366, 360] on span "Back" at bounding box center [356, 363] width 34 height 12
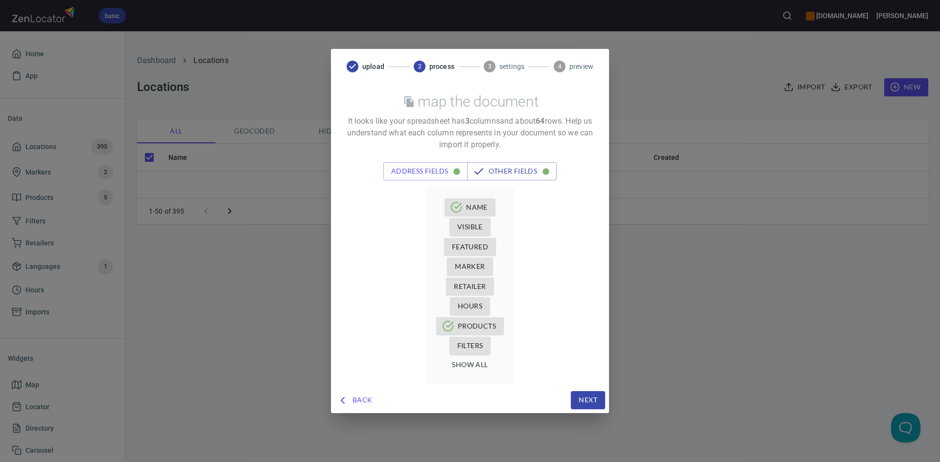
click at [597, 402] on button "Next" at bounding box center [588, 400] width 34 height 18
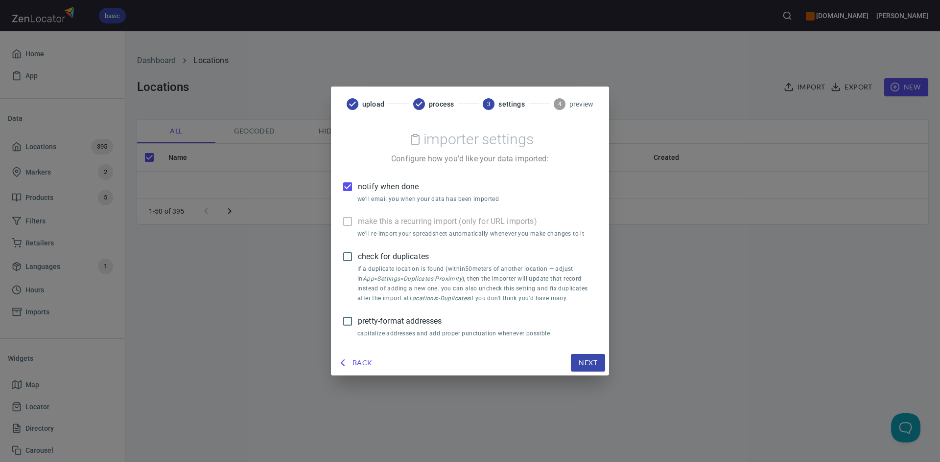
click at [593, 399] on div "upload process 3 settings 4 preview importer settings Configure how you'd like …" at bounding box center [470, 231] width 940 height 462
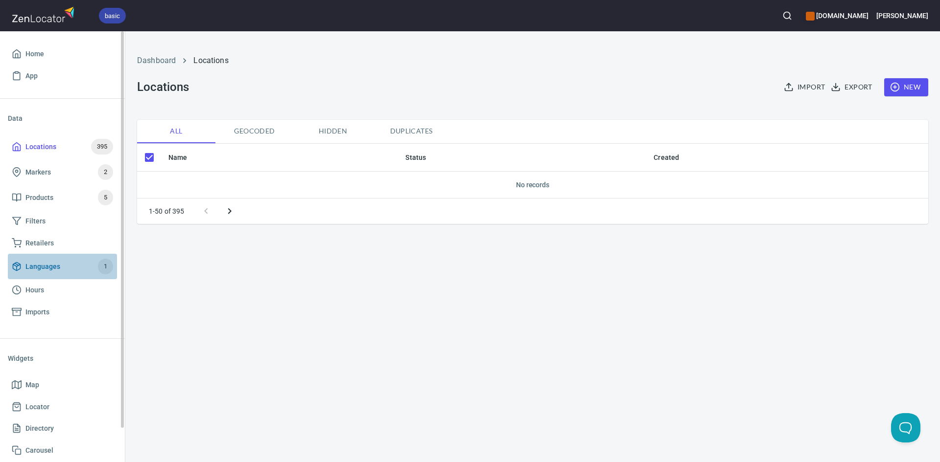
click at [54, 268] on span "Languages" at bounding box center [42, 267] width 35 height 12
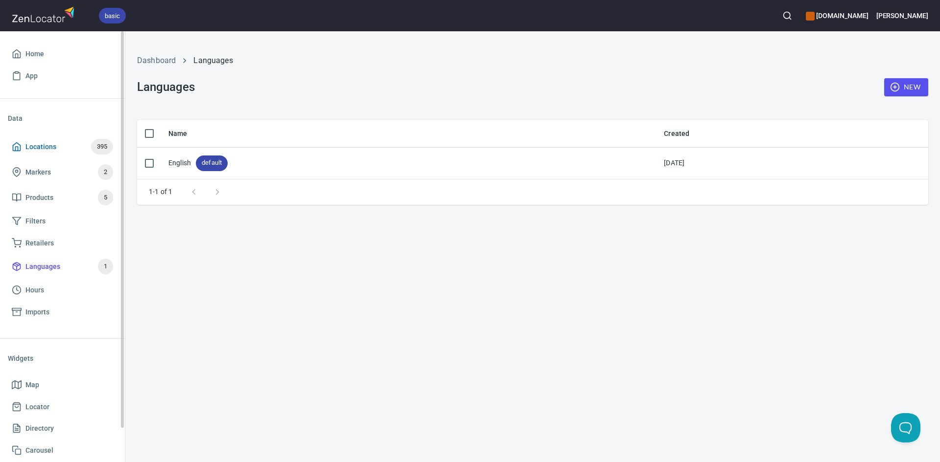
click at [62, 149] on span "Locations 395" at bounding box center [62, 147] width 101 height 16
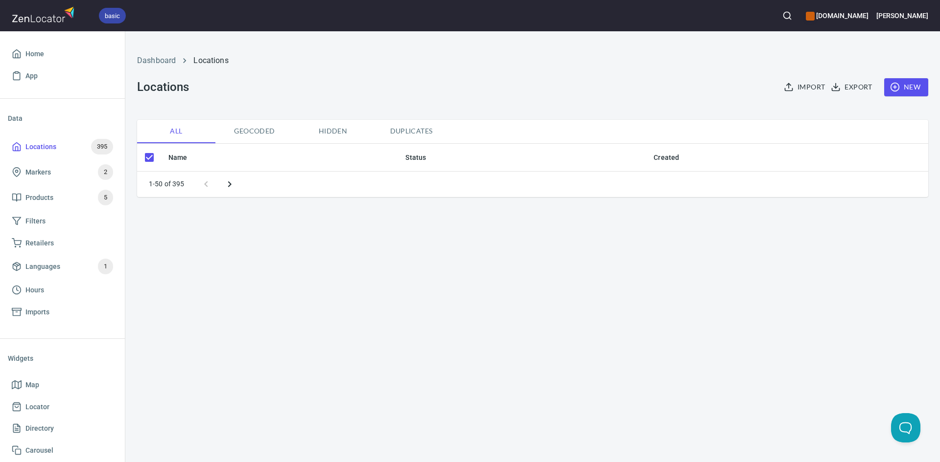
click at [251, 128] on span "Geocoded" at bounding box center [254, 131] width 67 height 12
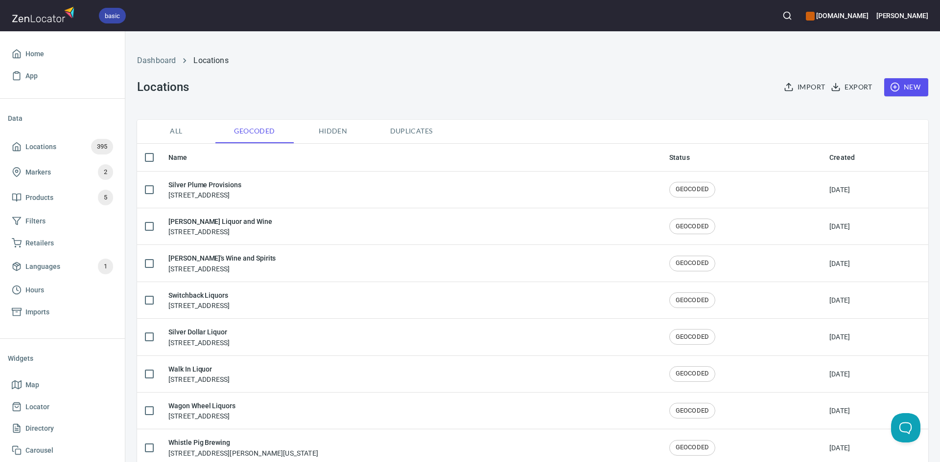
click at [177, 134] on span "All" at bounding box center [176, 131] width 67 height 12
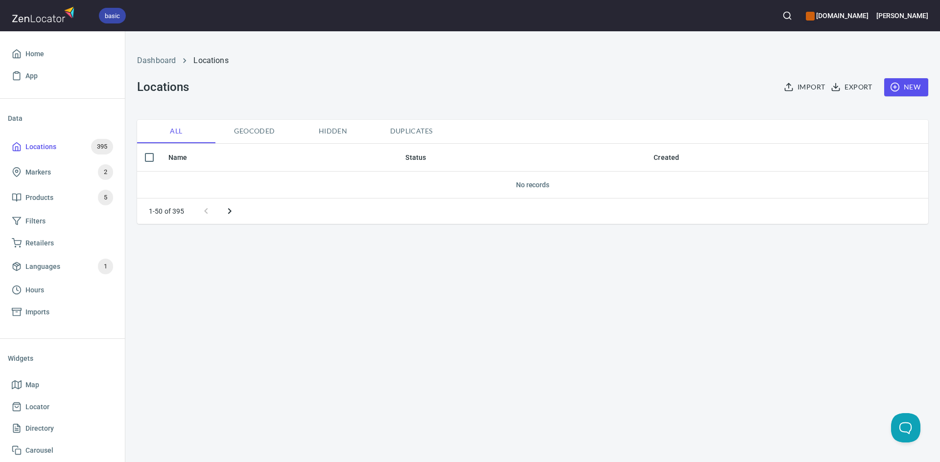
checkbox input "true"
click at [796, 81] on span "Import" at bounding box center [804, 87] width 39 height 12
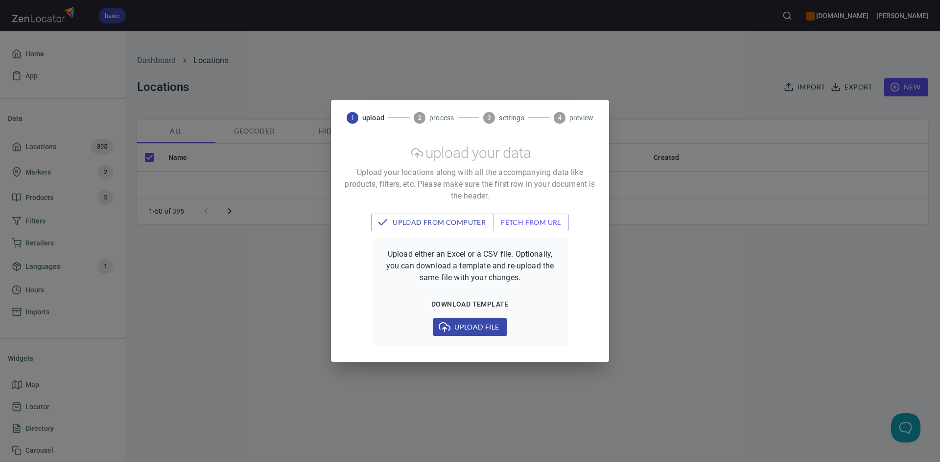
click at [468, 327] on span "Upload file" at bounding box center [469, 327] width 58 height 12
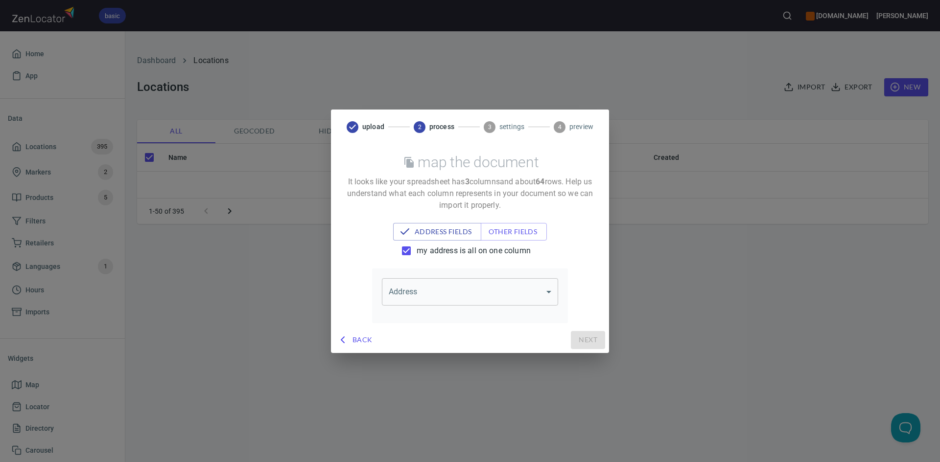
click at [441, 297] on body "basic [DOMAIN_NAME] [PERSON_NAME] App Data Locations 395 Markers 2 Products 5 F…" at bounding box center [470, 231] width 940 height 462
click at [444, 331] on li "address, city, state & zip" at bounding box center [470, 330] width 176 height 18
click at [510, 228] on span "other fields" at bounding box center [518, 232] width 60 height 12
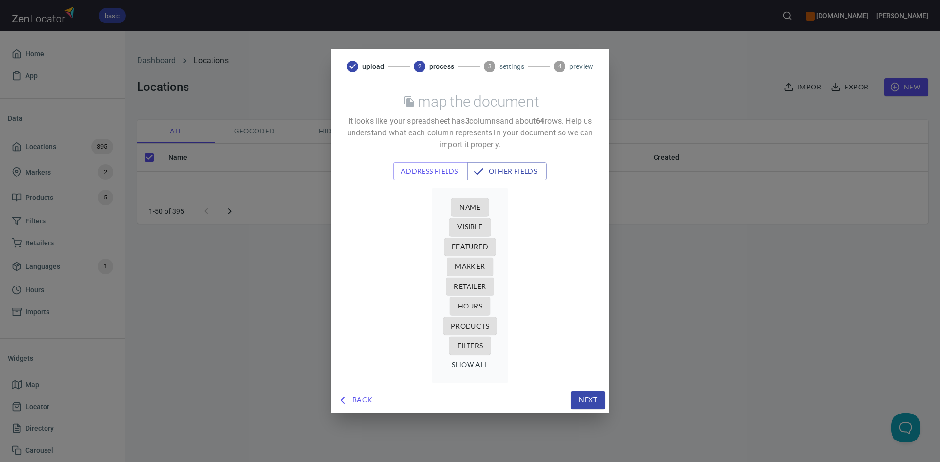
click at [474, 208] on span "Name" at bounding box center [470, 208] width 22 height 12
click at [478, 208] on span "Name" at bounding box center [470, 208] width 22 height 12
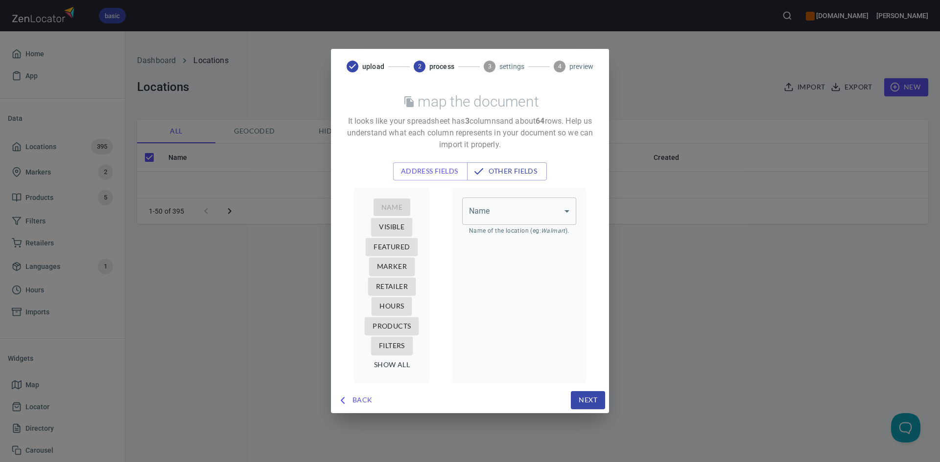
click at [520, 217] on body "basic [DOMAIN_NAME] [PERSON_NAME] App Data Locations 395 Markers 2 Products 5 F…" at bounding box center [470, 231] width 940 height 462
click at [511, 235] on li "company" at bounding box center [519, 232] width 114 height 18
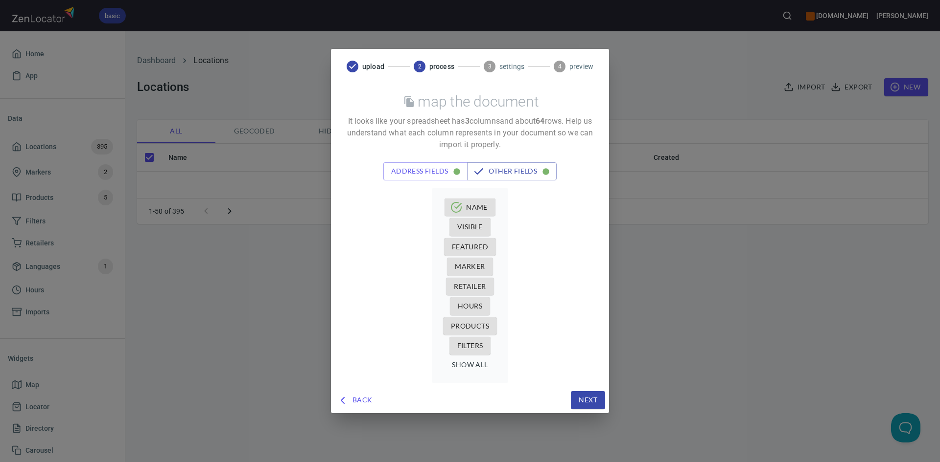
click at [478, 322] on span "Products" at bounding box center [470, 327] width 38 height 12
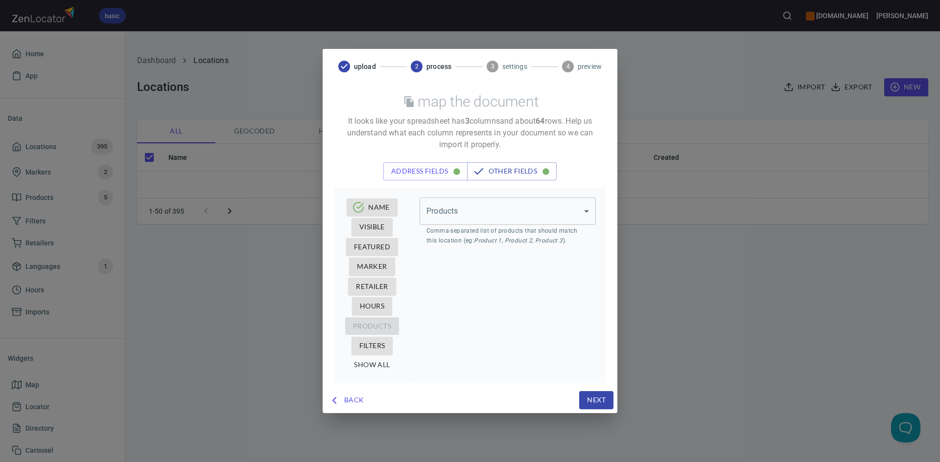
click at [524, 193] on div "Products ​ Products Comma-separated list of products that should match this loc…" at bounding box center [508, 286] width 196 height 196
click at [522, 213] on body "basic [DOMAIN_NAME] [PERSON_NAME] App Data Locations 395 Markers 2 Products 5 F…" at bounding box center [470, 231] width 940 height 462
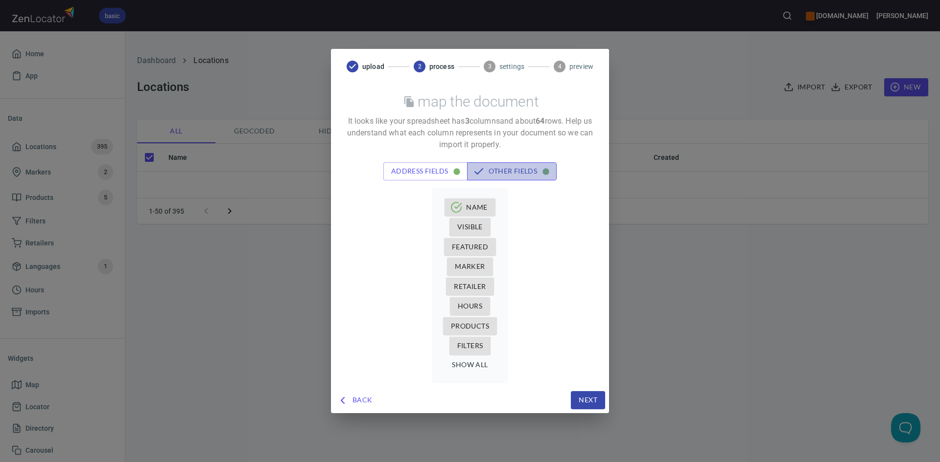
click at [511, 173] on span "other fields" at bounding box center [512, 171] width 74 height 12
click at [484, 328] on span "Products" at bounding box center [470, 327] width 38 height 12
click at [518, 217] on div "Name Visible Featured Marker Retailer Hours Products Filters show all" at bounding box center [470, 283] width 254 height 204
click at [475, 331] on span "Products" at bounding box center [470, 327] width 38 height 12
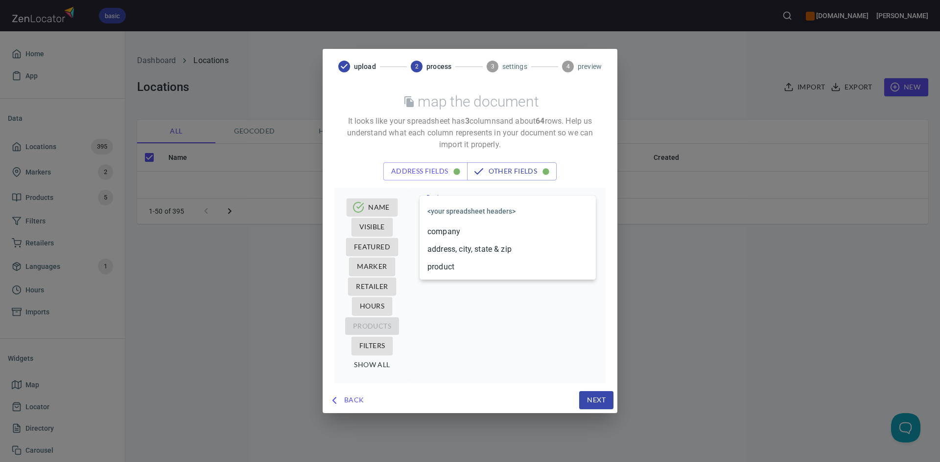
click at [536, 224] on body "basic [DOMAIN_NAME] [PERSON_NAME] App Data Locations 395 Markers 2 Products 5 F…" at bounding box center [470, 231] width 940 height 462
click at [492, 267] on li "product" at bounding box center [507, 267] width 176 height 18
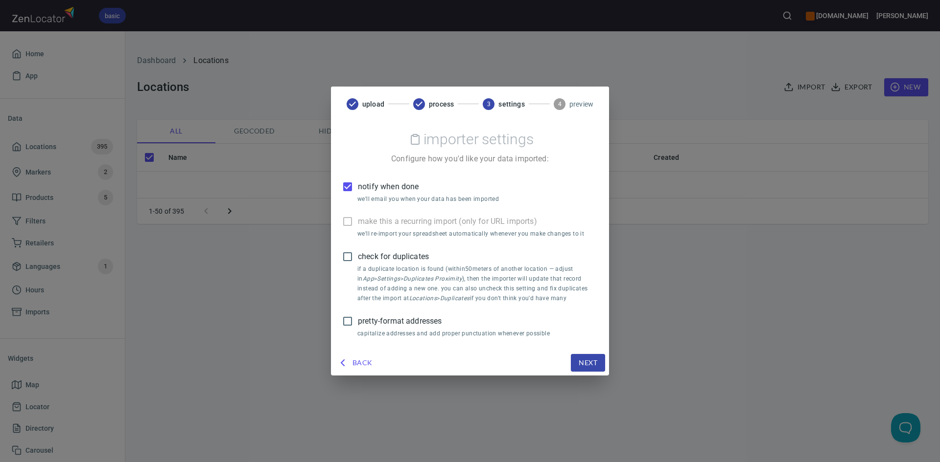
click at [585, 364] on span "Next" at bounding box center [587, 363] width 19 height 12
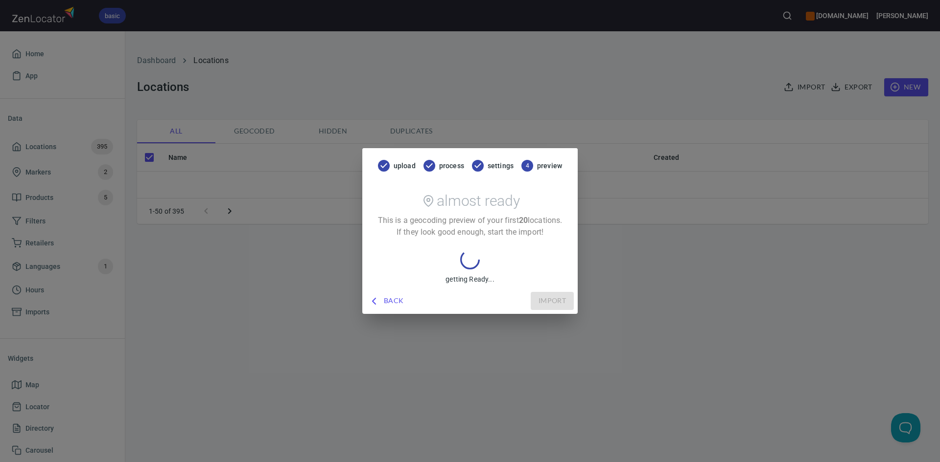
click at [390, 299] on span "Back" at bounding box center [387, 301] width 34 height 12
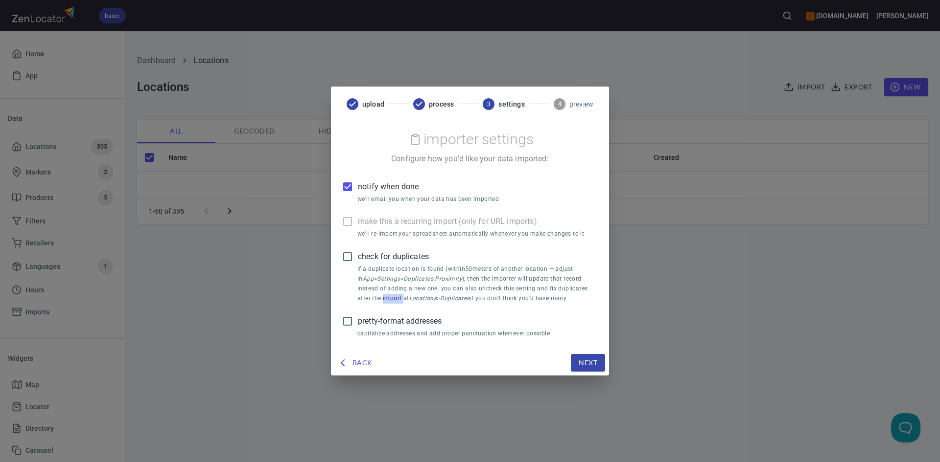
click at [390, 299] on p "if a duplicate location is found (within 50 meters of another location — adjust…" at bounding box center [473, 284] width 233 height 39
click at [364, 367] on span "Back" at bounding box center [356, 363] width 34 height 12
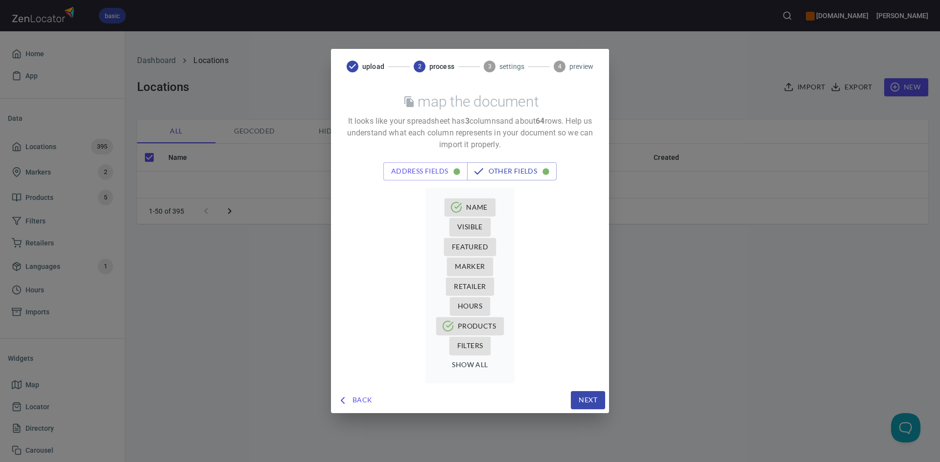
click at [727, 63] on div "upload 2 process 3 settings 4 preview map the document It looks like your sprea…" at bounding box center [470, 231] width 940 height 462
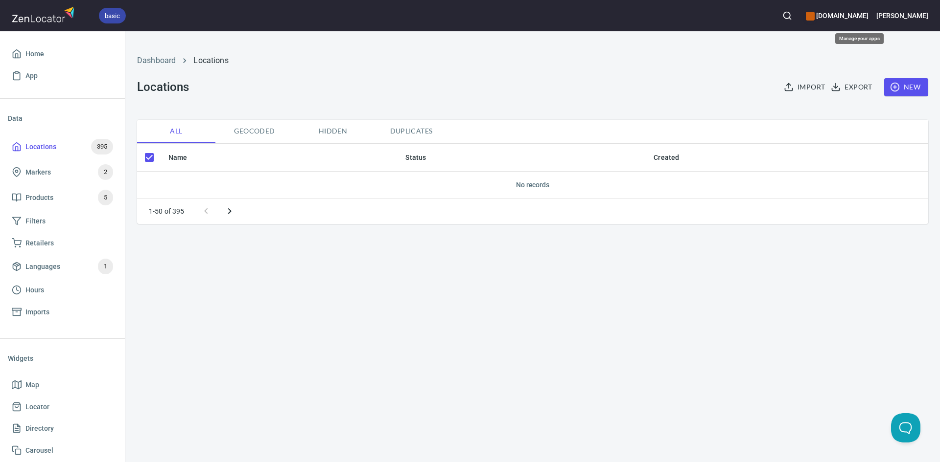
click at [850, 13] on h6 "[DOMAIN_NAME]" at bounding box center [836, 15] width 62 height 11
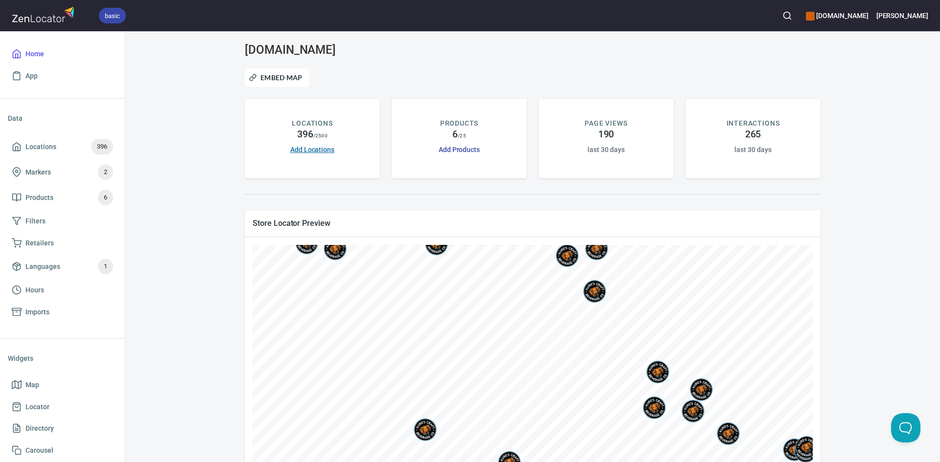
click at [301, 151] on link "Add Locations" at bounding box center [312, 150] width 44 height 8
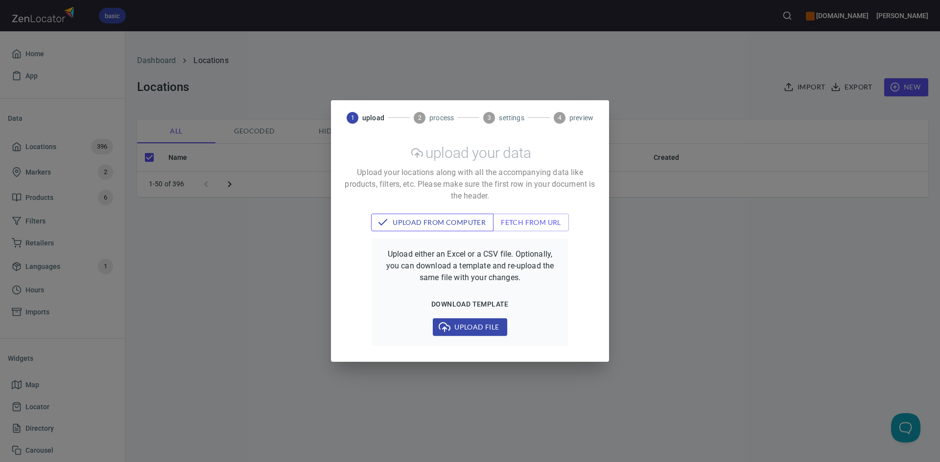
checkbox input "false"
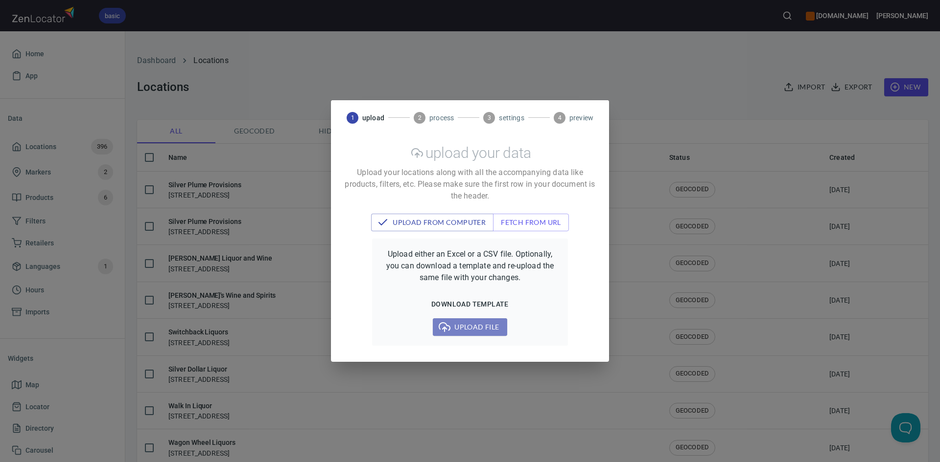
click at [463, 323] on span "Upload file" at bounding box center [469, 327] width 58 height 12
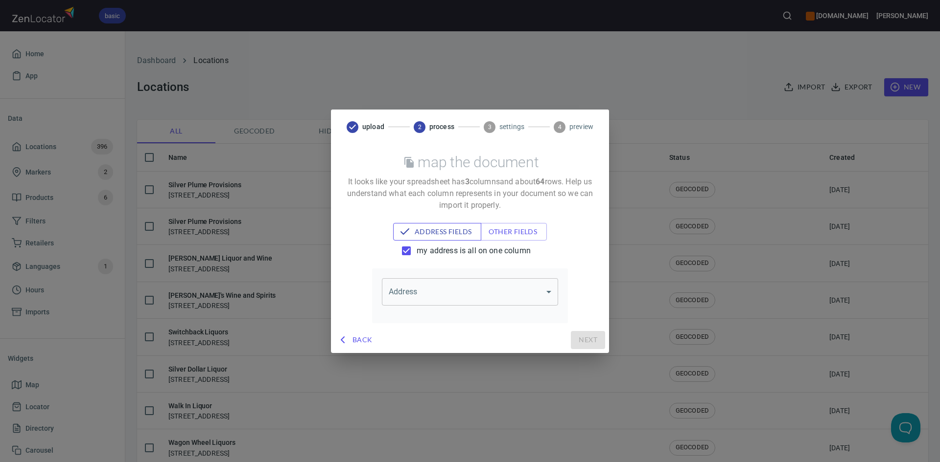
click at [440, 233] on span "address fields" at bounding box center [437, 232] width 73 height 12
click at [455, 298] on body "basic www.kuresgingerbeer.com John Home App Data Locations 396 Markers 2 Produc…" at bounding box center [470, 231] width 940 height 462
click at [443, 331] on li "address, city, state & zip" at bounding box center [470, 330] width 176 height 18
click at [508, 235] on span "other fields" at bounding box center [518, 232] width 60 height 12
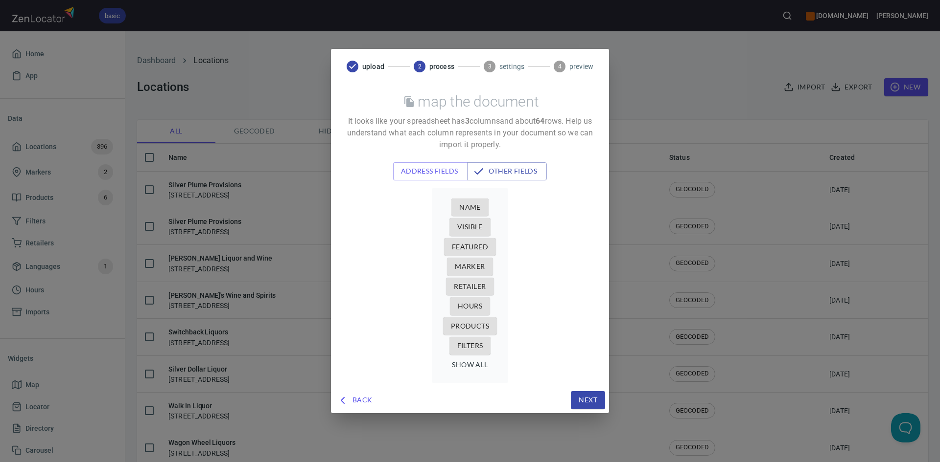
click at [469, 207] on span "Name" at bounding box center [470, 208] width 22 height 12
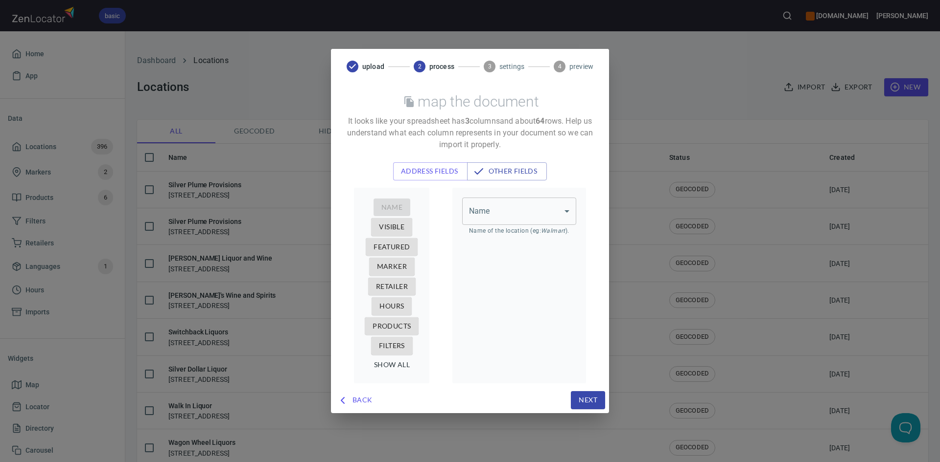
click at [513, 211] on body "basic www.kuresgingerbeer.com John Home App Data Locations 396 Markers 2 Produc…" at bounding box center [470, 231] width 940 height 462
click at [505, 235] on li "company" at bounding box center [519, 232] width 114 height 18
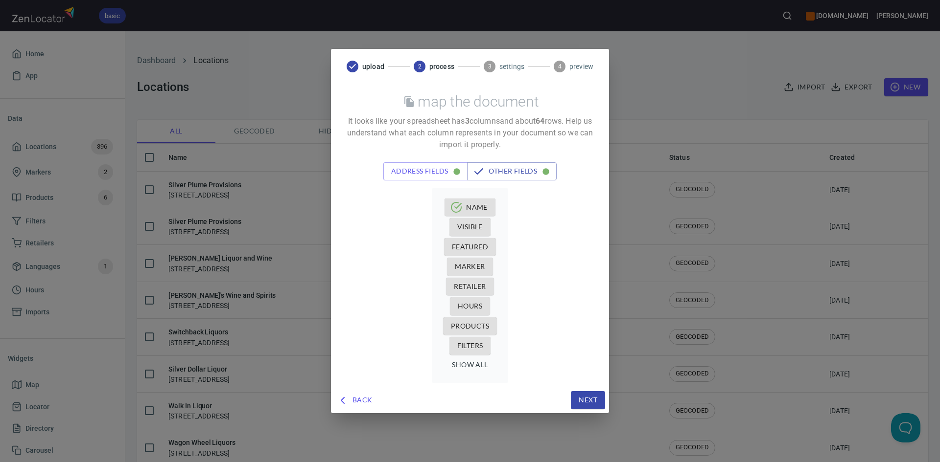
click at [462, 323] on span "Products" at bounding box center [470, 327] width 38 height 12
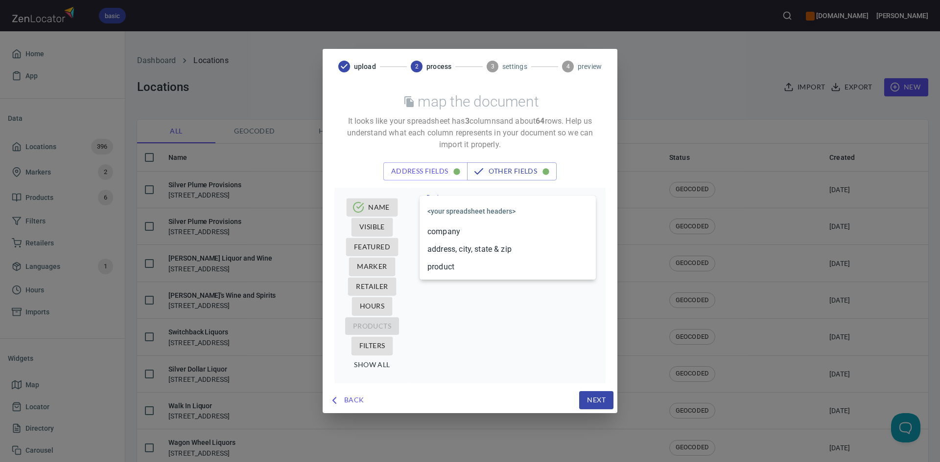
click at [507, 209] on body "basic www.kuresgingerbeer.com John Home App Data Locations 396 Markers 2 Produc…" at bounding box center [470, 231] width 940 height 462
click at [491, 269] on li "product" at bounding box center [507, 267] width 176 height 18
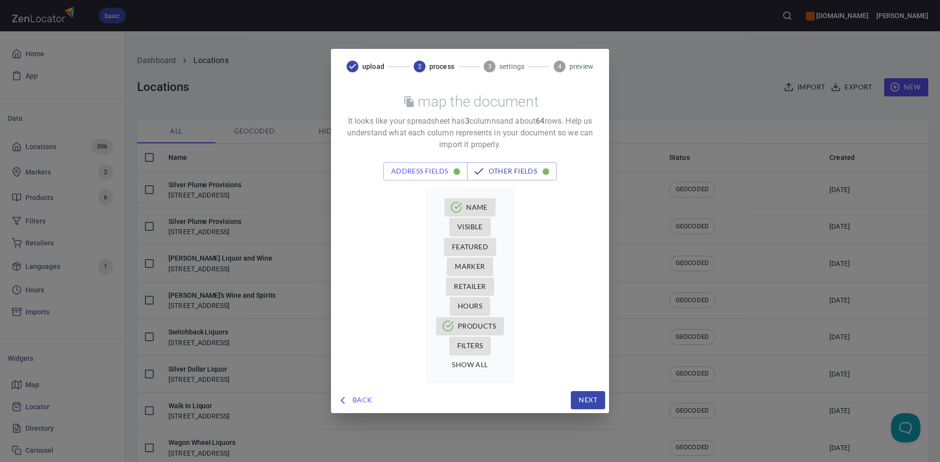
click at [588, 408] on button "Next" at bounding box center [588, 400] width 34 height 18
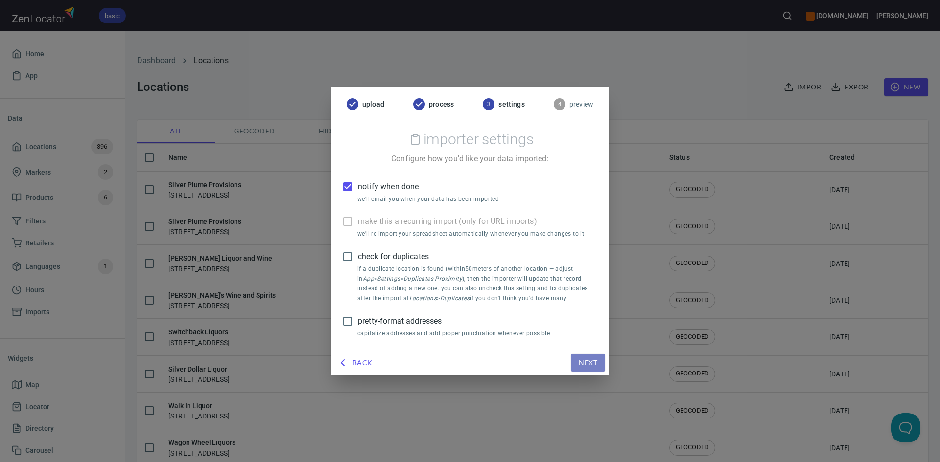
click at [586, 360] on span "Next" at bounding box center [587, 363] width 19 height 12
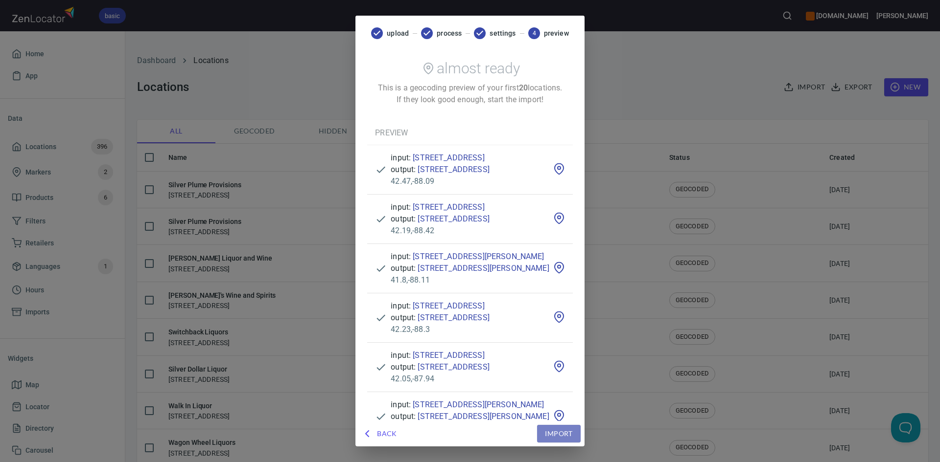
click at [572, 433] on span "Import" at bounding box center [558, 434] width 27 height 12
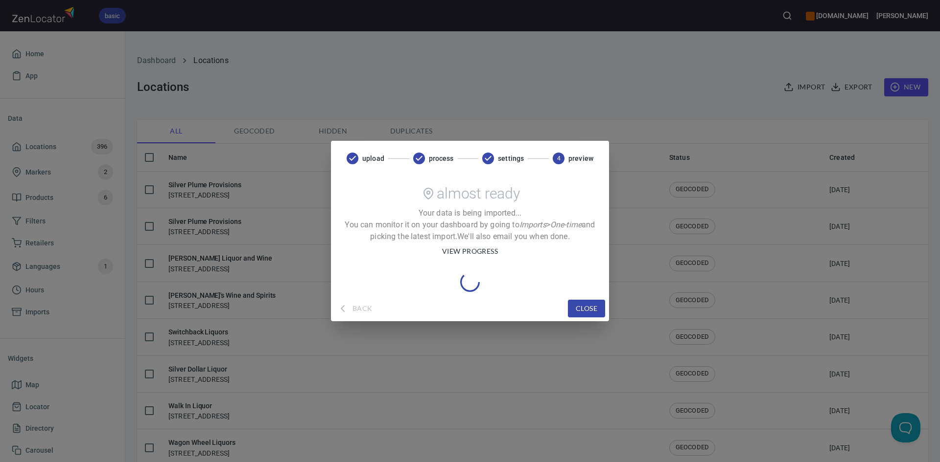
click at [597, 315] on button "close" at bounding box center [586, 309] width 37 height 18
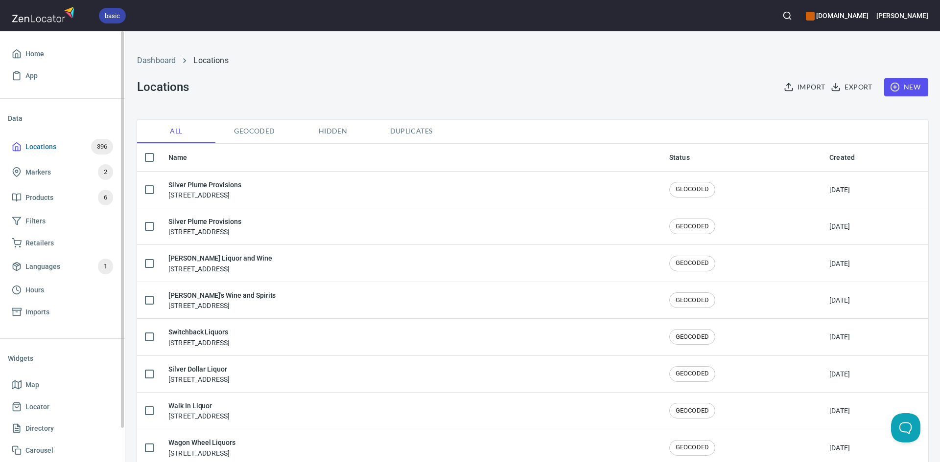
click at [86, 148] on span "Locations 396" at bounding box center [62, 147] width 101 height 16
click at [81, 179] on span "Markers 2" at bounding box center [62, 172] width 101 height 16
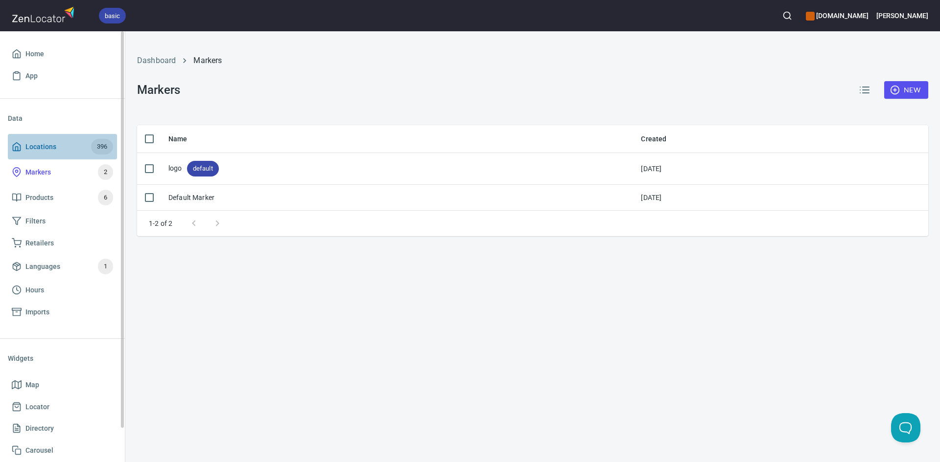
click at [60, 141] on span "Locations 396" at bounding box center [62, 147] width 101 height 16
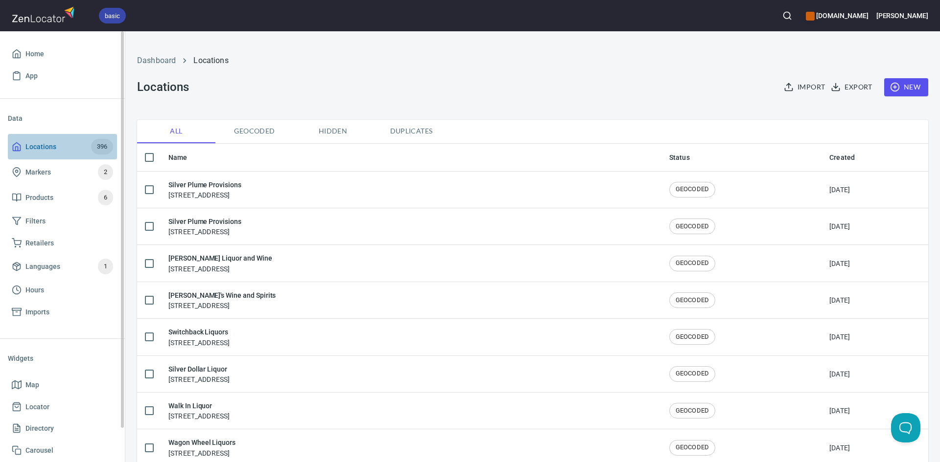
click at [67, 145] on span "Locations 396" at bounding box center [62, 147] width 101 height 16
click at [35, 50] on span "Home" at bounding box center [34, 54] width 19 height 12
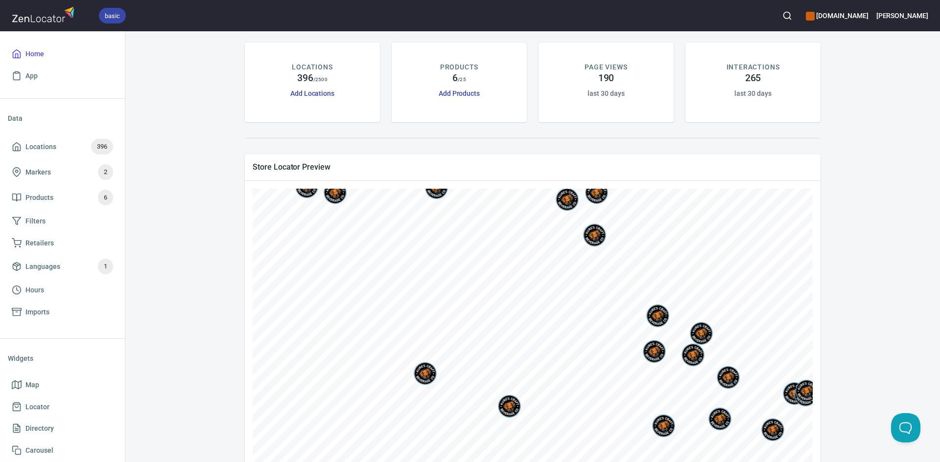
scroll to position [120, 0]
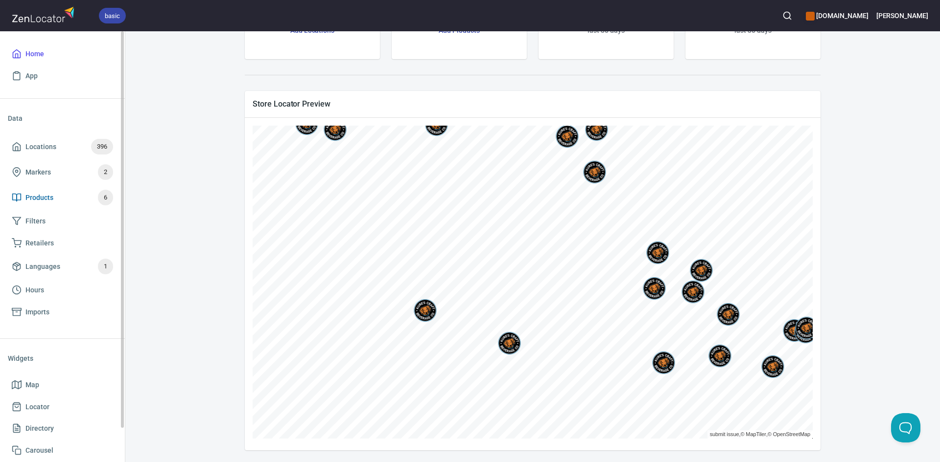
click at [55, 196] on span "Products 6" at bounding box center [62, 198] width 101 height 16
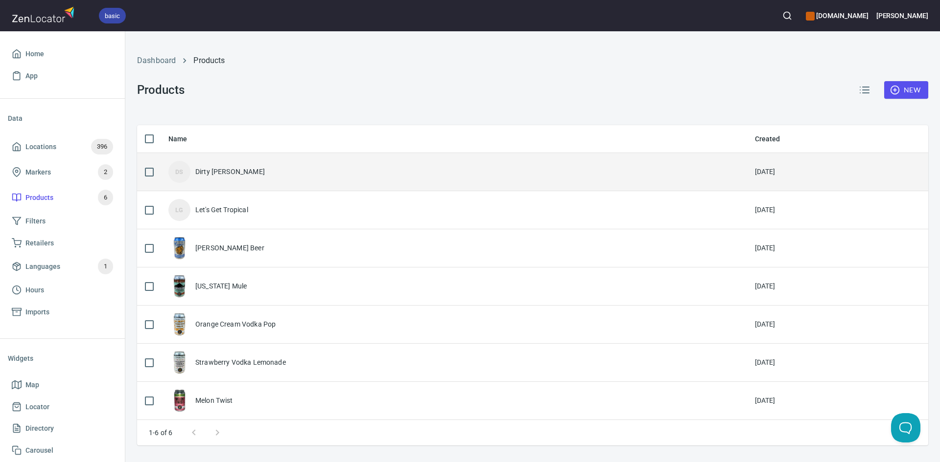
click at [256, 177] on div "DS Dirty Shirley" at bounding box center [453, 172] width 571 height 22
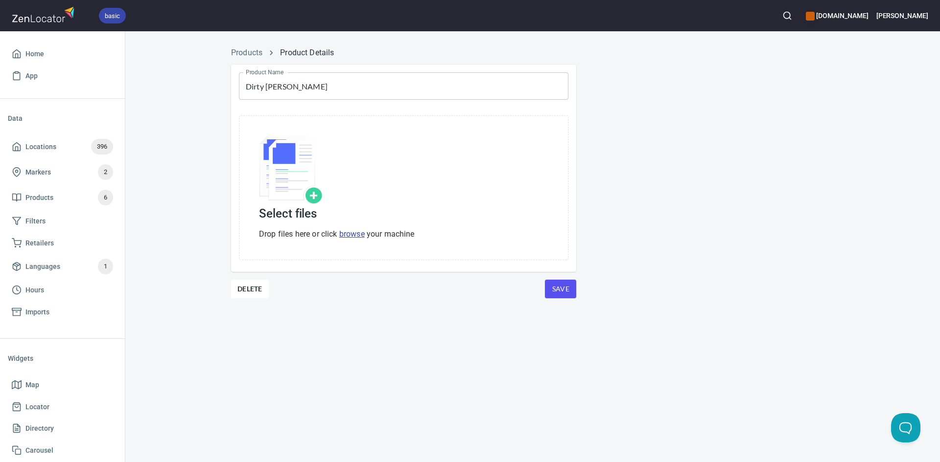
click at [317, 195] on img at bounding box center [291, 170] width 64 height 69
click at [305, 197] on img at bounding box center [291, 170] width 64 height 69
click at [281, 171] on img at bounding box center [291, 170] width 64 height 69
click at [344, 233] on link "browse" at bounding box center [351, 233] width 25 height 9
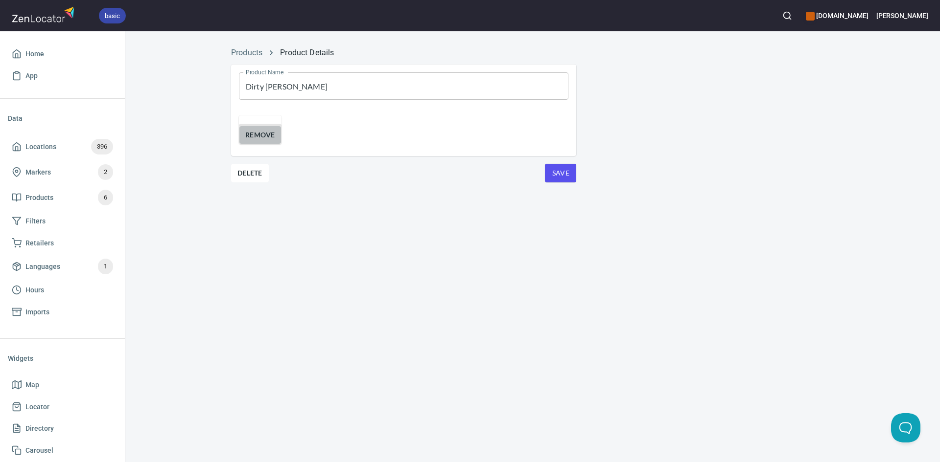
click at [275, 141] on span "Remove" at bounding box center [260, 135] width 30 height 12
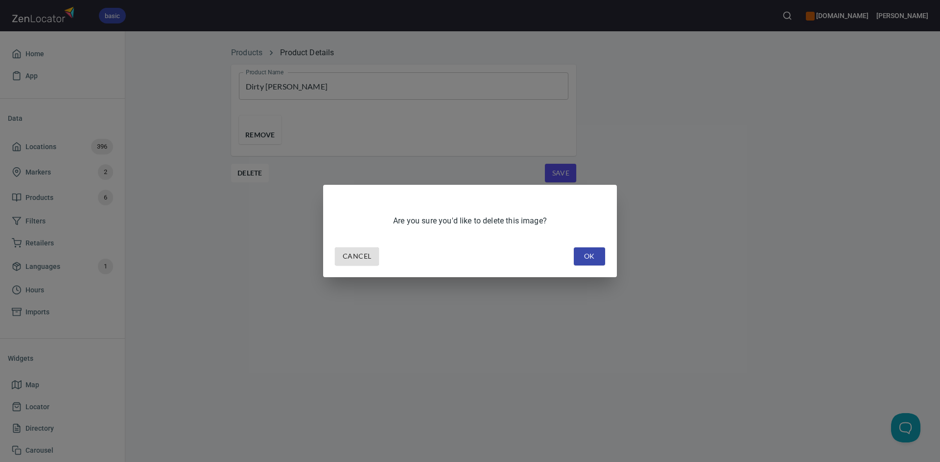
click at [587, 259] on span "OK" at bounding box center [589, 257] width 16 height 12
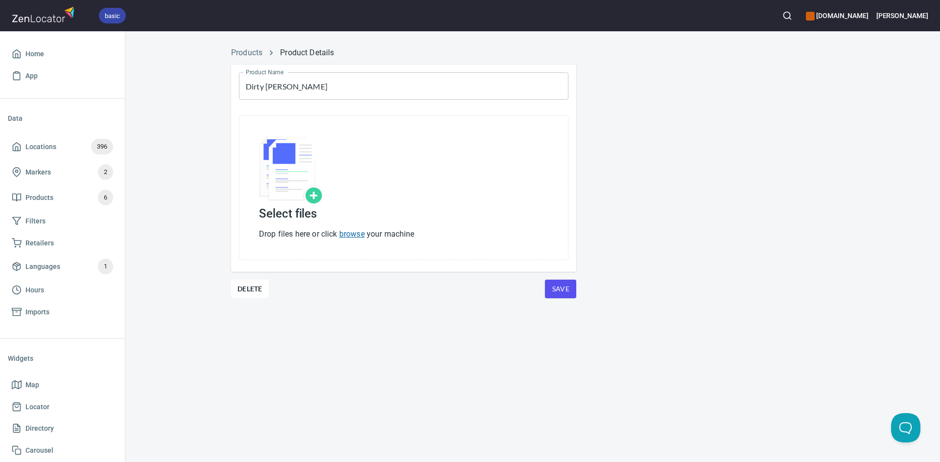
click at [344, 236] on link "browse" at bounding box center [351, 233] width 25 height 9
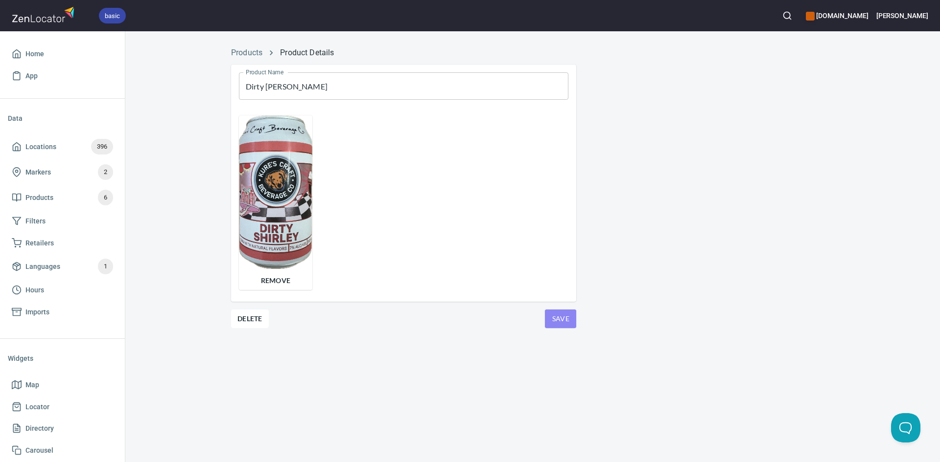
click at [567, 315] on span "Save" at bounding box center [560, 319] width 16 height 12
click at [44, 198] on span "Products" at bounding box center [39, 198] width 28 height 12
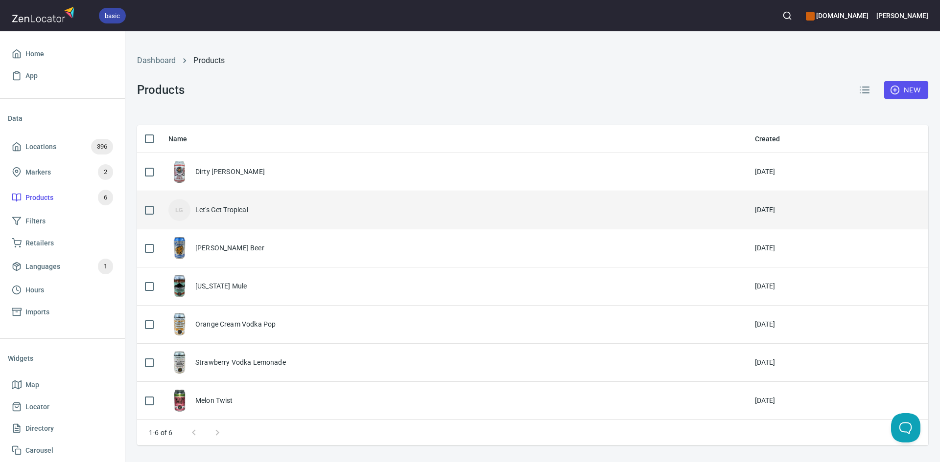
click at [210, 214] on div "Let's Get Tropical" at bounding box center [221, 210] width 53 height 10
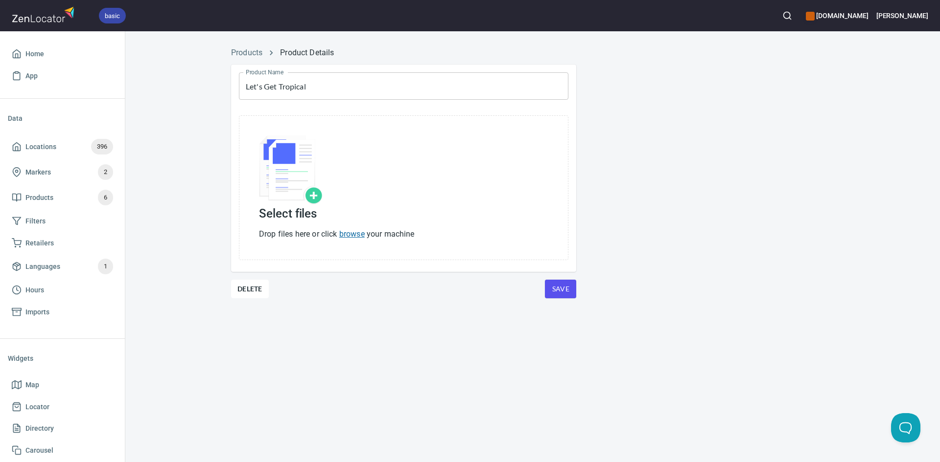
click at [354, 234] on link "browse" at bounding box center [351, 233] width 25 height 9
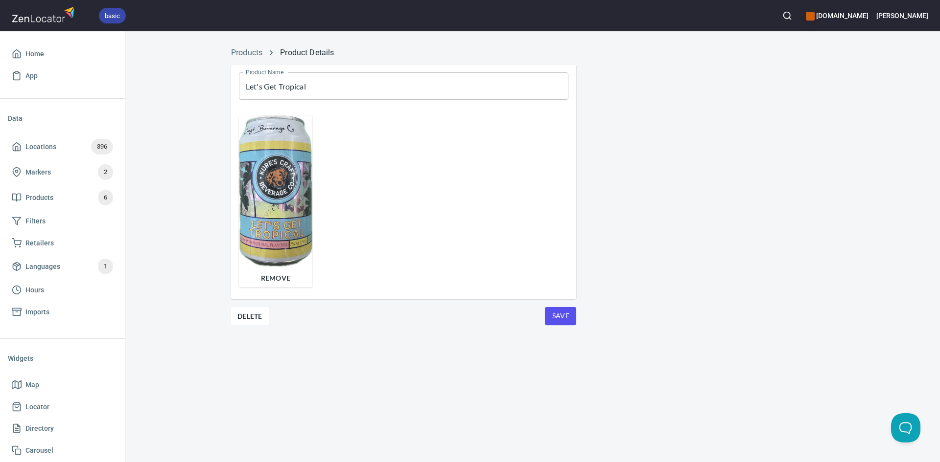
click at [556, 314] on span "Save" at bounding box center [560, 316] width 16 height 12
click at [43, 142] on span "Locations" at bounding box center [40, 147] width 31 height 12
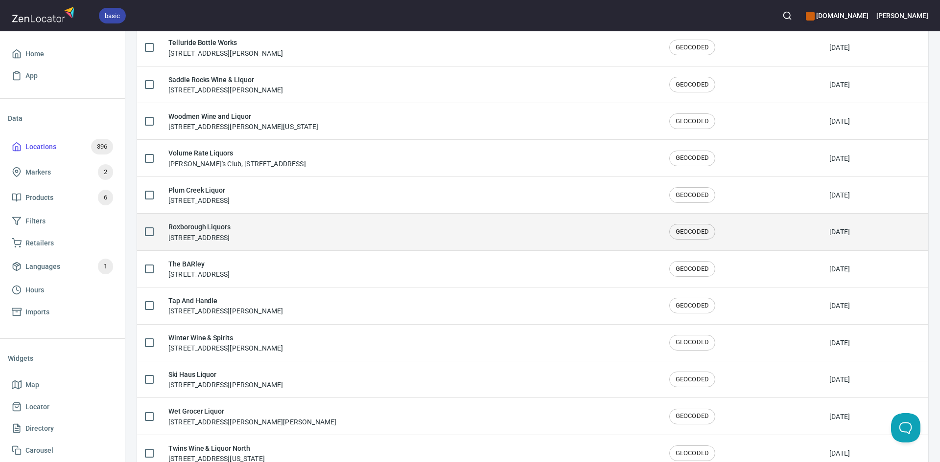
scroll to position [1370, 0]
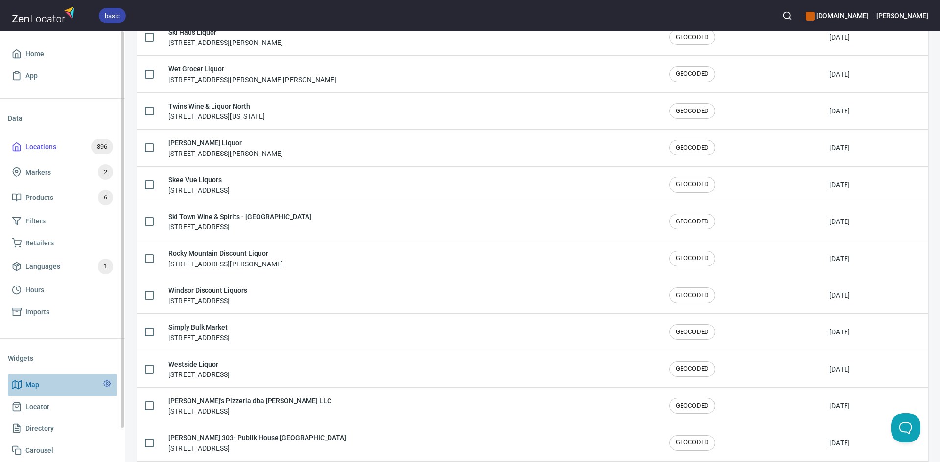
click at [69, 380] on span "Map" at bounding box center [62, 385] width 101 height 12
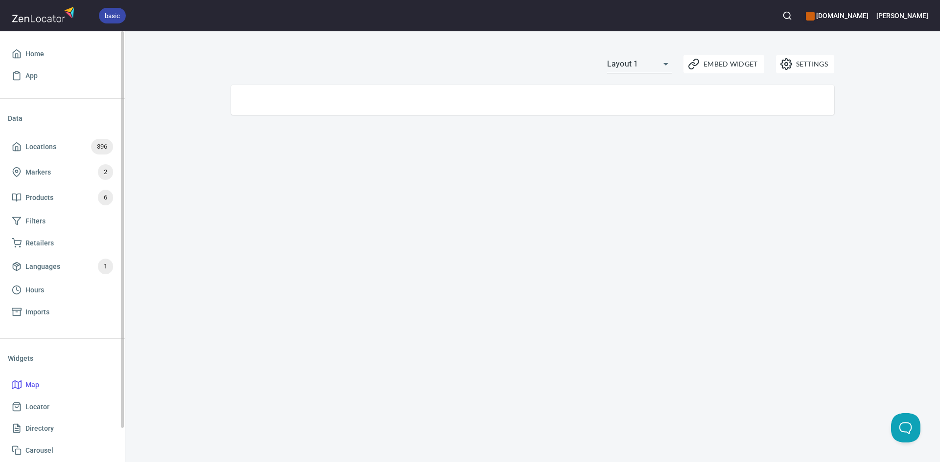
click at [31, 42] on ul "Home App" at bounding box center [62, 64] width 109 height 51
click at [33, 60] on span "Home" at bounding box center [34, 54] width 19 height 12
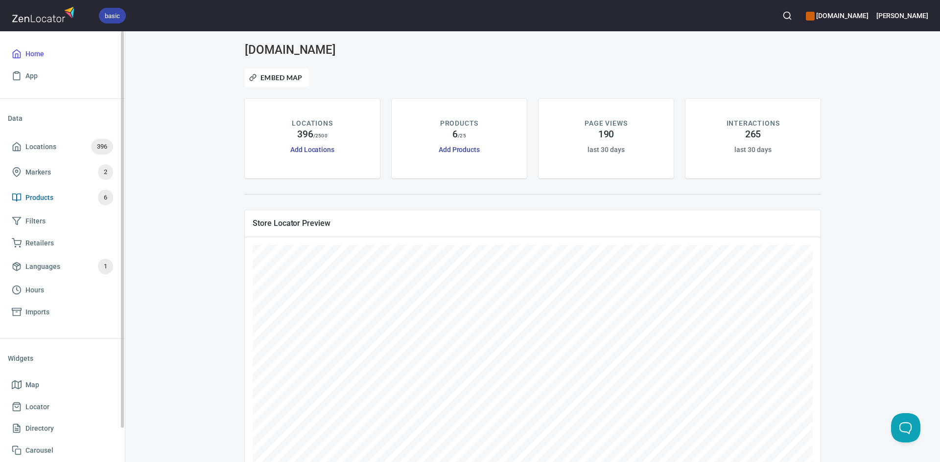
click at [50, 197] on span "Products" at bounding box center [39, 198] width 28 height 12
click at [28, 198] on span "Products" at bounding box center [39, 198] width 28 height 12
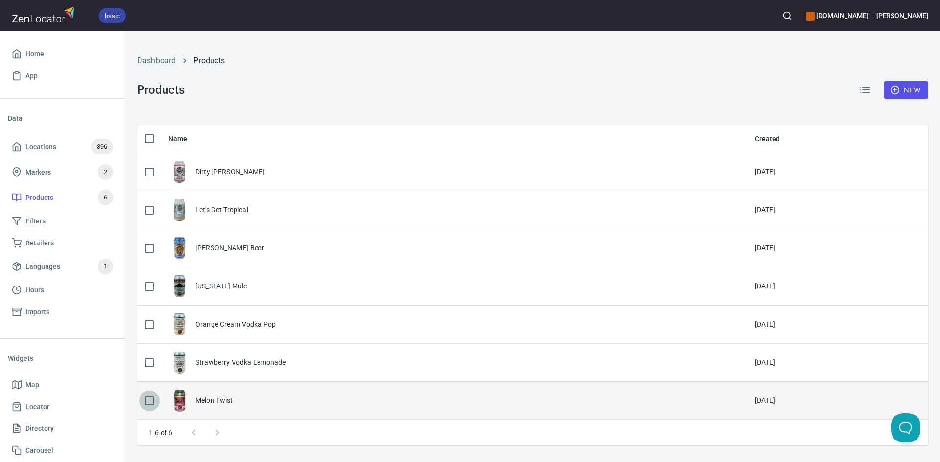
click at [151, 401] on input "checkbox" at bounding box center [149, 401] width 21 height 21
checkbox input "true"
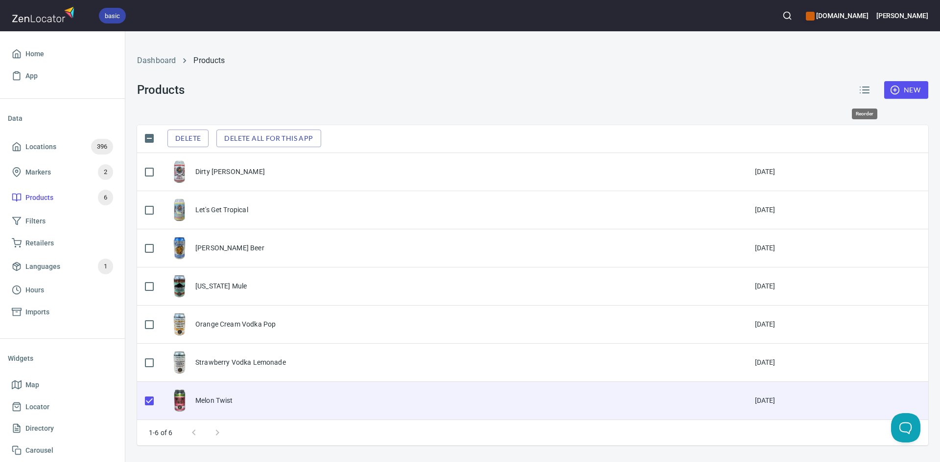
click at [867, 91] on icon "button" at bounding box center [864, 90] width 12 height 12
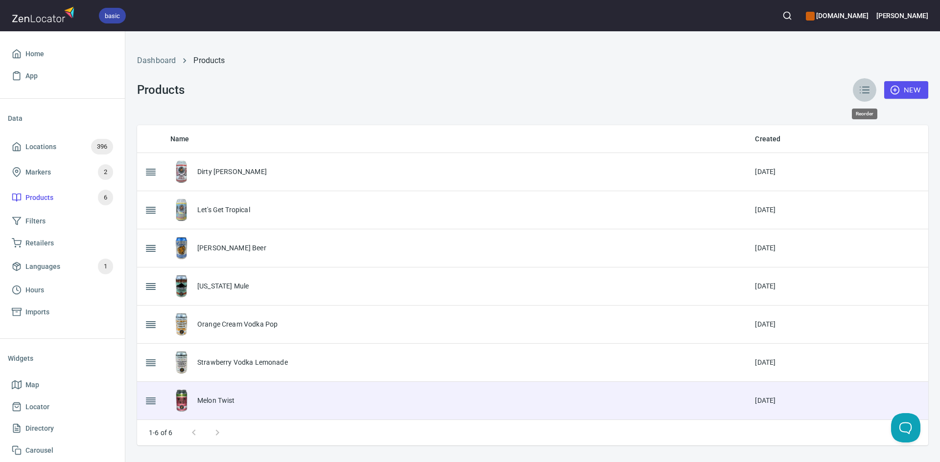
click at [867, 91] on icon "button" at bounding box center [864, 90] width 12 height 12
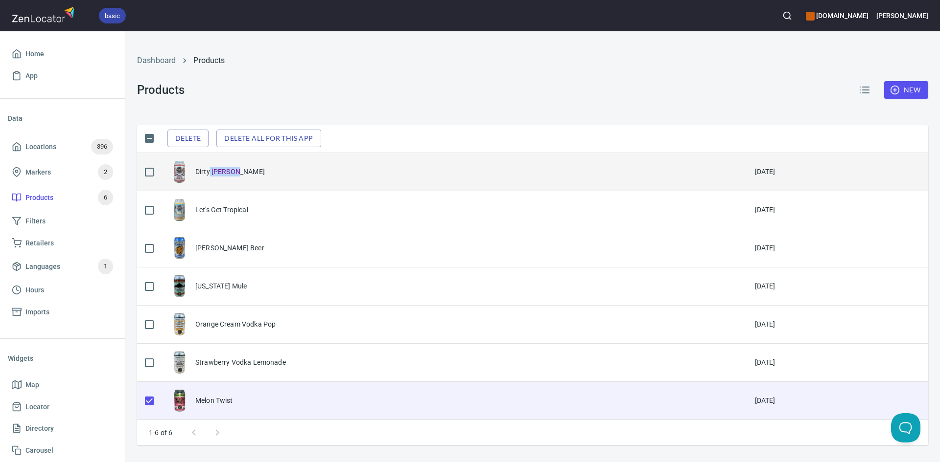
drag, startPoint x: 210, startPoint y: 167, endPoint x: 296, endPoint y: 160, distance: 85.4
click at [296, 160] on td "Dirty [PERSON_NAME]" at bounding box center [453, 172] width 586 height 38
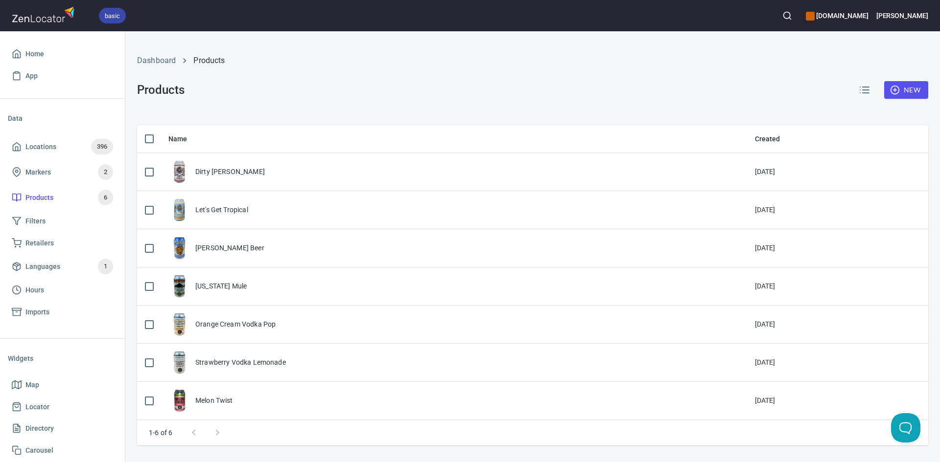
click at [863, 89] on icon "button" at bounding box center [864, 90] width 12 height 12
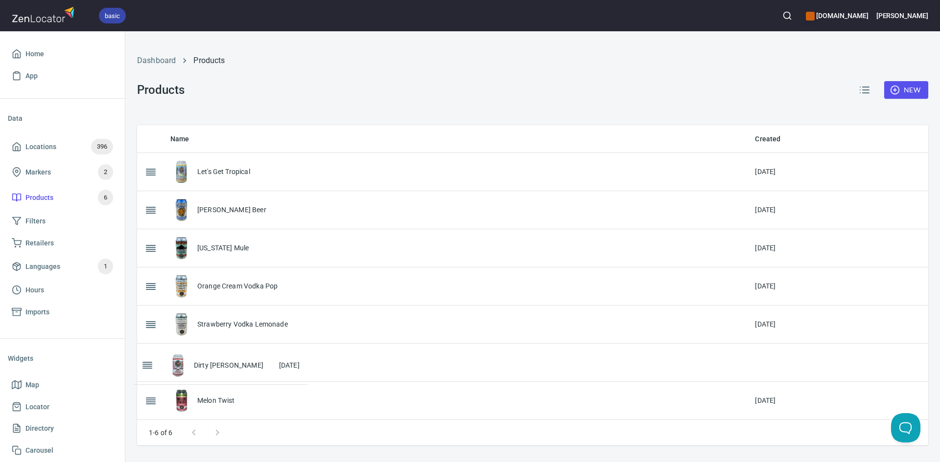
drag, startPoint x: 150, startPoint y: 173, endPoint x: 147, endPoint y: 367, distance: 193.8
click at [147, 367] on table "Name Created Dirty Shirley 13 Aug 2025 Let's Get Tropical 13 Aug 2025 Kure's Gi…" at bounding box center [532, 272] width 791 height 295
drag, startPoint x: 153, startPoint y: 176, endPoint x: 147, endPoint y: 369, distance: 193.4
click at [147, 369] on table "Name Created Let's Get Tropical 13 Aug 2025 Kure's Ginger Beer 30 Sep 2020 Colo…" at bounding box center [532, 272] width 791 height 295
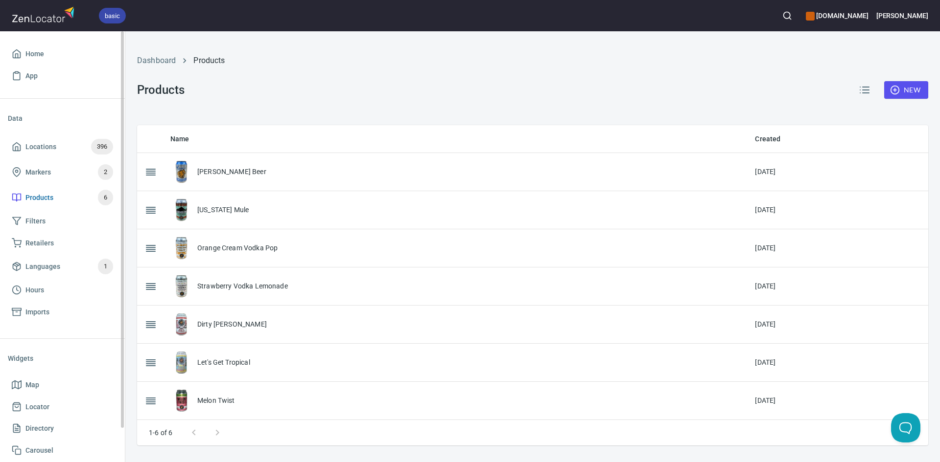
click at [54, 196] on span "Products 6" at bounding box center [62, 198] width 101 height 16
click at [33, 177] on span "Markers" at bounding box center [37, 172] width 25 height 12
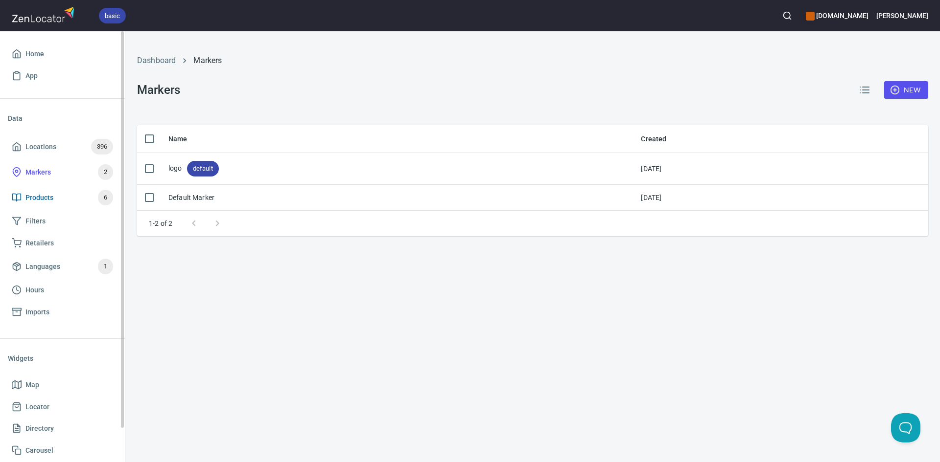
click at [46, 197] on span "Products" at bounding box center [39, 198] width 28 height 12
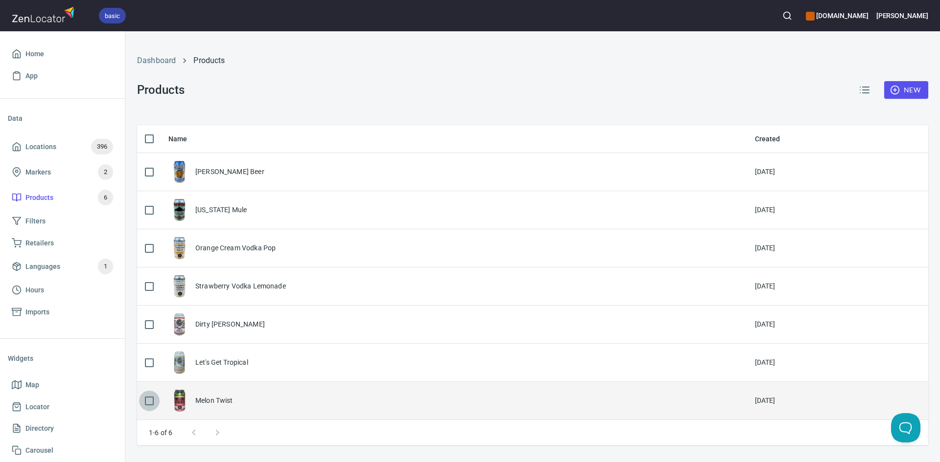
click at [151, 401] on input "checkbox" at bounding box center [149, 401] width 21 height 21
checkbox input "true"
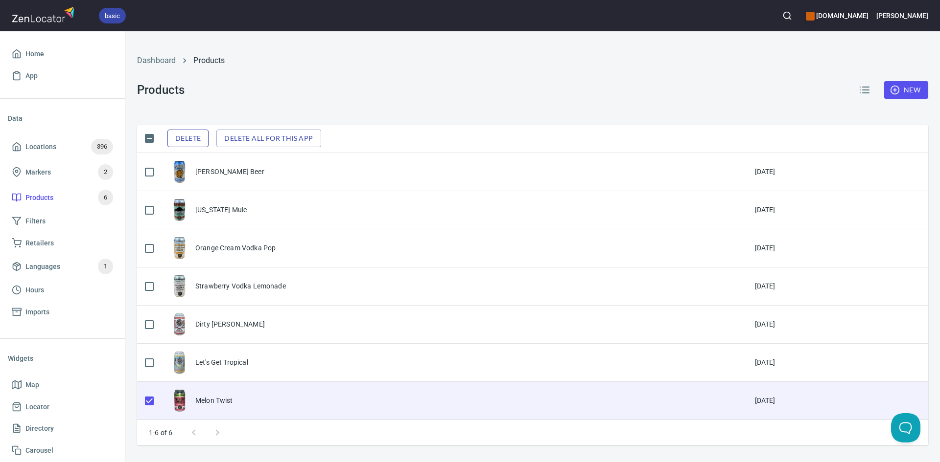
click at [185, 138] on span "Delete" at bounding box center [187, 139] width 25 height 12
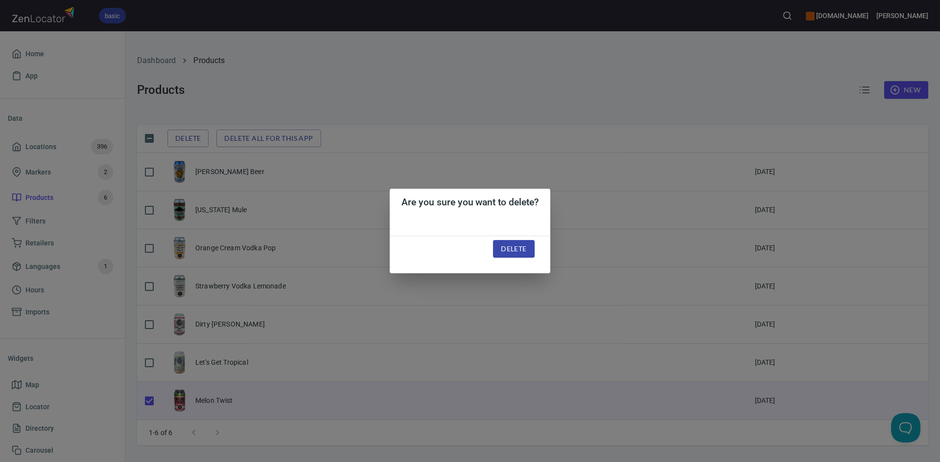
click at [489, 87] on div "Are you sure you want to delete? Delete" at bounding box center [470, 231] width 940 height 462
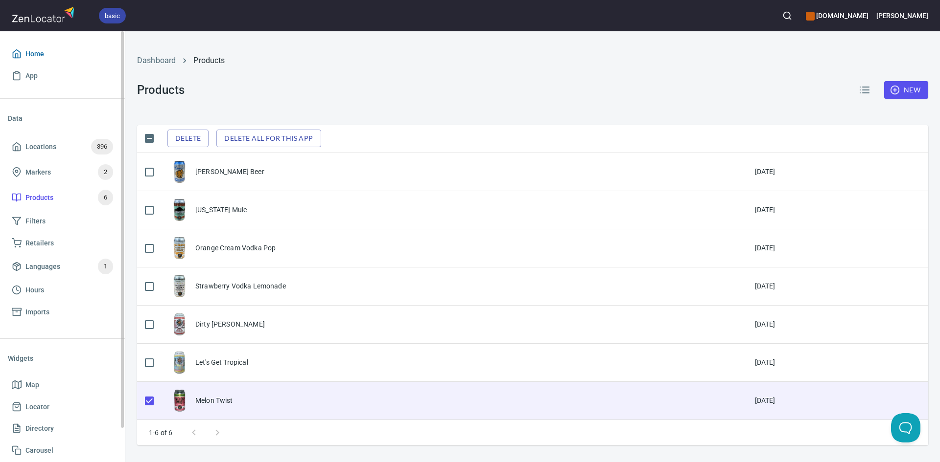
click at [30, 52] on span "Home" at bounding box center [34, 54] width 19 height 12
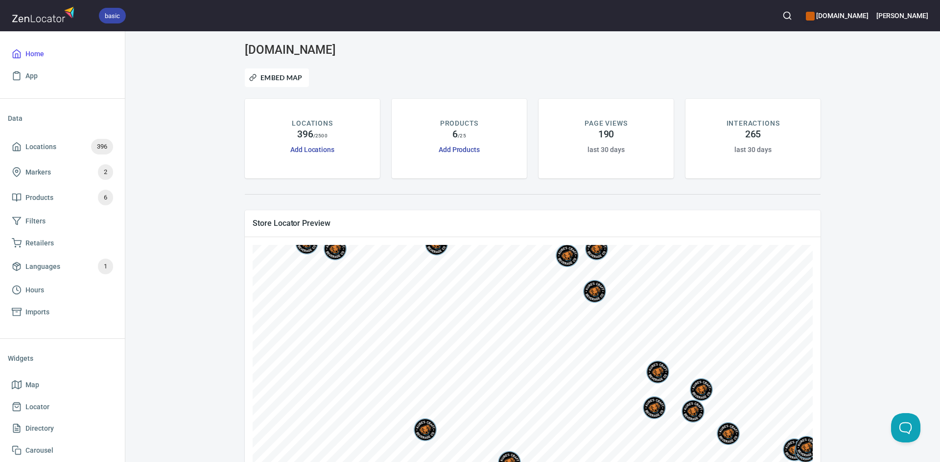
scroll to position [120, 0]
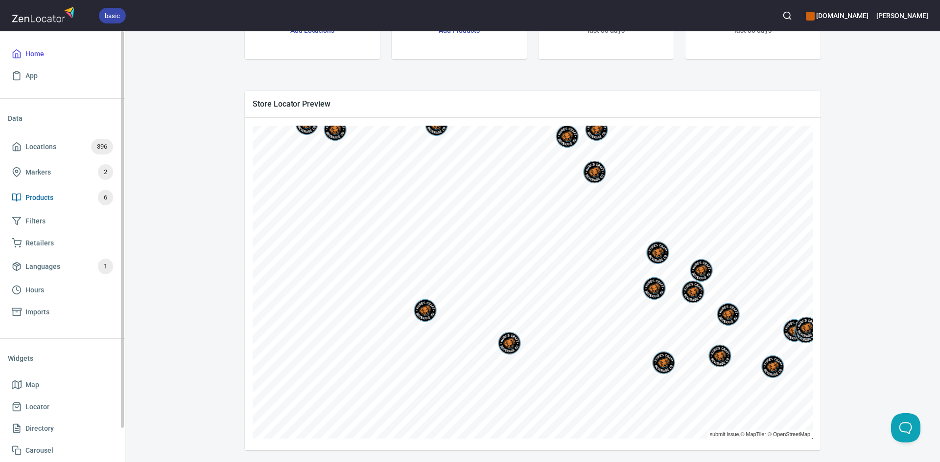
click at [37, 199] on span "Products" at bounding box center [39, 198] width 28 height 12
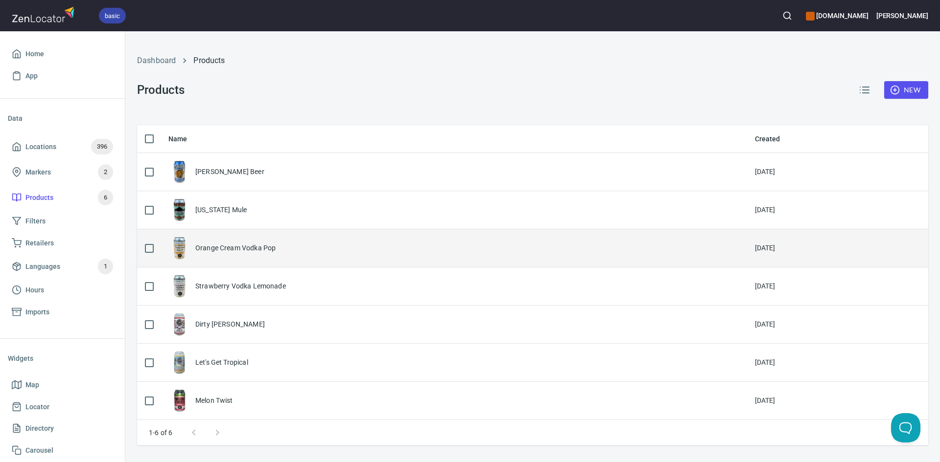
click at [221, 248] on div "Orange Cream Vodka Pop" at bounding box center [235, 248] width 80 height 10
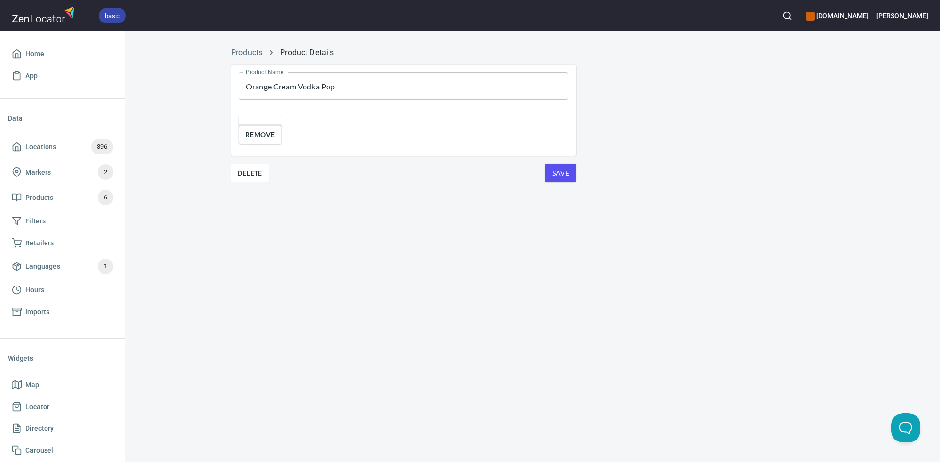
click at [270, 141] on span "Remove" at bounding box center [260, 135] width 30 height 12
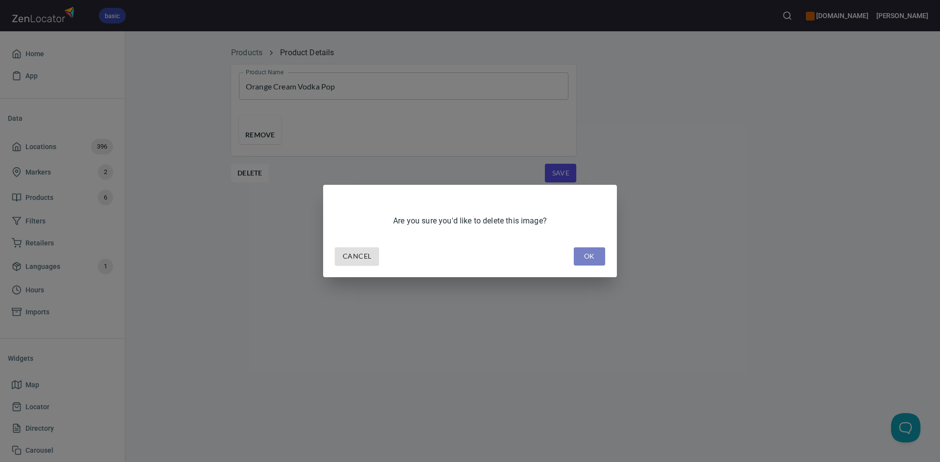
click at [597, 255] on button "OK" at bounding box center [588, 257] width 31 height 18
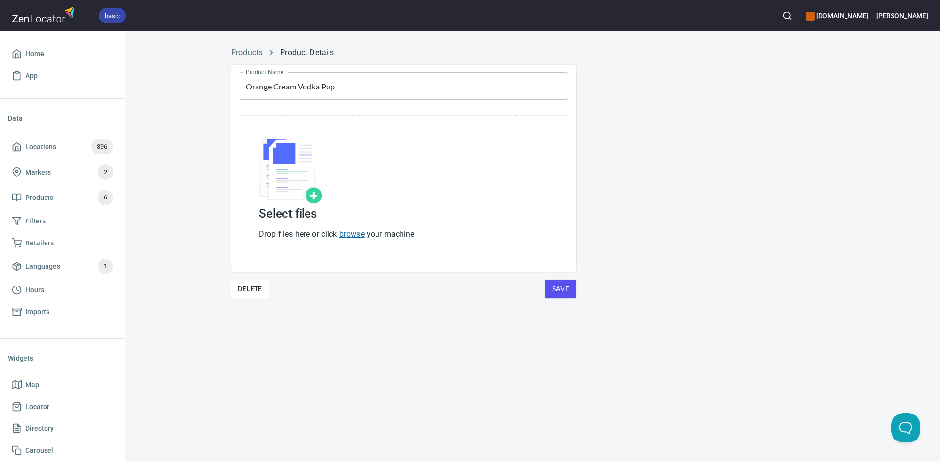
click at [352, 231] on link "browse" at bounding box center [351, 233] width 25 height 9
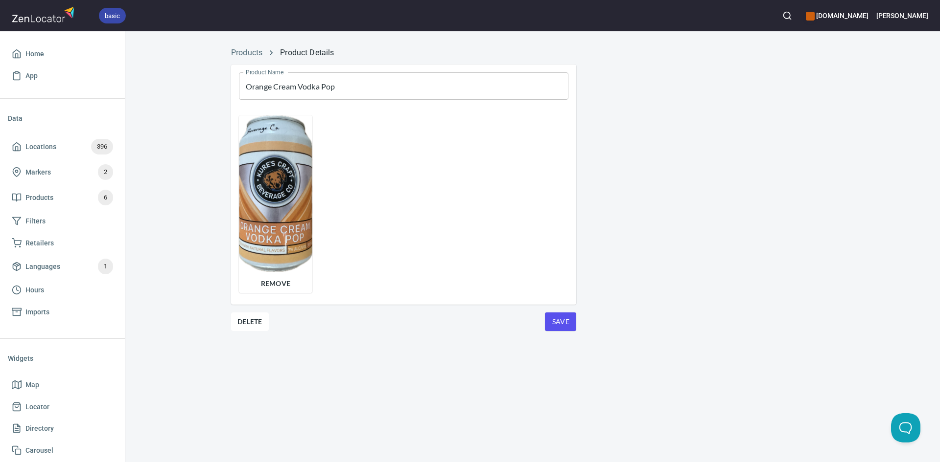
click at [567, 326] on span "Save" at bounding box center [560, 322] width 16 height 12
click at [48, 193] on span "Products" at bounding box center [39, 198] width 28 height 12
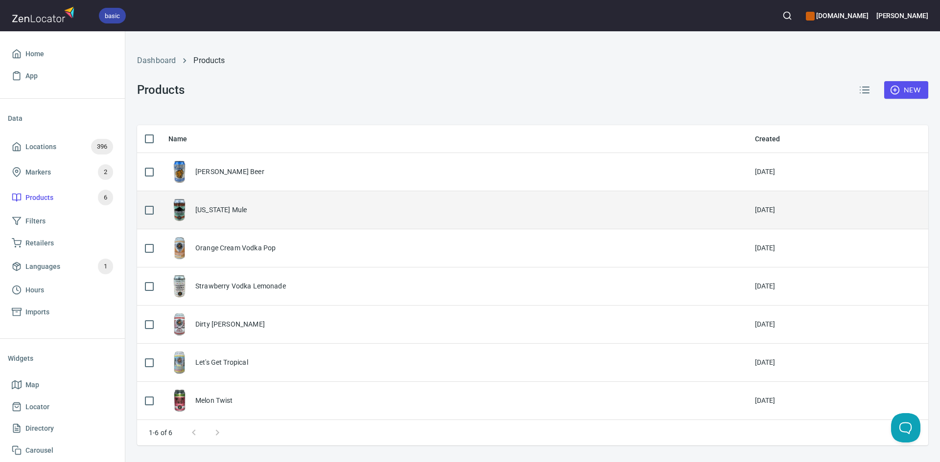
click at [204, 209] on div "[US_STATE] Mule" at bounding box center [220, 210] width 51 height 10
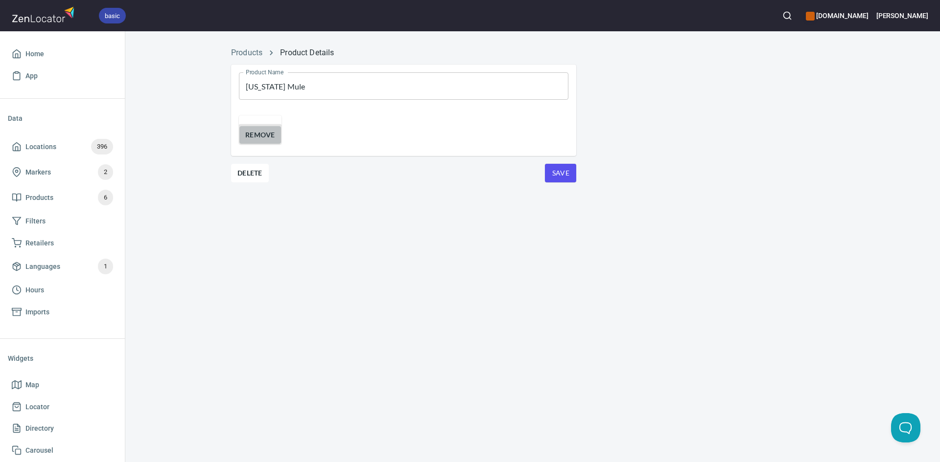
click at [278, 144] on button "Remove" at bounding box center [260, 135] width 43 height 19
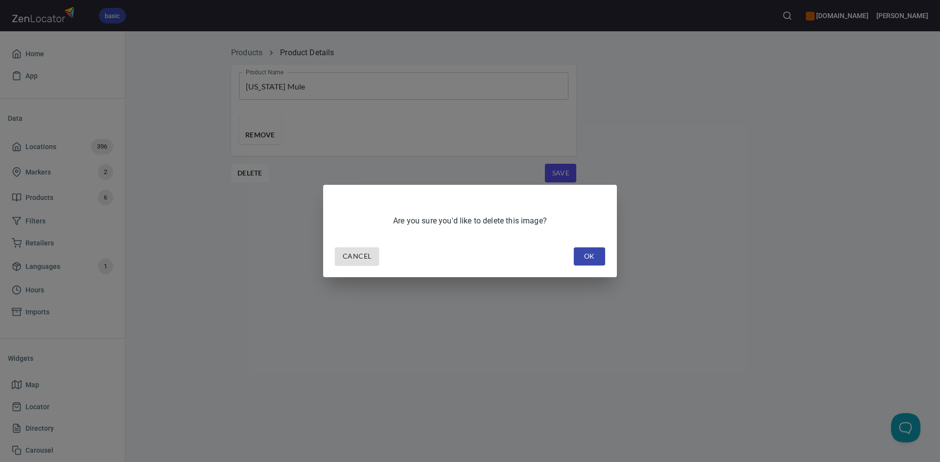
click at [593, 257] on span "OK" at bounding box center [589, 257] width 16 height 12
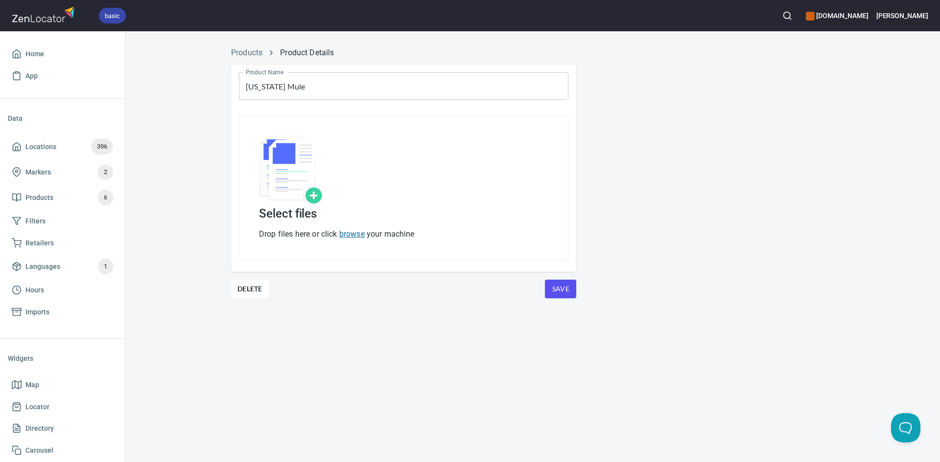
click at [360, 236] on link "browse" at bounding box center [351, 233] width 25 height 9
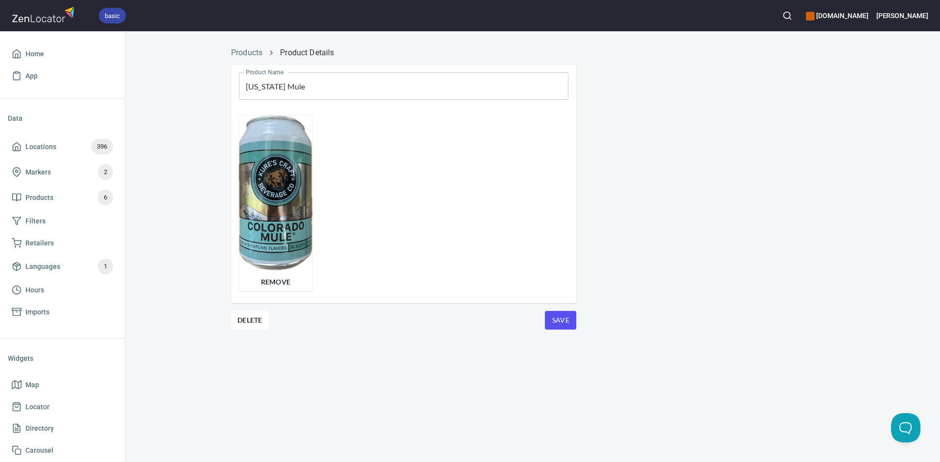
click at [563, 320] on span "Save" at bounding box center [560, 321] width 16 height 12
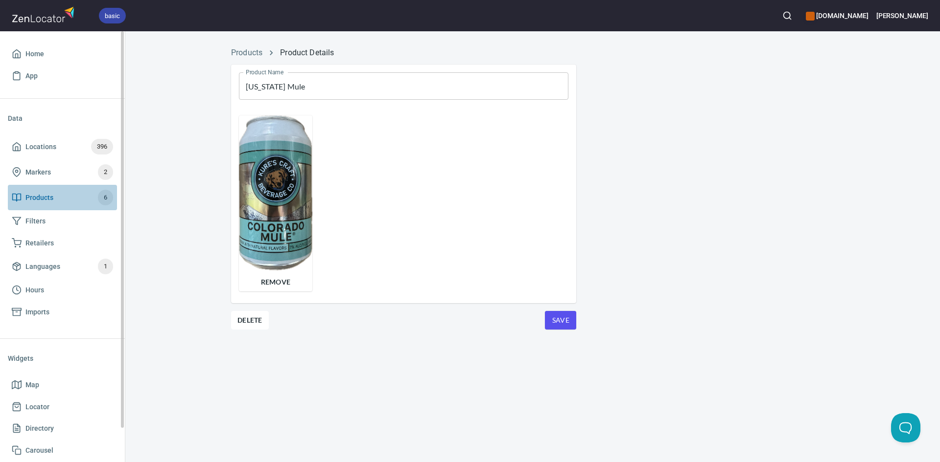
click at [52, 200] on span "Products" at bounding box center [39, 198] width 28 height 12
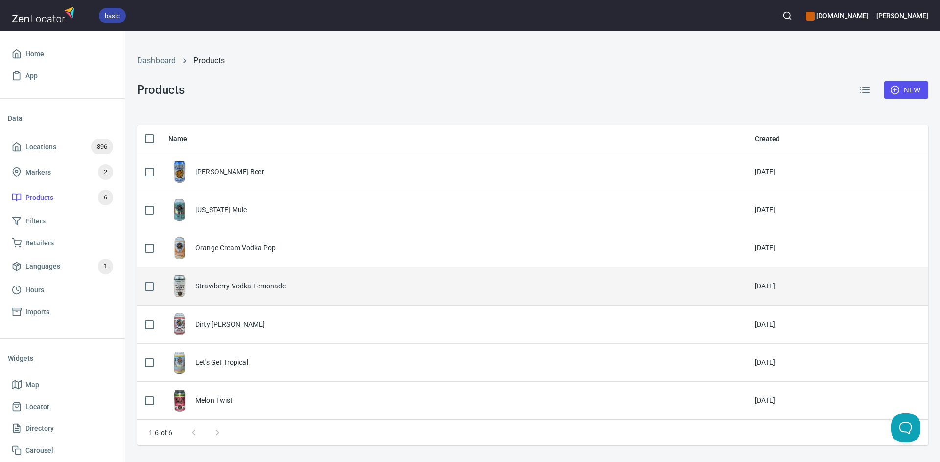
click at [237, 287] on div "Strawberry Vodka Lemonade" at bounding box center [240, 286] width 91 height 10
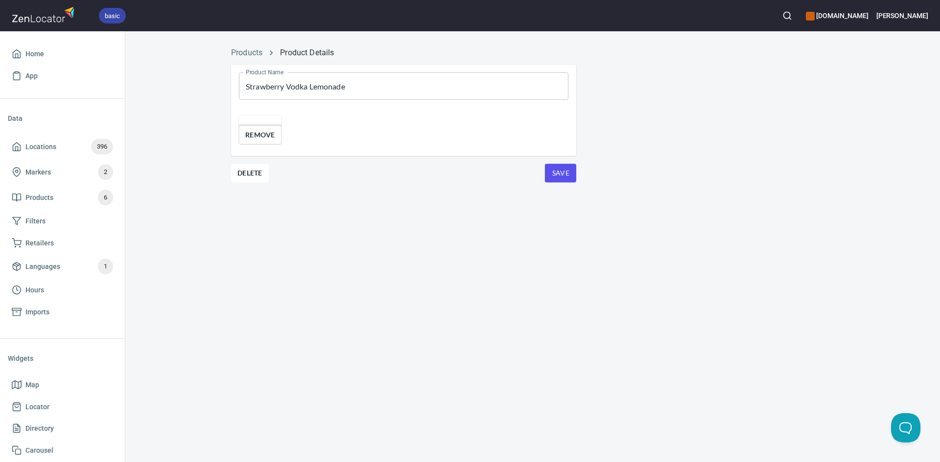
click at [275, 141] on span "Remove" at bounding box center [260, 135] width 30 height 12
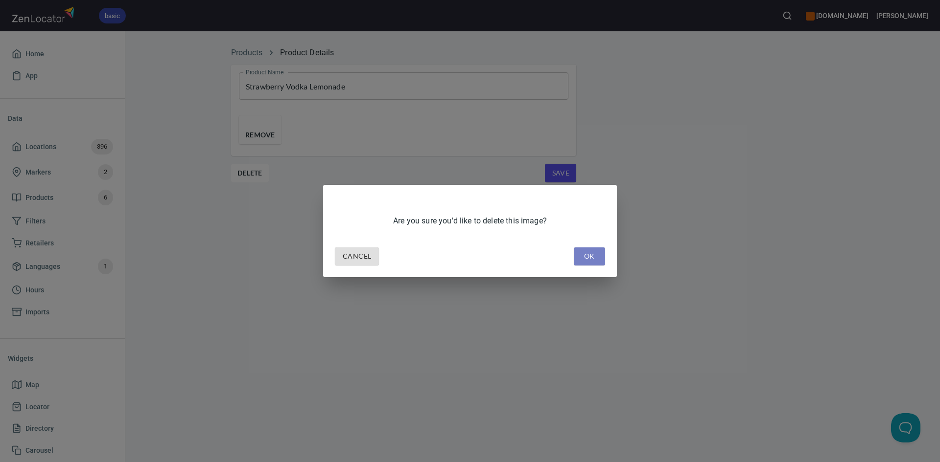
click at [596, 256] on span "OK" at bounding box center [589, 257] width 16 height 12
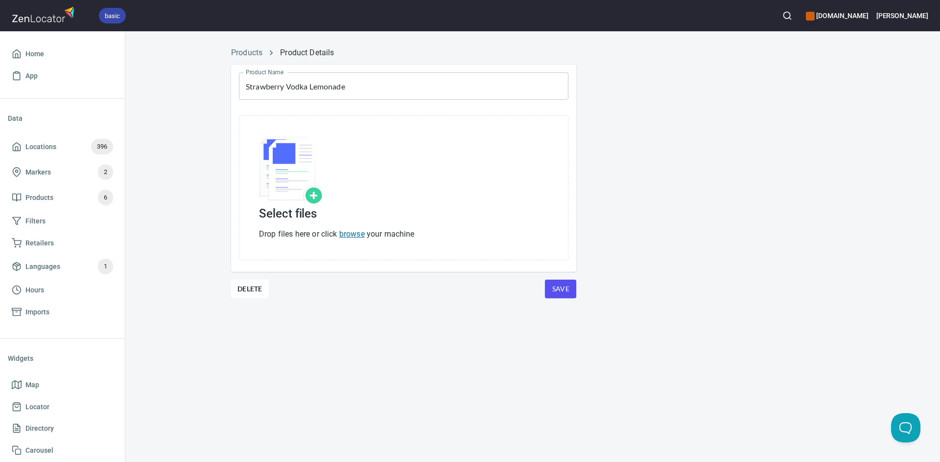
click at [363, 234] on link "browse" at bounding box center [351, 233] width 25 height 9
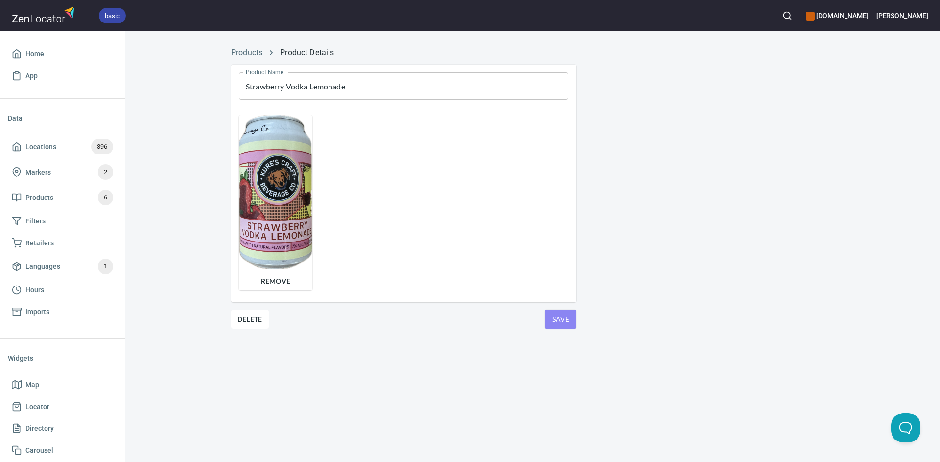
click at [554, 322] on span "Save" at bounding box center [560, 320] width 16 height 12
click at [561, 322] on span "Save" at bounding box center [560, 320] width 16 height 12
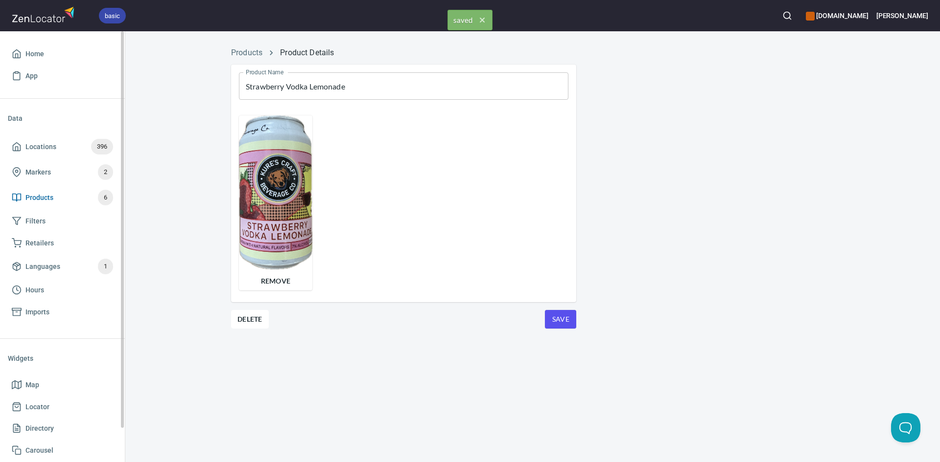
click at [50, 205] on span "Products 6" at bounding box center [62, 198] width 101 height 16
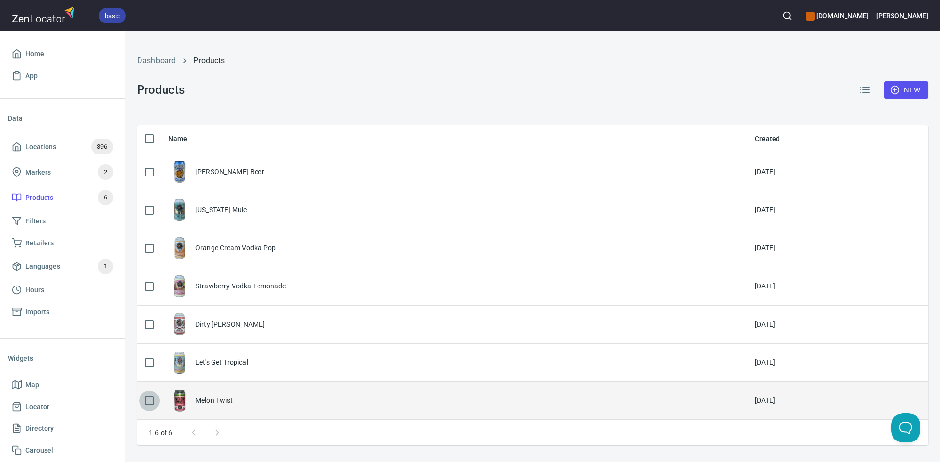
click at [148, 399] on input "checkbox" at bounding box center [149, 401] width 21 height 21
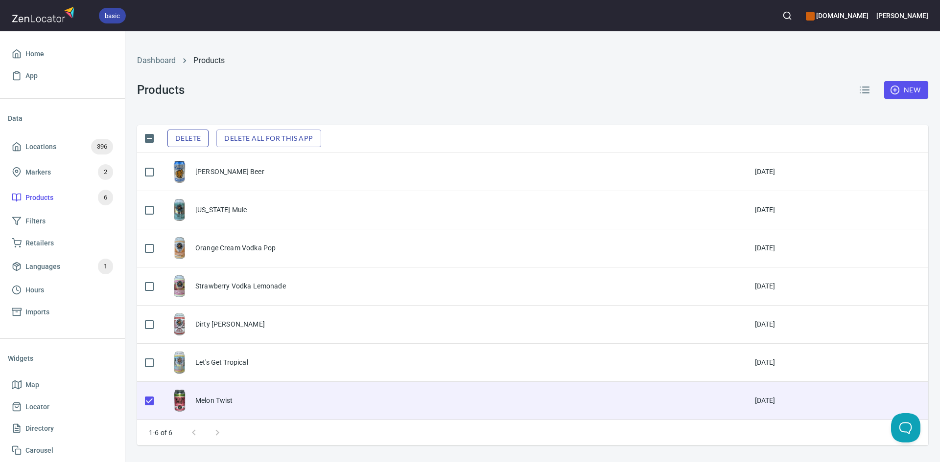
click at [201, 135] on span "Delete" at bounding box center [187, 139] width 25 height 12
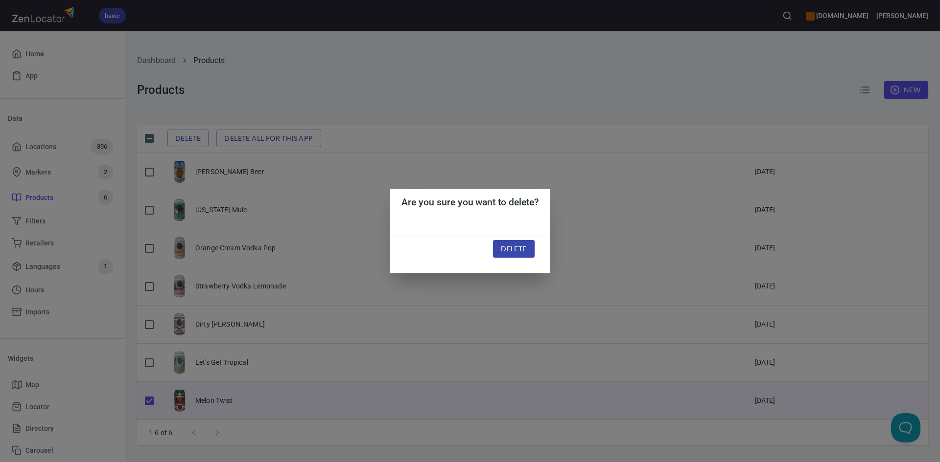
click at [527, 249] on button "Delete" at bounding box center [513, 249] width 41 height 18
checkbox input "false"
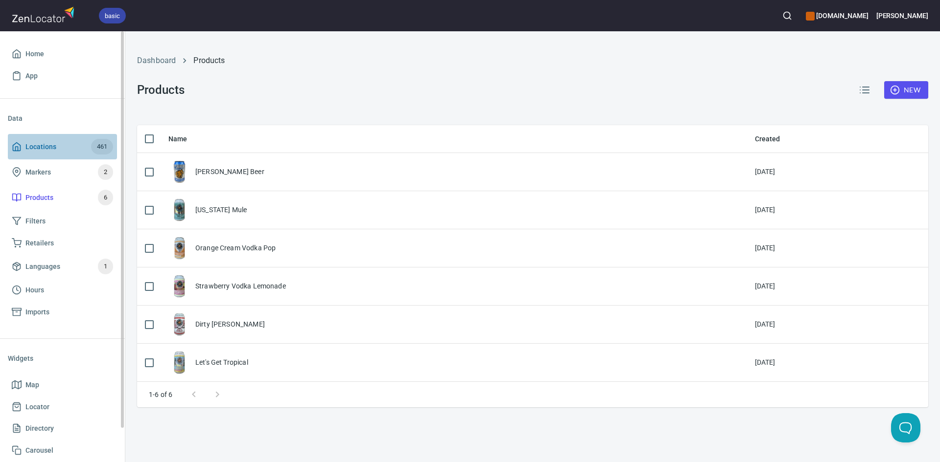
click at [46, 144] on span "Locations" at bounding box center [40, 147] width 31 height 12
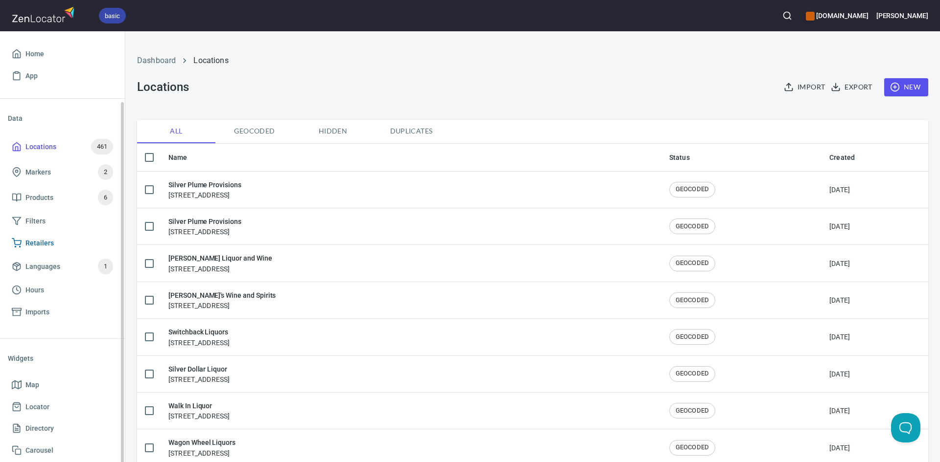
scroll to position [37, 0]
